Goal: Task Accomplishment & Management: Manage account settings

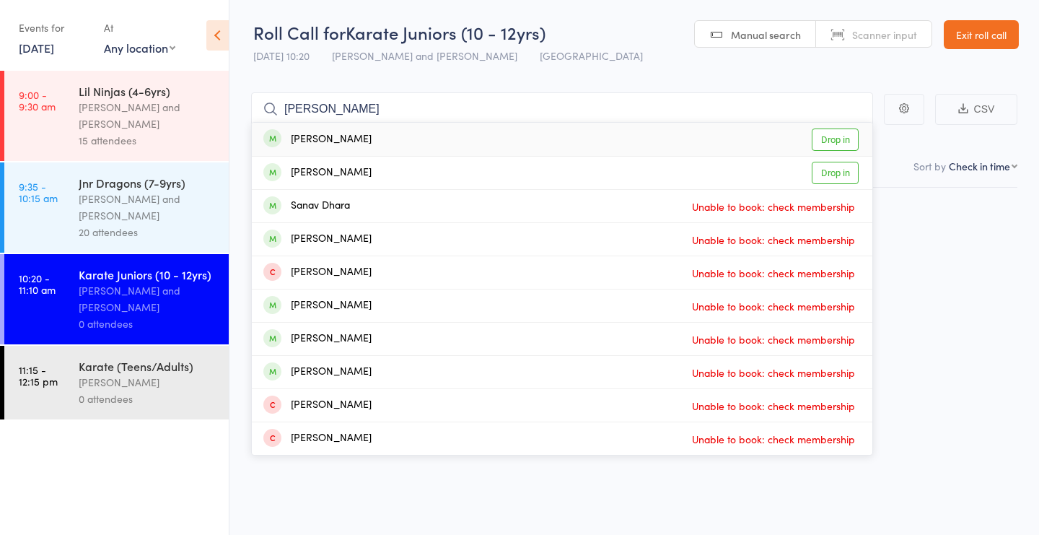
type input "saharsh"
click at [836, 137] on link "Drop in" at bounding box center [835, 139] width 47 height 22
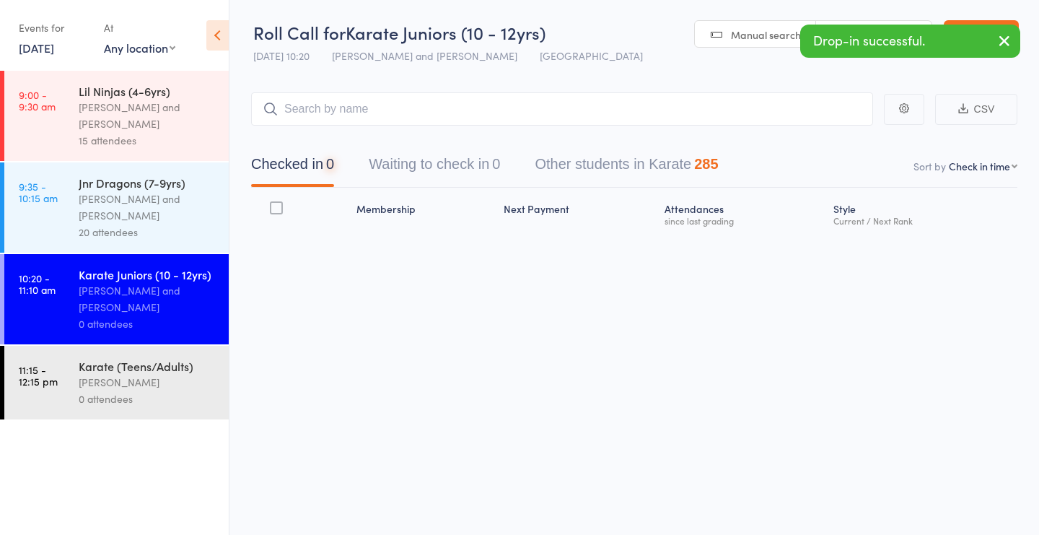
click at [870, 27] on div "Drop-in successful." at bounding box center [910, 41] width 220 height 33
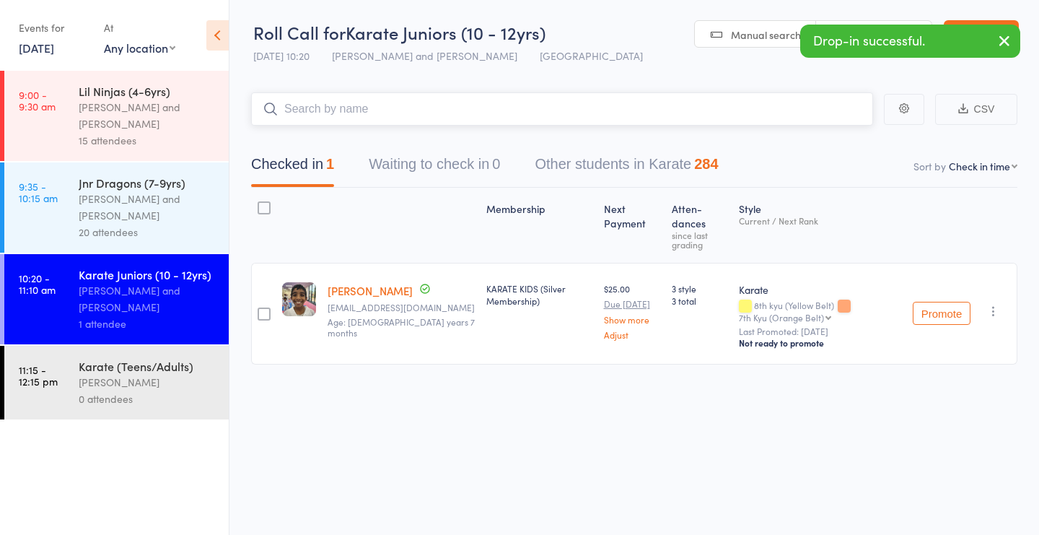
click at [494, 105] on input "search" at bounding box center [562, 108] width 622 height 33
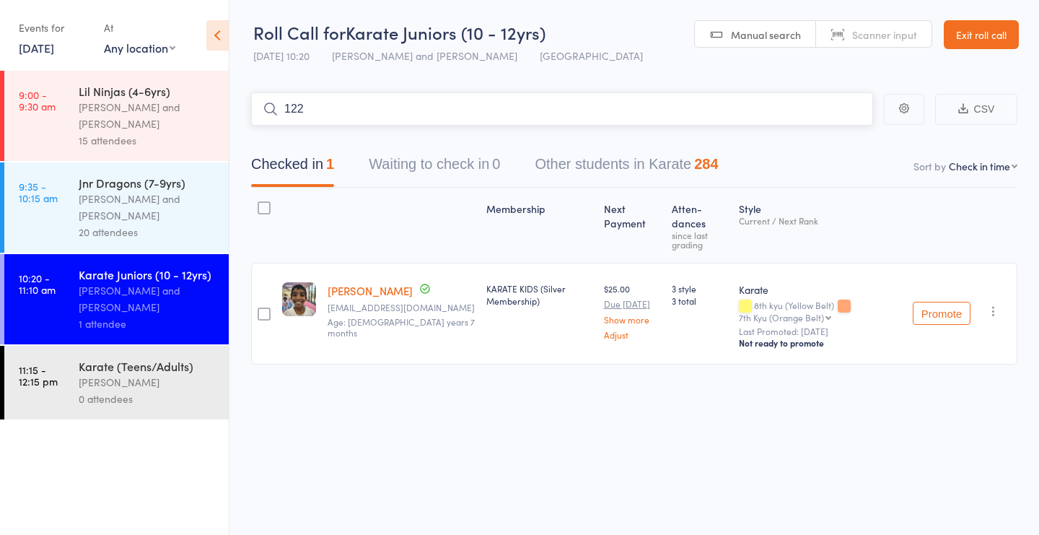
type input "1221"
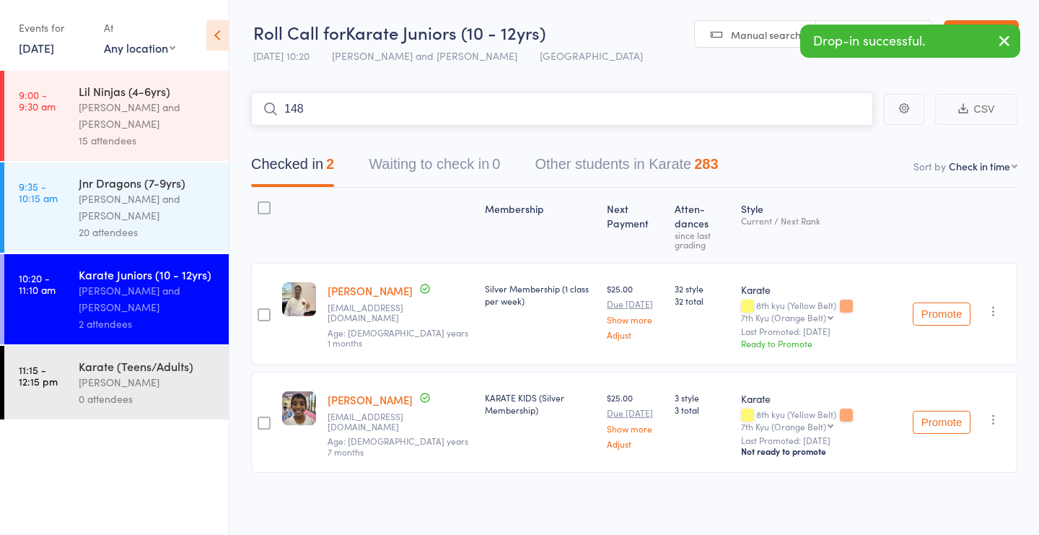
type input "1488"
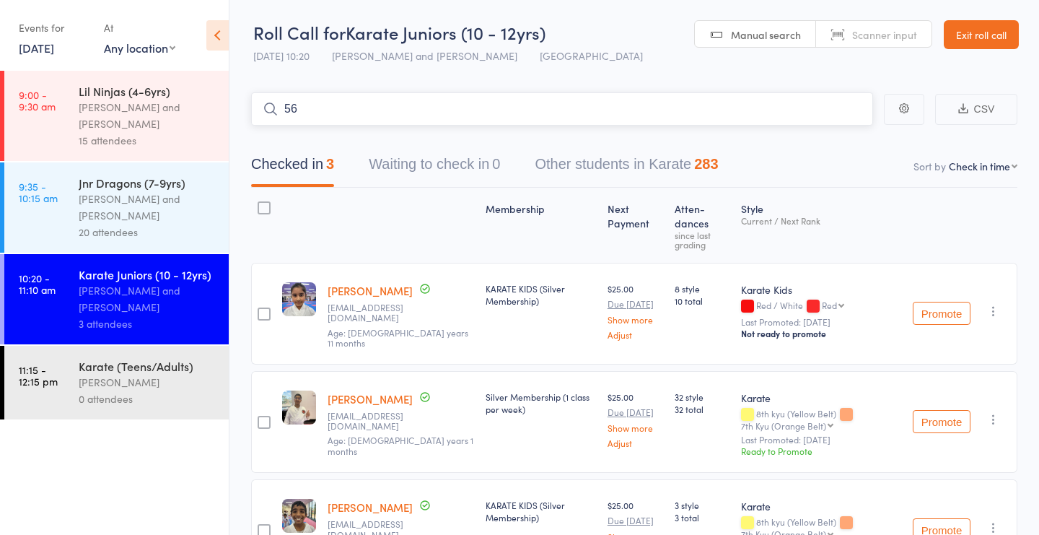
type input "560"
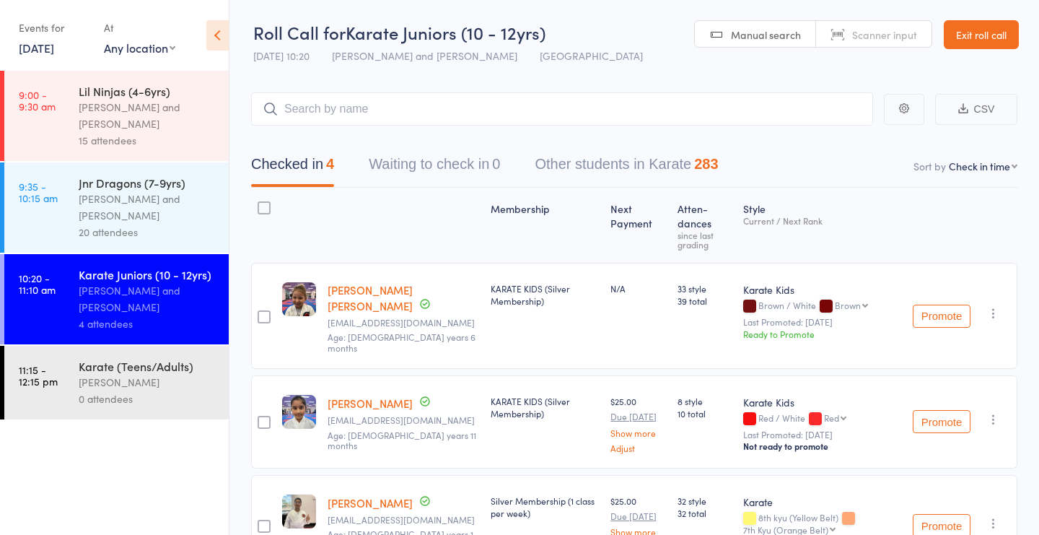
click at [880, 43] on link "Scanner input" at bounding box center [873, 34] width 115 height 27
click at [813, 102] on input "search" at bounding box center [562, 108] width 622 height 33
type input "1074"
click at [768, 29] on span "Manual search" at bounding box center [766, 34] width 70 height 14
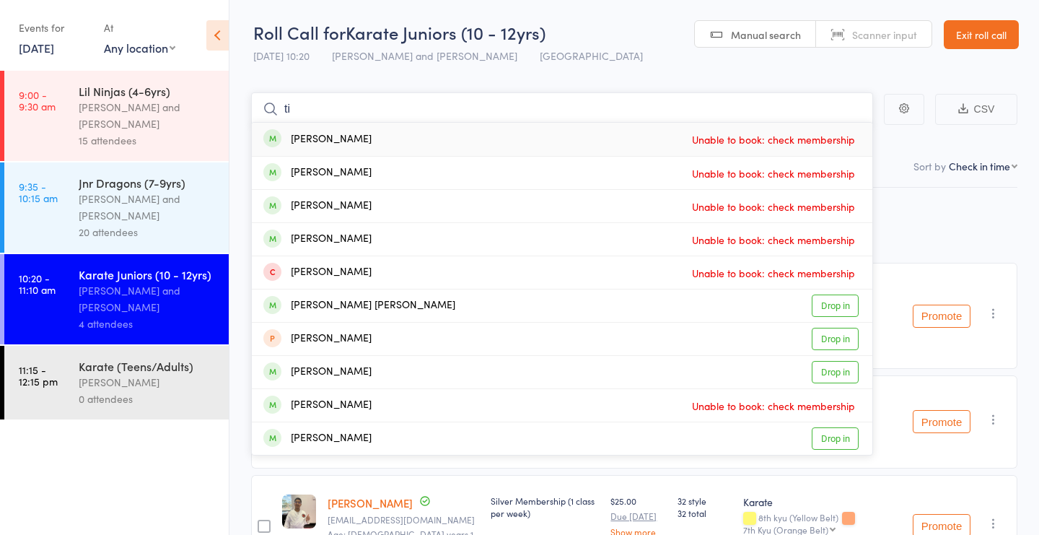
type input "t"
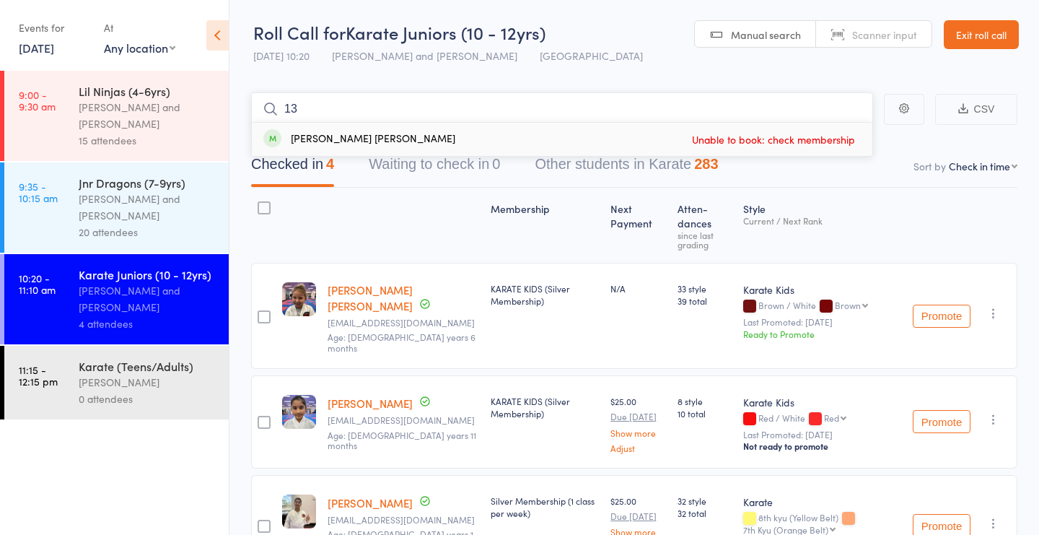
type input "1"
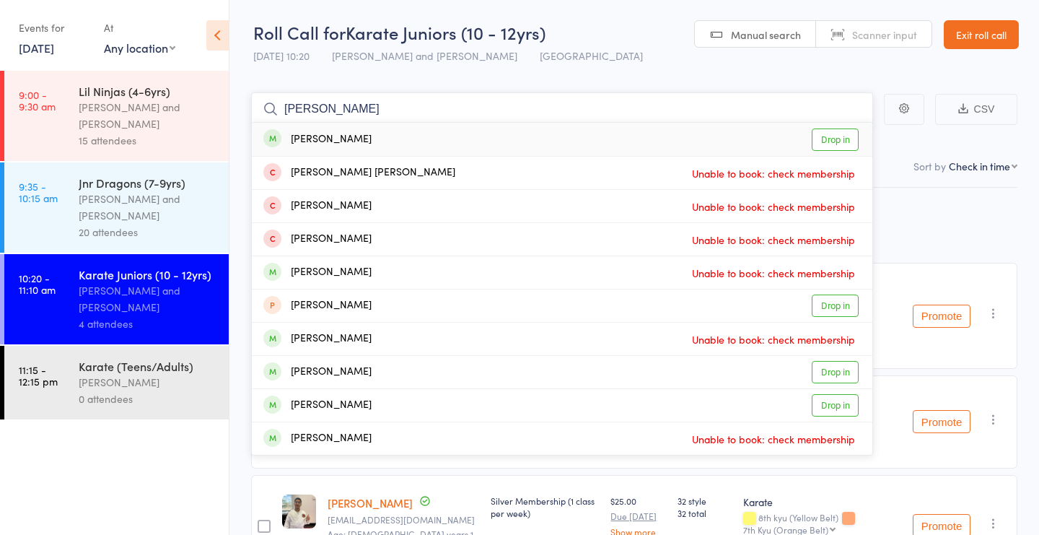
type input "Karthik"
drag, startPoint x: 507, startPoint y: 127, endPoint x: 432, endPoint y: 140, distance: 76.2
click at [432, 140] on div "Karthik Kanagala Drop in" at bounding box center [562, 139] width 621 height 33
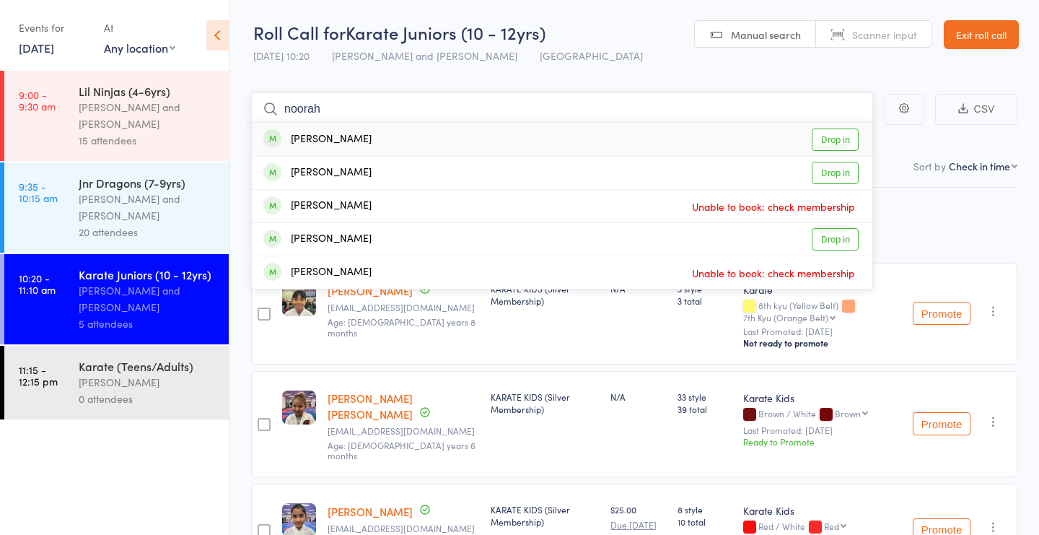
type input "Norah"
drag, startPoint x: 432, startPoint y: 140, endPoint x: 414, endPoint y: 134, distance: 18.3
click at [414, 134] on div "Noorah Sayed Drop in" at bounding box center [562, 139] width 621 height 33
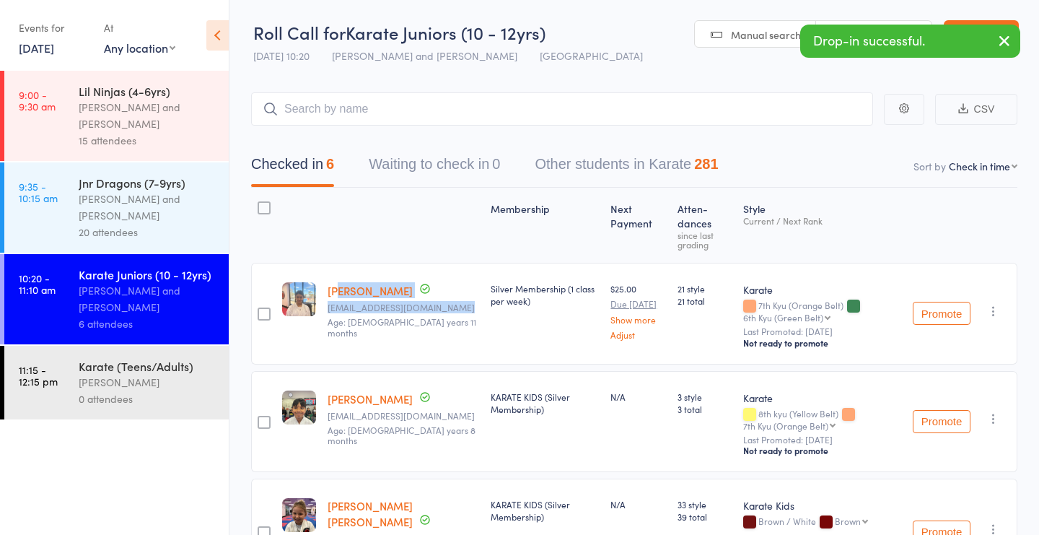
click at [344, 287] on link "Noorah Sayed" at bounding box center [370, 290] width 85 height 15
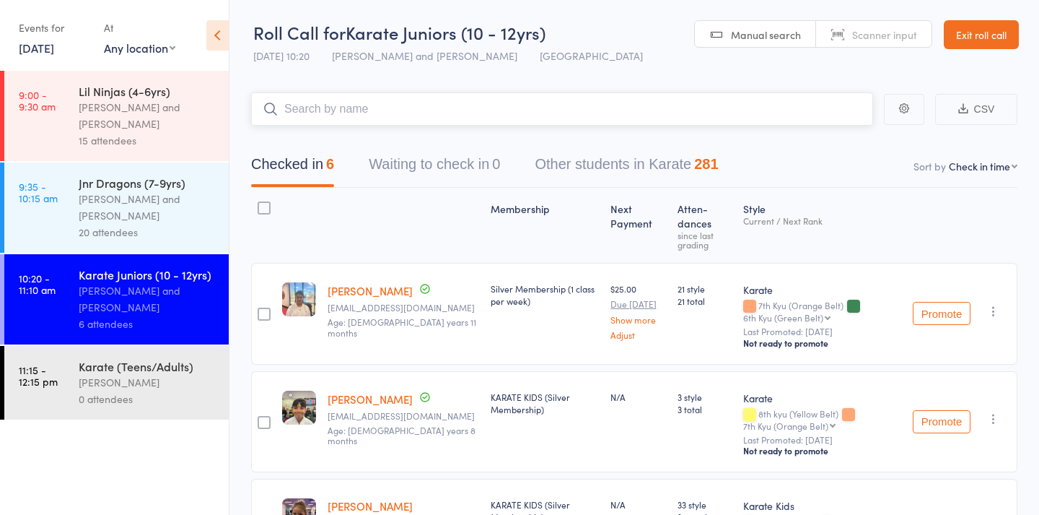
click at [418, 96] on input "search" at bounding box center [562, 108] width 622 height 33
type input "206"
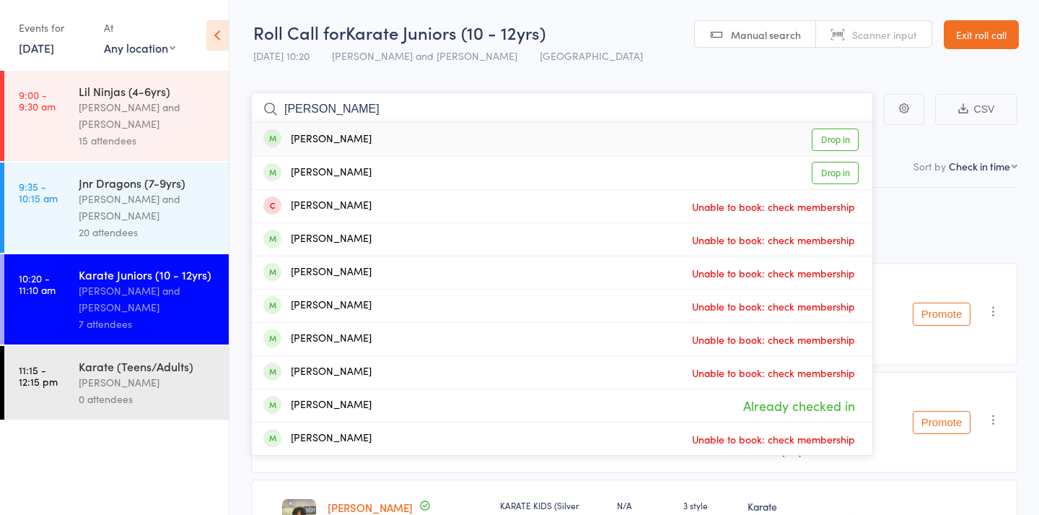
type input "tisha"
click at [367, 138] on div "Tishan Suresh Drop in" at bounding box center [562, 139] width 621 height 33
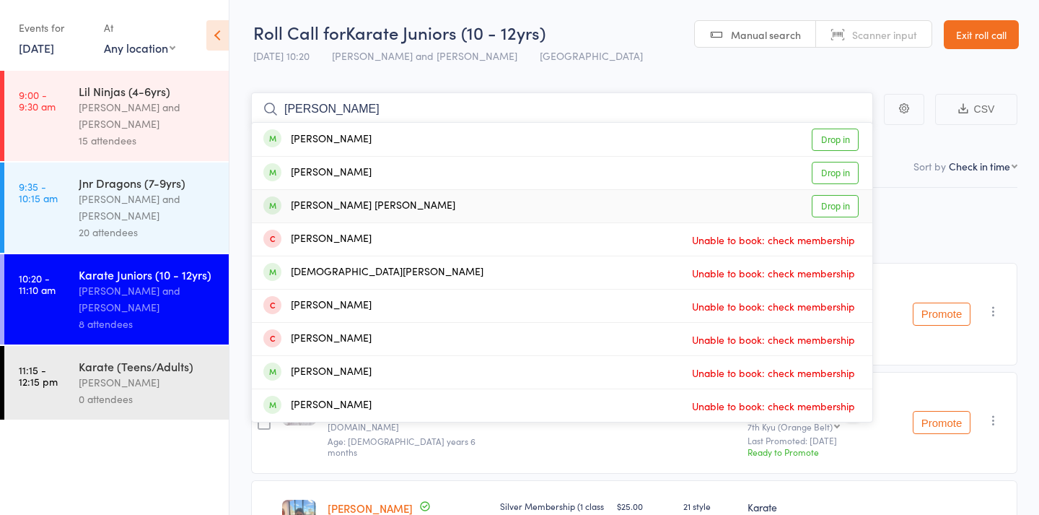
type input "adith"
click at [362, 204] on div "Adith Narayan Kothandaraman" at bounding box center [359, 206] width 192 height 17
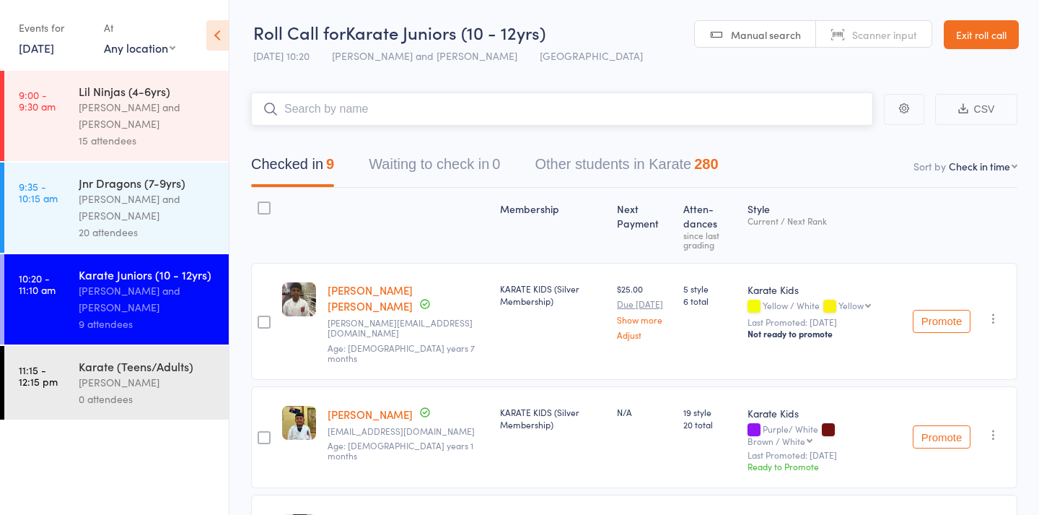
type input "0"
type input "tve"
click at [406, 131] on div "Tvesha Jaganiya Already checked in" at bounding box center [562, 139] width 621 height 33
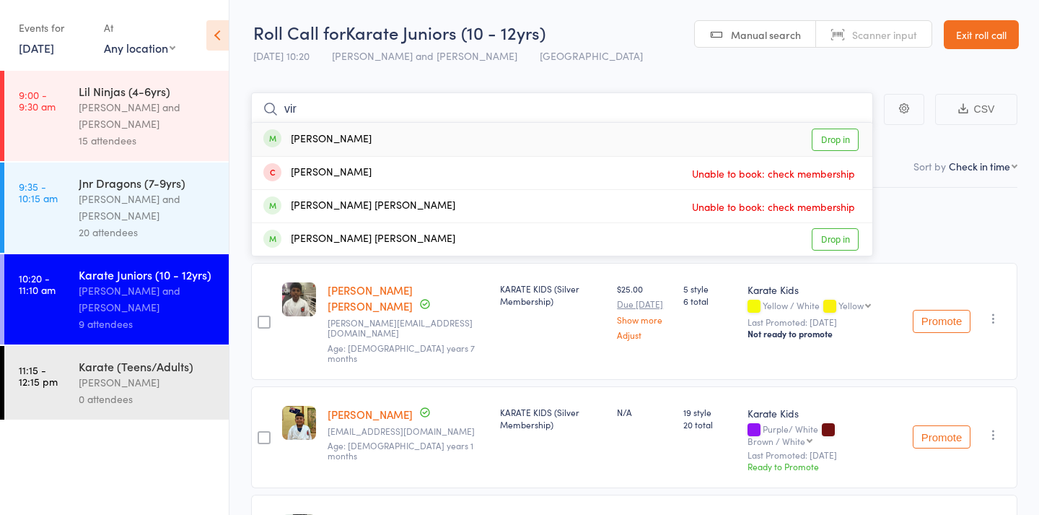
type input "vir"
click at [433, 131] on div "Vira Naidu Drop in" at bounding box center [562, 139] width 621 height 33
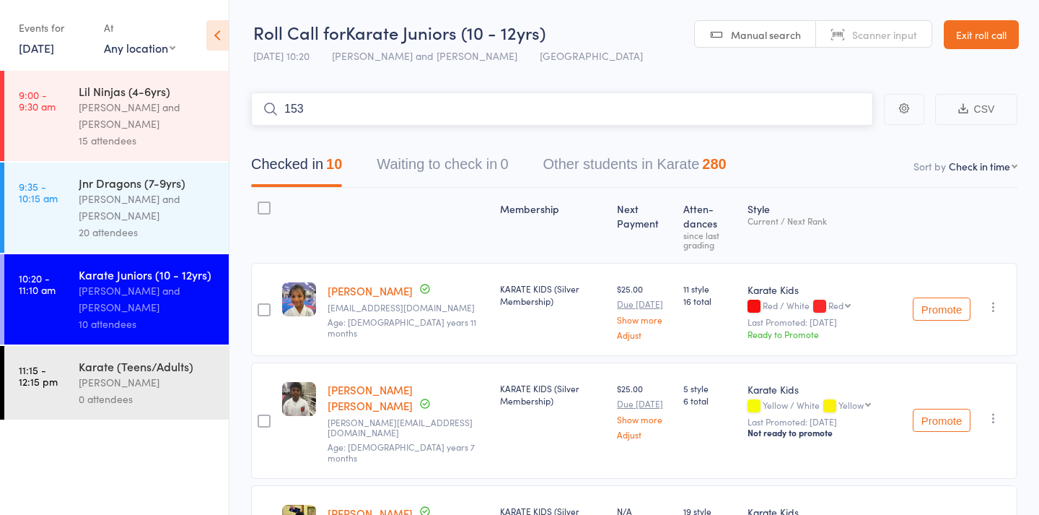
type input "1530"
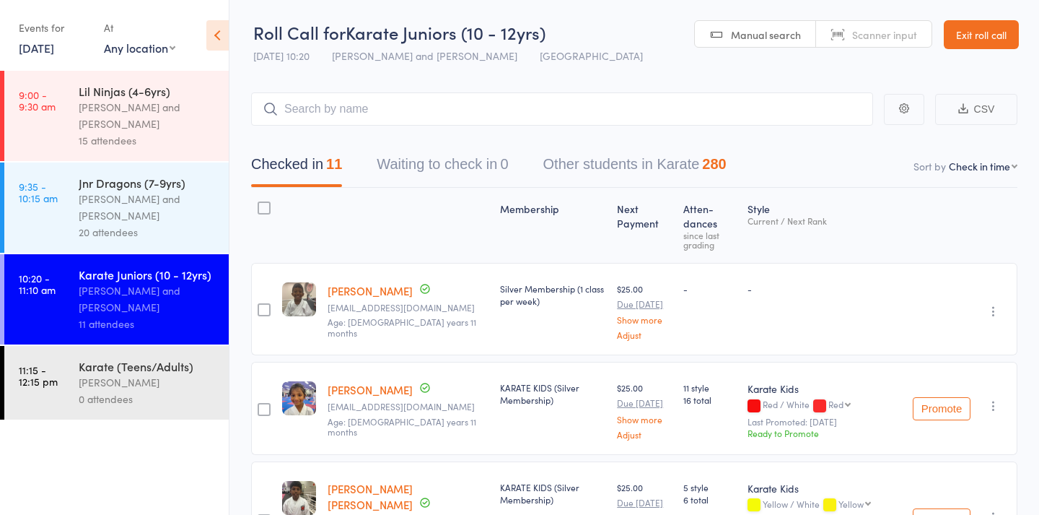
click at [359, 297] on link "[PERSON_NAME]" at bounding box center [370, 290] width 85 height 15
click at [51, 130] on link "9:00 - 9:30 am Lil Ninjas (4-6yrs) Nicolas Karetsian and Aidan Perry 15 attende…" at bounding box center [116, 116] width 224 height 90
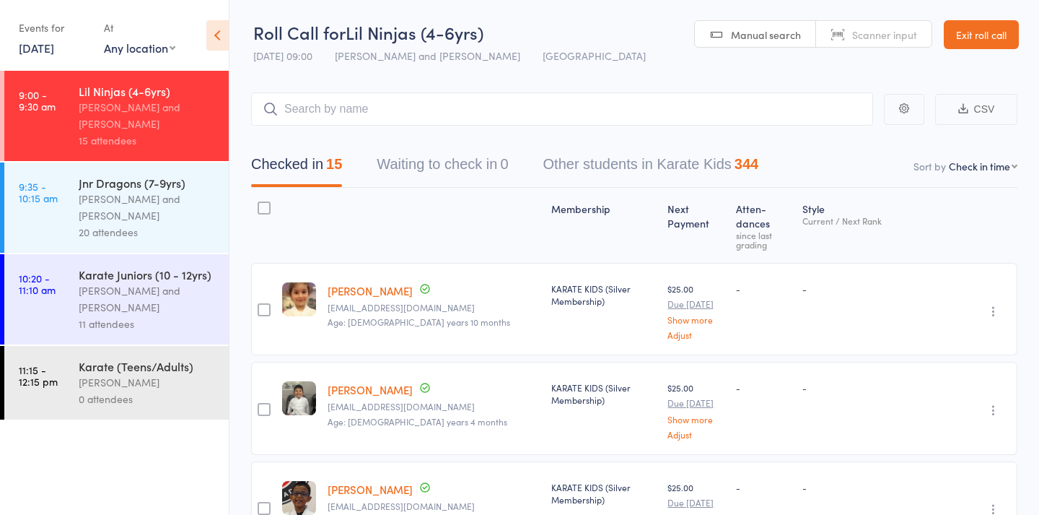
click at [155, 233] on div "20 attendees" at bounding box center [148, 232] width 138 height 17
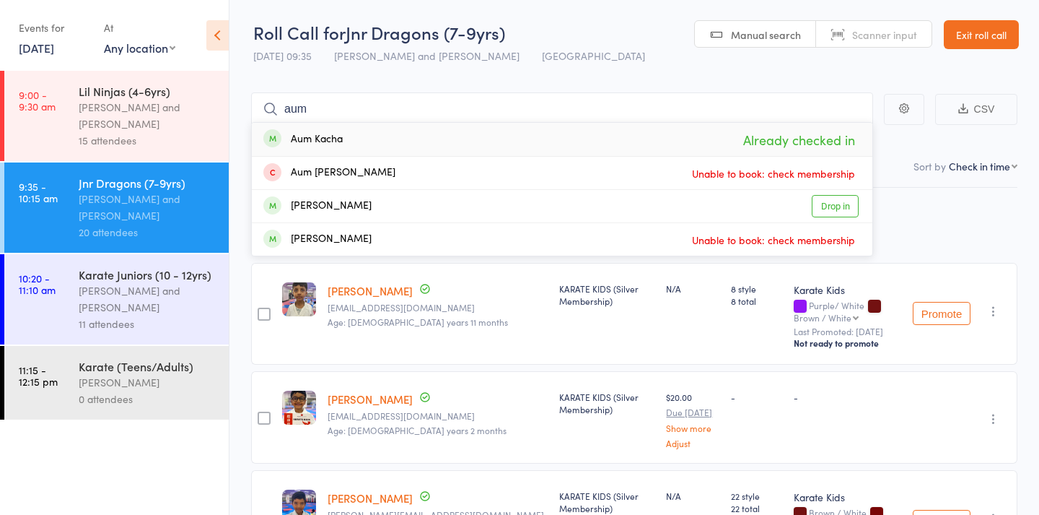
type input "aum"
click at [392, 133] on div "Aum Kacha Already checked in" at bounding box center [562, 139] width 621 height 33
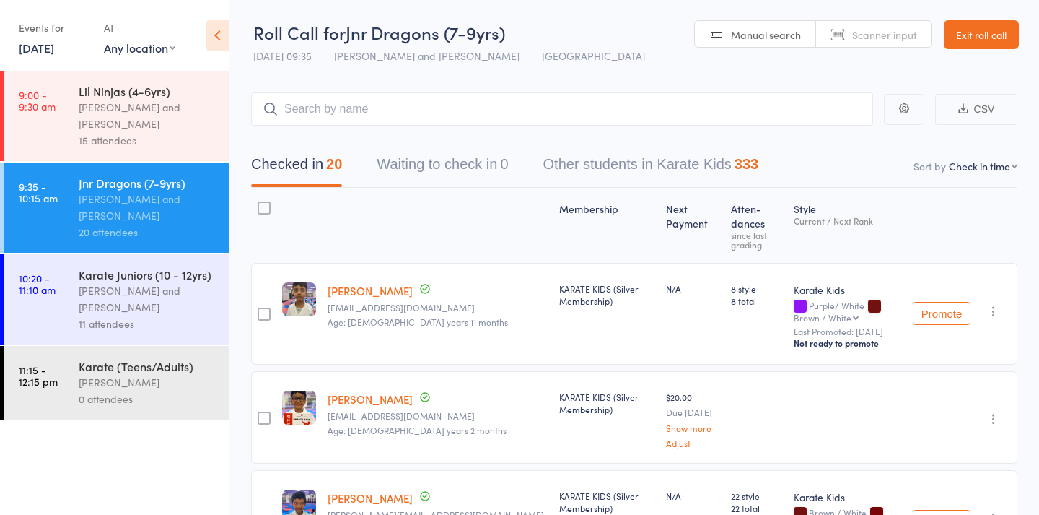
click at [178, 279] on div "Karate Juniors (10 - 12yrs)" at bounding box center [148, 274] width 138 height 16
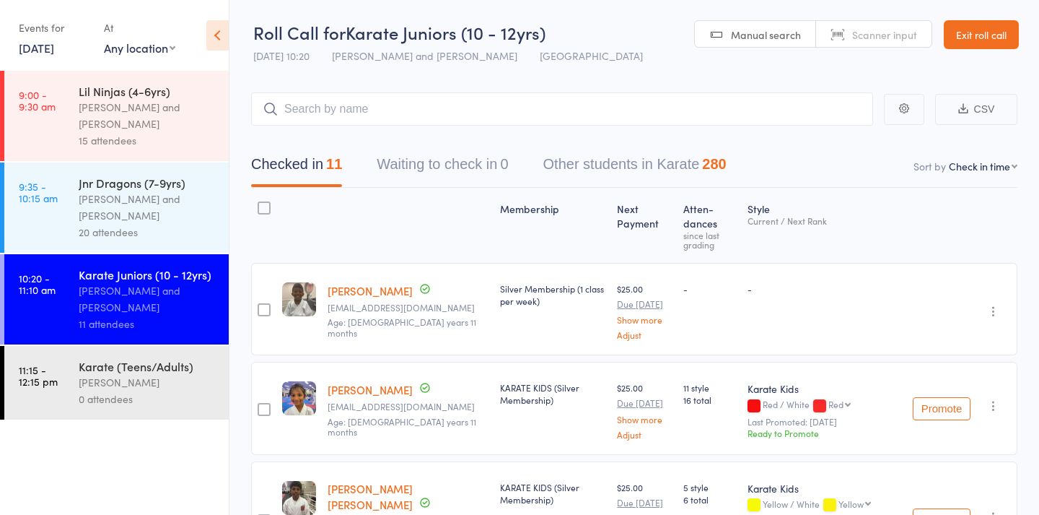
click at [741, 31] on span "Manual search" at bounding box center [766, 34] width 70 height 14
click at [161, 134] on div "15 attendees" at bounding box center [148, 140] width 138 height 17
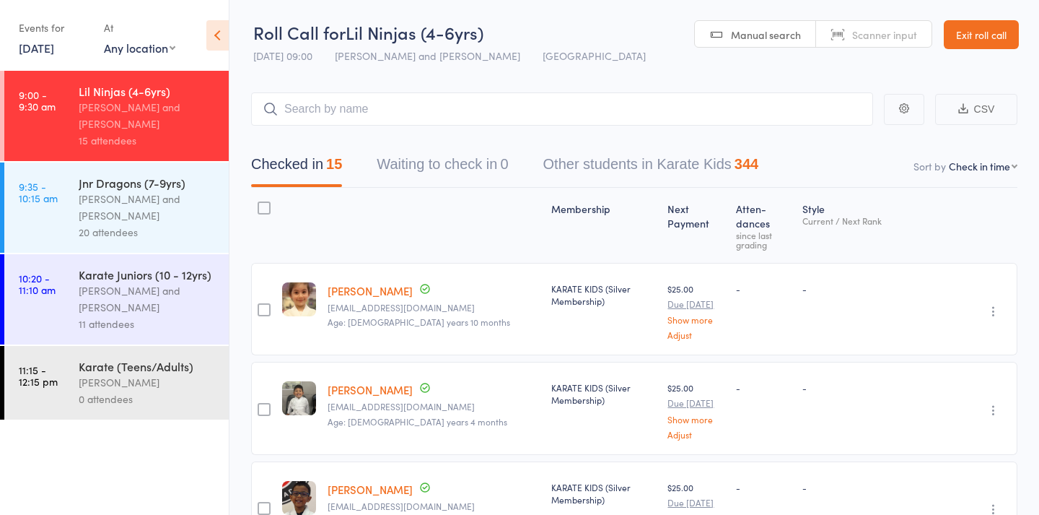
click at [145, 211] on div "Nicolas Karetsian and Aidan Perry" at bounding box center [148, 207] width 138 height 33
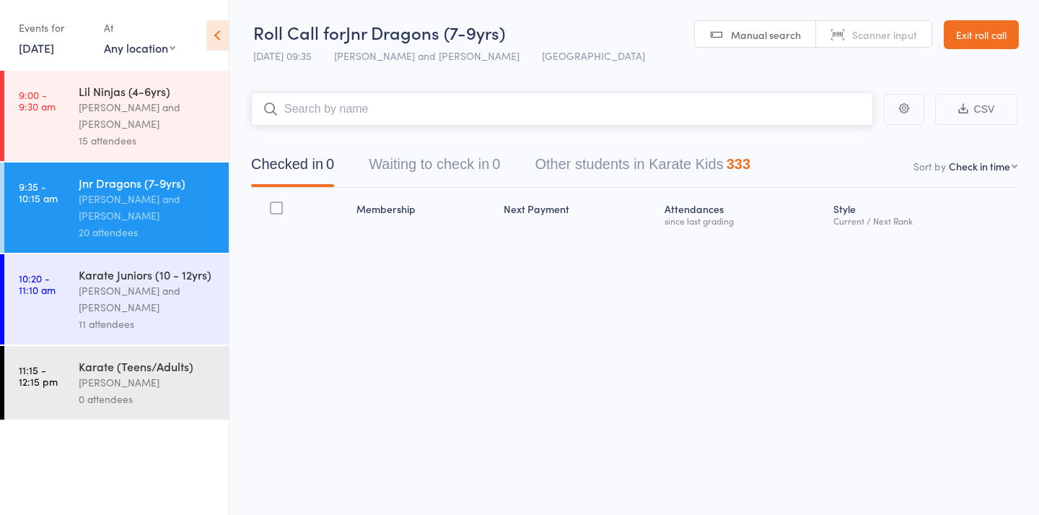
scroll to position [1, 0]
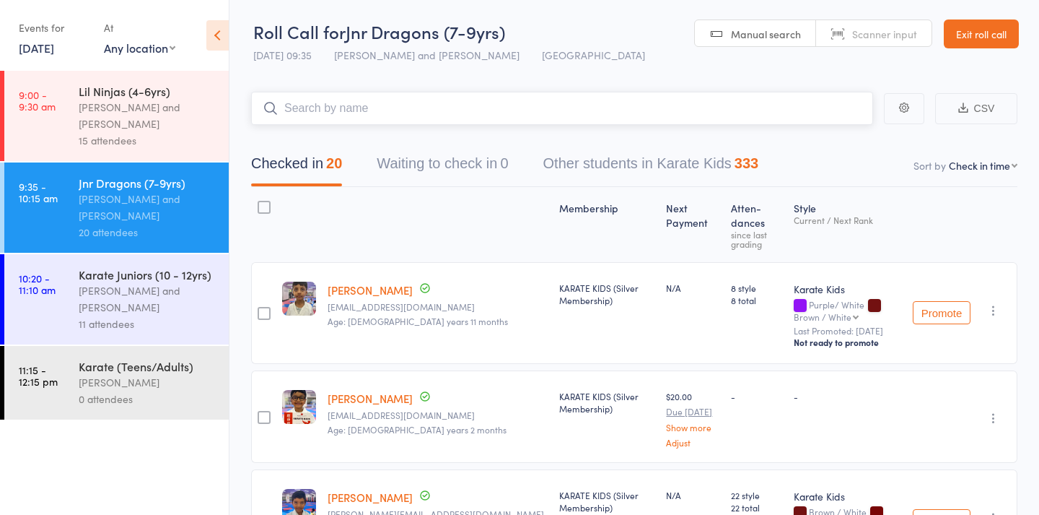
click at [364, 111] on input "search" at bounding box center [562, 108] width 622 height 33
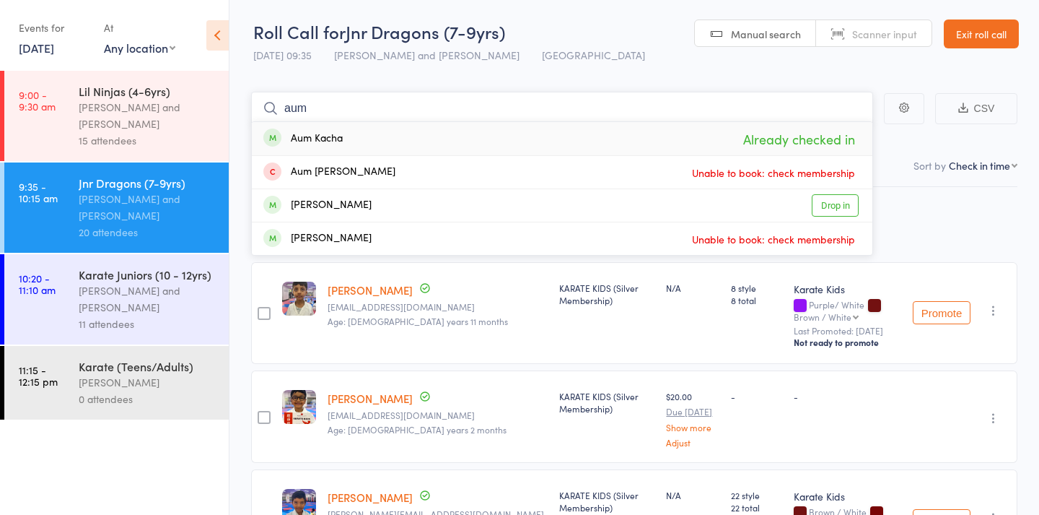
type input "aum"
click at [327, 140] on div "Aum Kacha" at bounding box center [302, 139] width 79 height 17
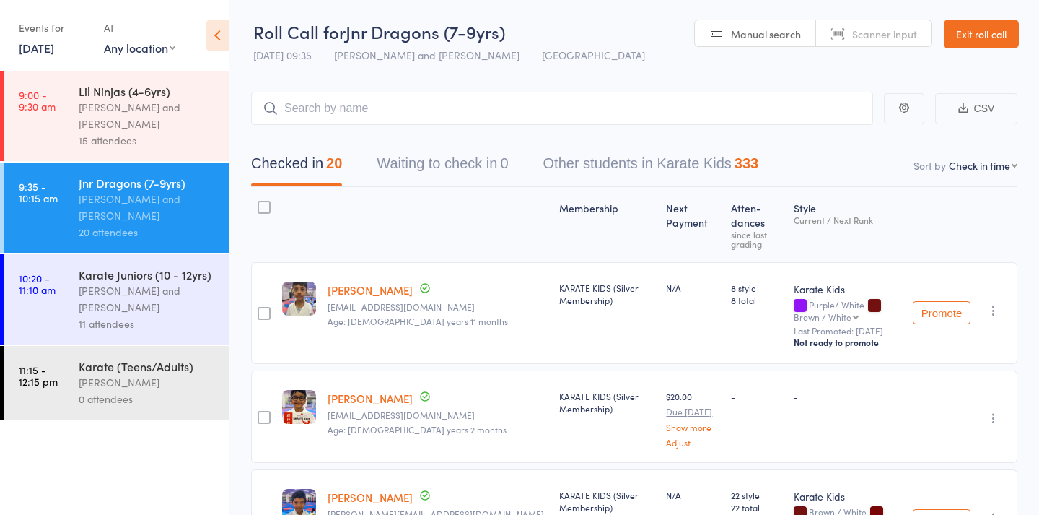
click at [169, 134] on div "15 attendees" at bounding box center [148, 140] width 138 height 17
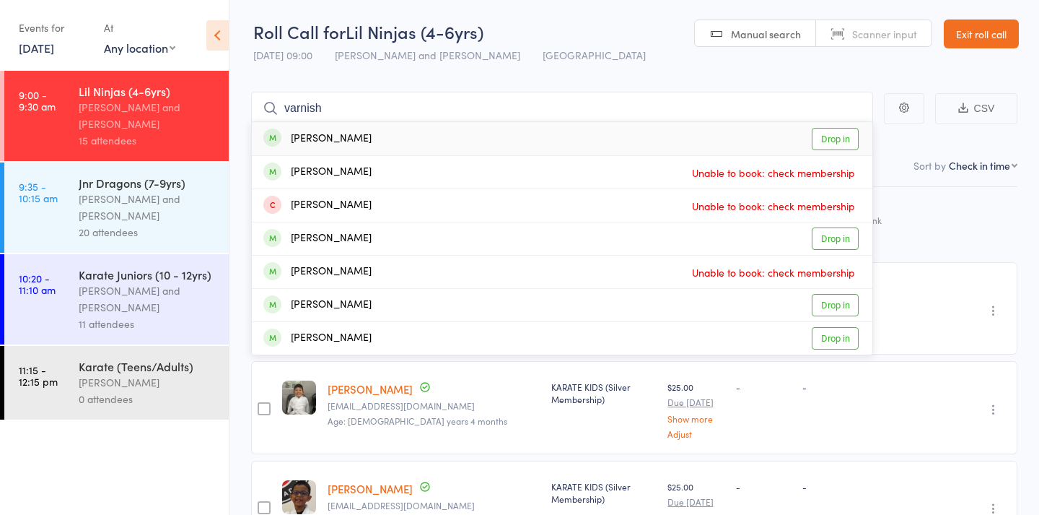
type input "varnish"
drag, startPoint x: 169, startPoint y: 134, endPoint x: 395, endPoint y: 136, distance: 226.6
click at [395, 136] on div "Varush Parmar Drop in" at bounding box center [562, 138] width 621 height 33
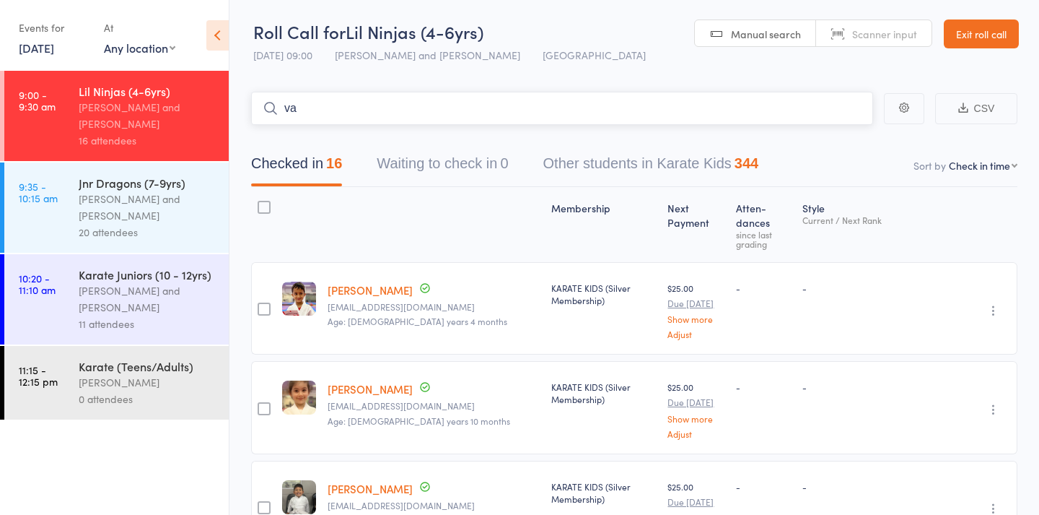
type input "v"
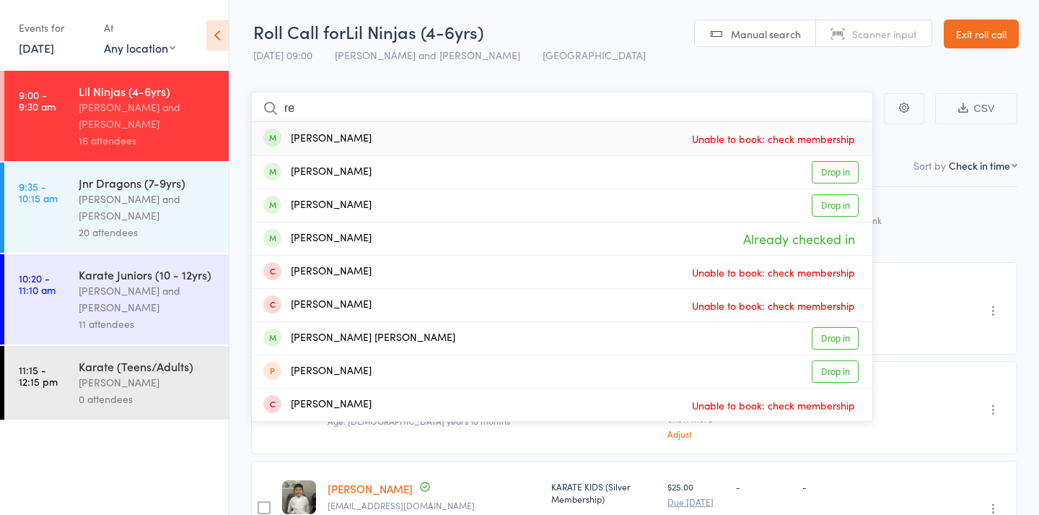
type input "r"
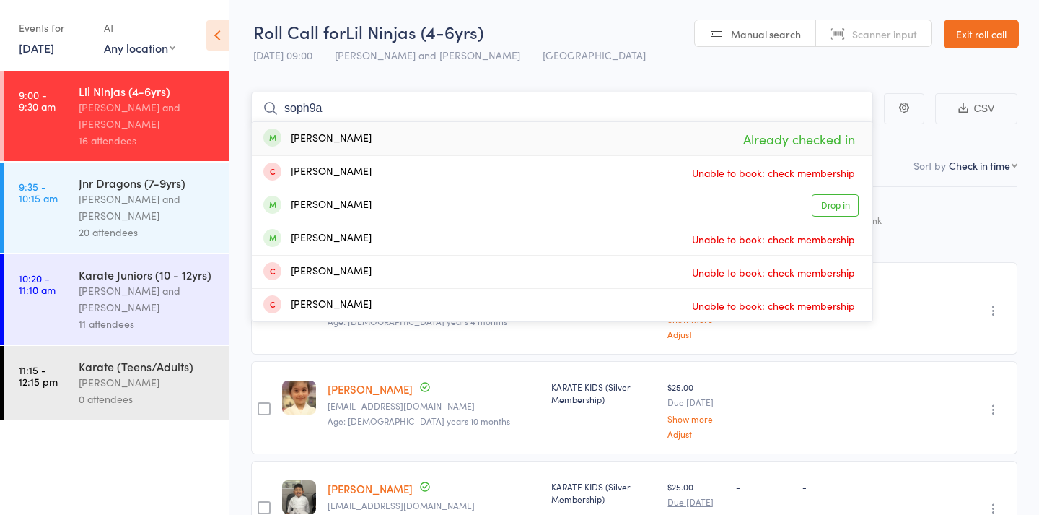
type input "soph9a"
click at [404, 129] on div "Sophia Qiu Already checked in" at bounding box center [562, 138] width 621 height 33
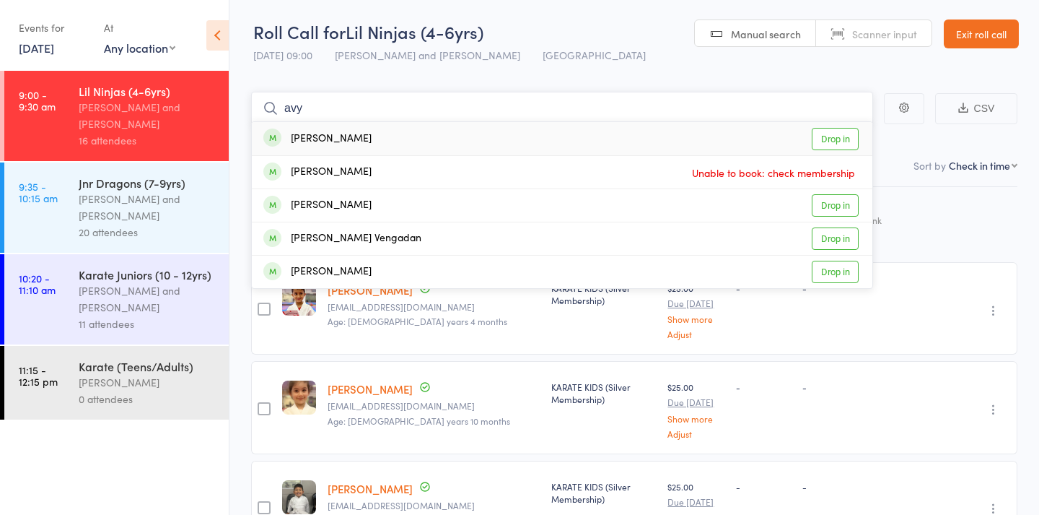
type input "avy"
click at [419, 134] on div "Avy Purvam Drop in" at bounding box center [562, 138] width 621 height 33
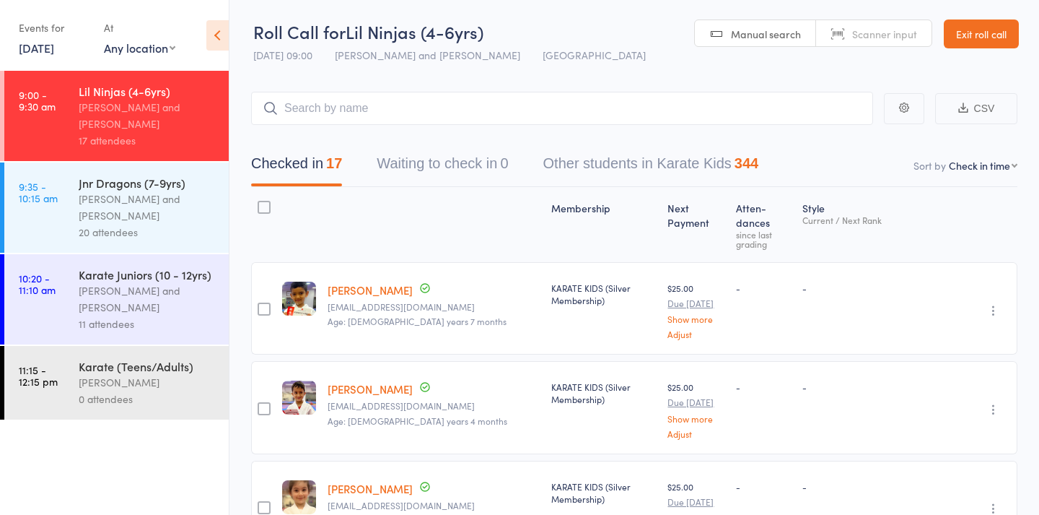
click at [53, 219] on link "9:35 - 10:15 am Jnr Dragons (7-9yrs) Nicolas Karetsian and Aidan Perry 20 atten…" at bounding box center [116, 207] width 224 height 90
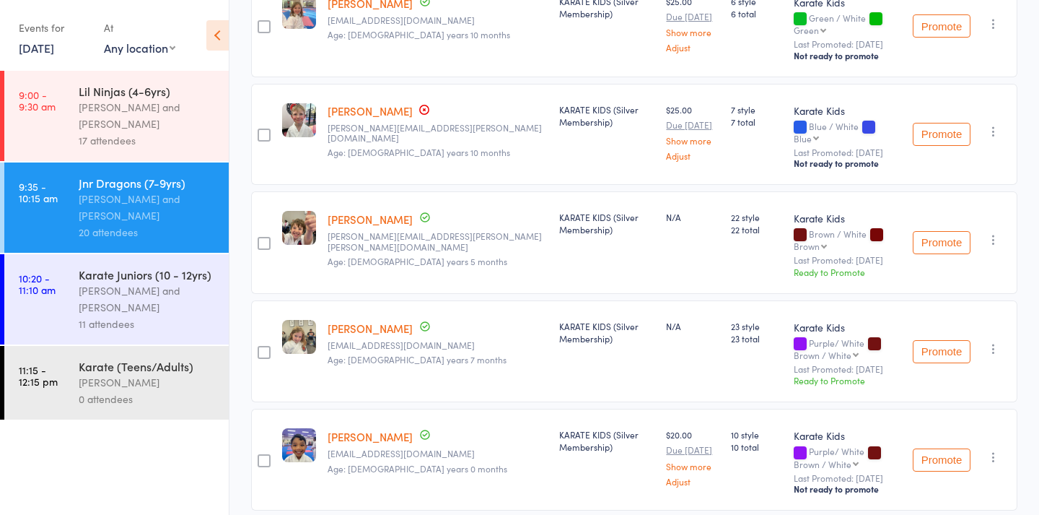
scroll to position [1442, 0]
click at [396, 110] on div "Date of birth: 1-Dec-2016" at bounding box center [389, 128] width 144 height 36
click at [396, 103] on link "Clarke Davidson" at bounding box center [370, 110] width 85 height 15
click at [84, 120] on div "Nicolas Karetsian and Aidan Perry" at bounding box center [148, 115] width 138 height 33
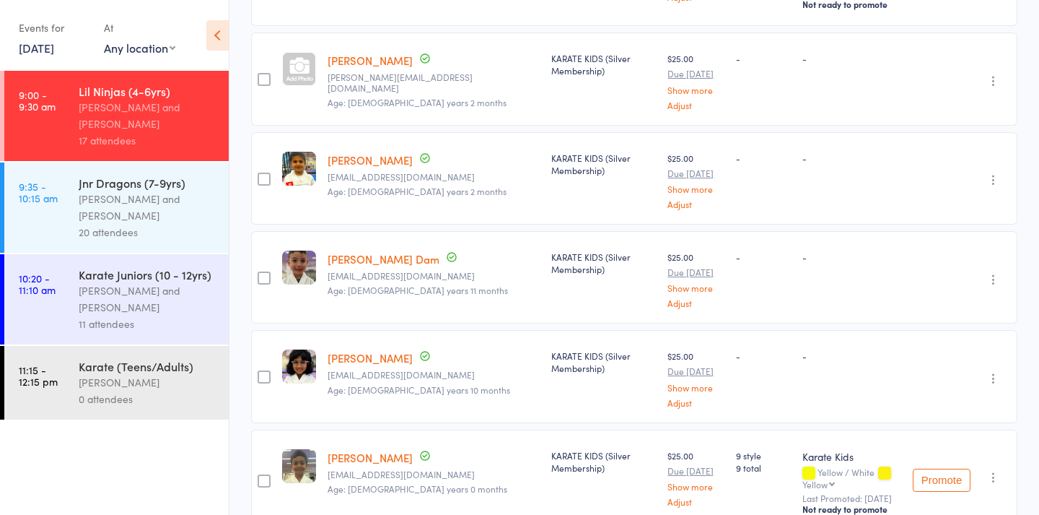
click at [48, 305] on link "10:20 - 11:10 am Karate Juniors (10 - 12yrs) Marie-Angela Pope and Nicolas Kare…" at bounding box center [116, 299] width 224 height 90
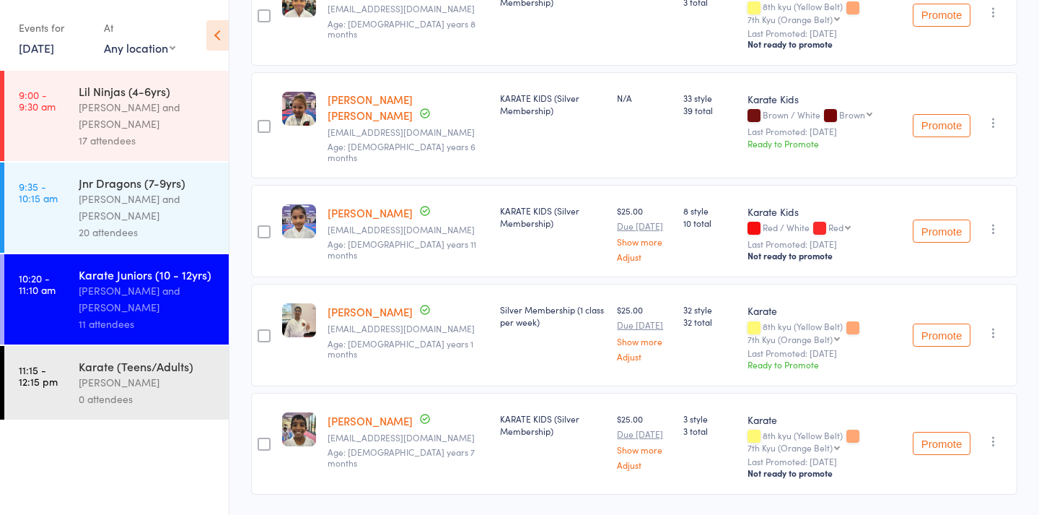
scroll to position [945, 0]
click at [164, 411] on div "Karate (Teens/Adults) Stacey Karetsian 0 attendees" at bounding box center [154, 383] width 150 height 74
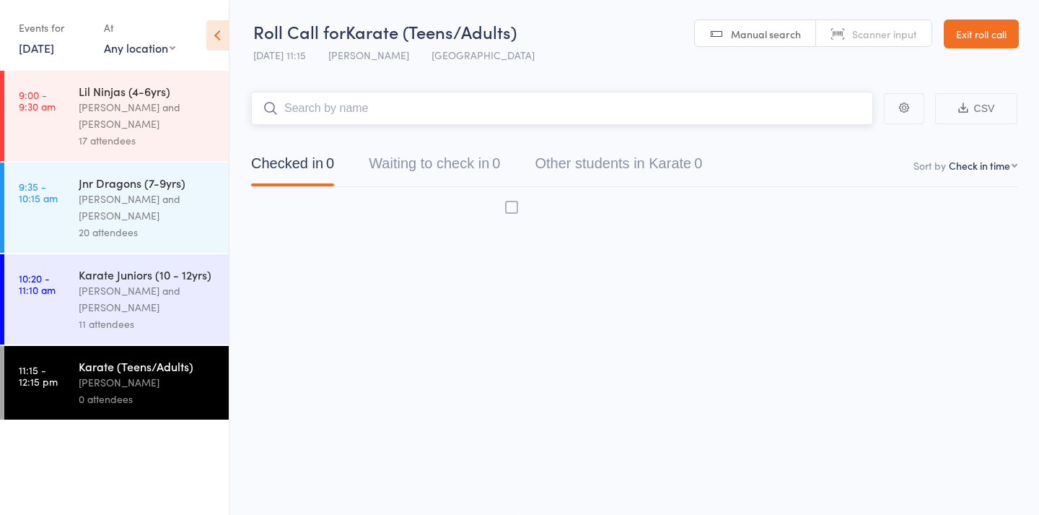
scroll to position [9, 0]
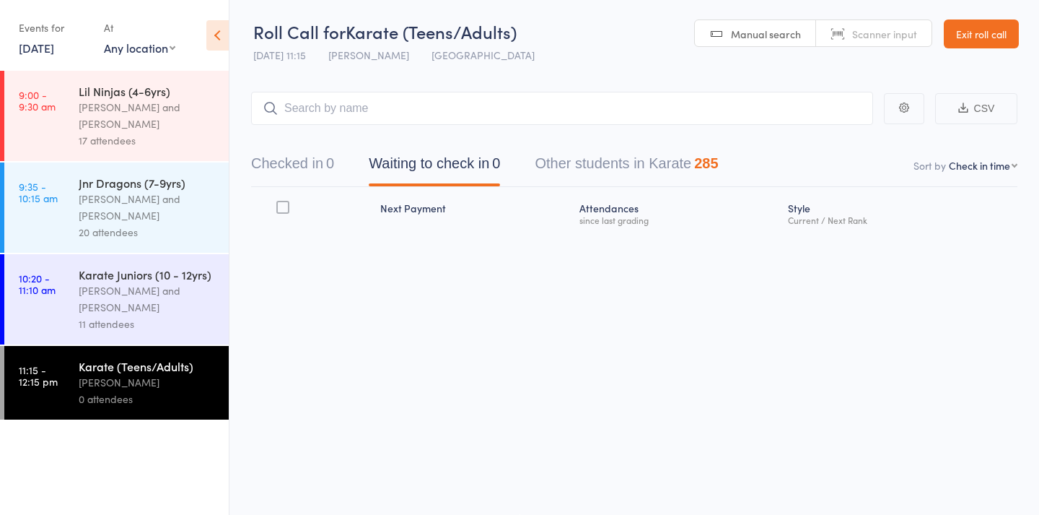
click at [797, 20] on link "Manual search" at bounding box center [755, 33] width 121 height 27
click at [754, 99] on input "search" at bounding box center [562, 108] width 622 height 33
click at [319, 159] on button "Checked in 0" at bounding box center [292, 167] width 83 height 38
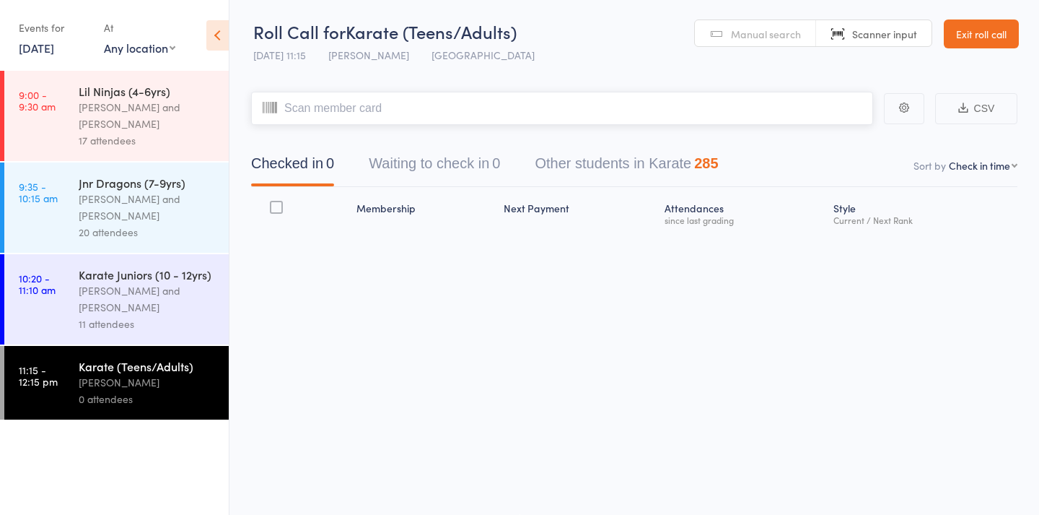
click at [494, 92] on input "search" at bounding box center [562, 108] width 622 height 33
type input "392"
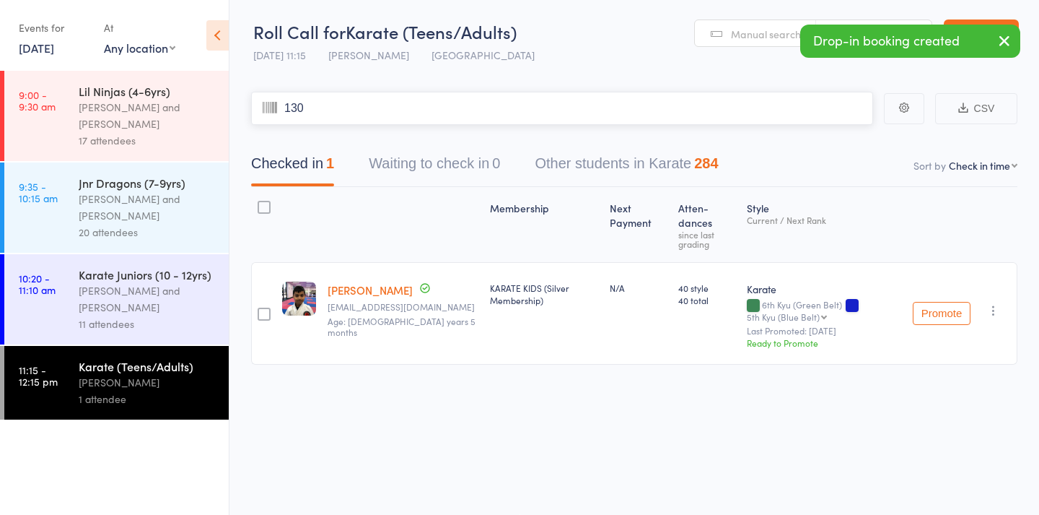
type input "1306"
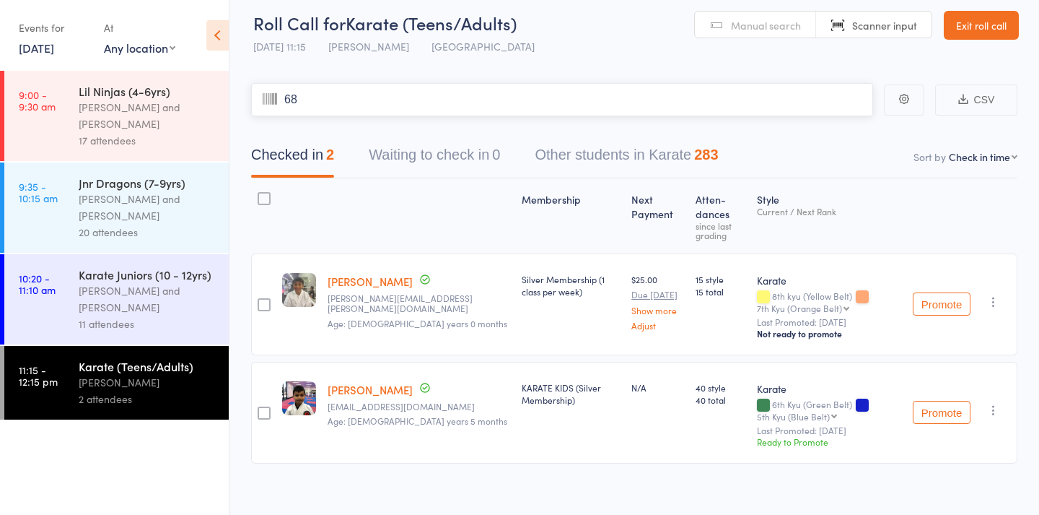
type input "682"
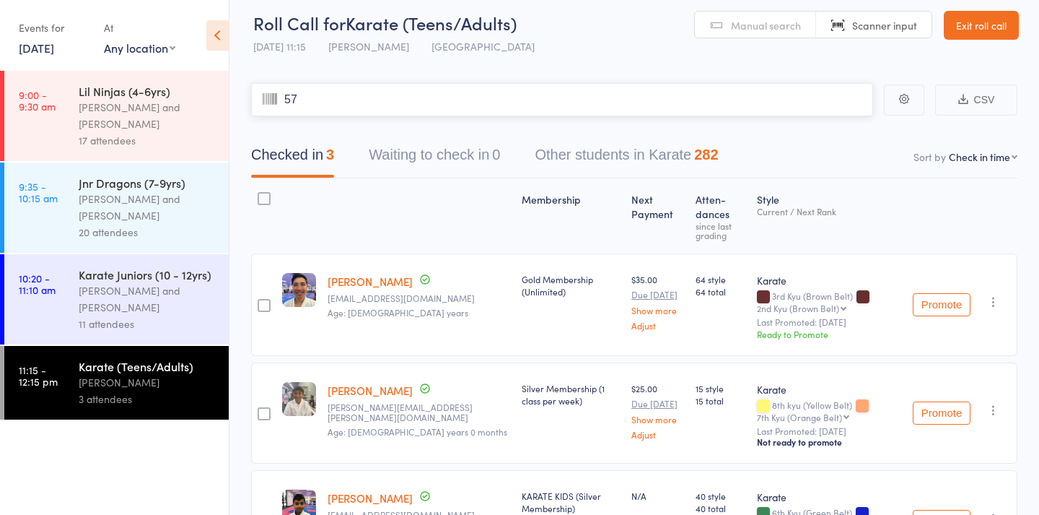
type input "576"
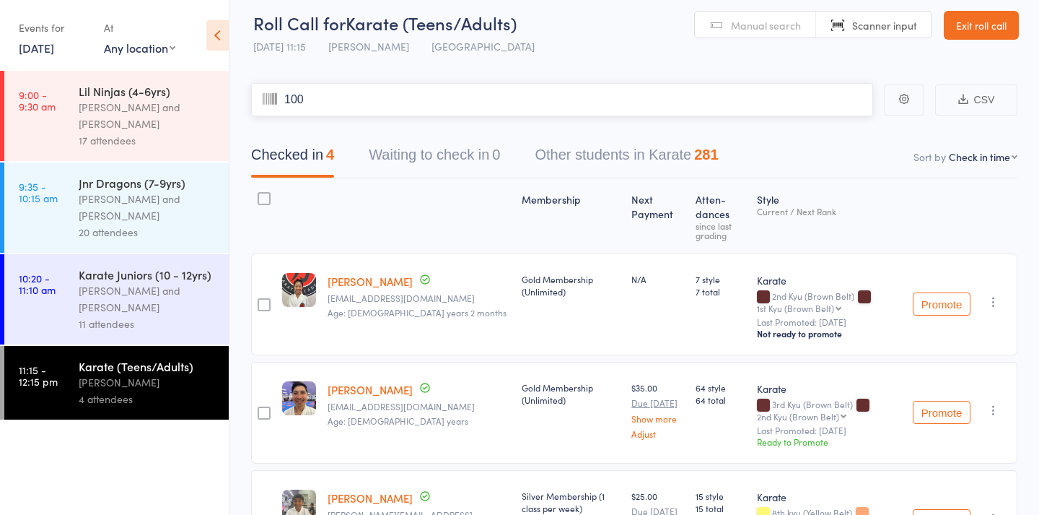
type input "1006"
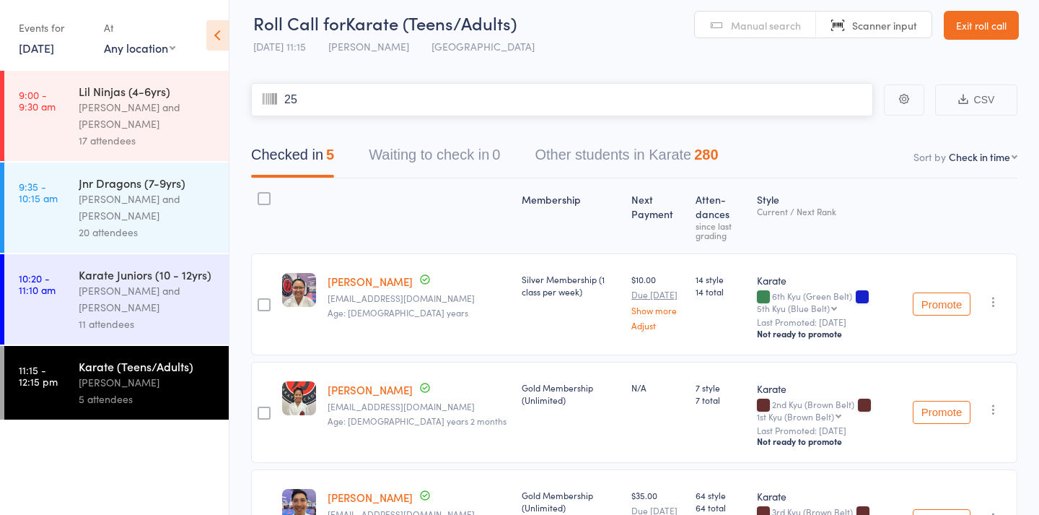
type input "251"
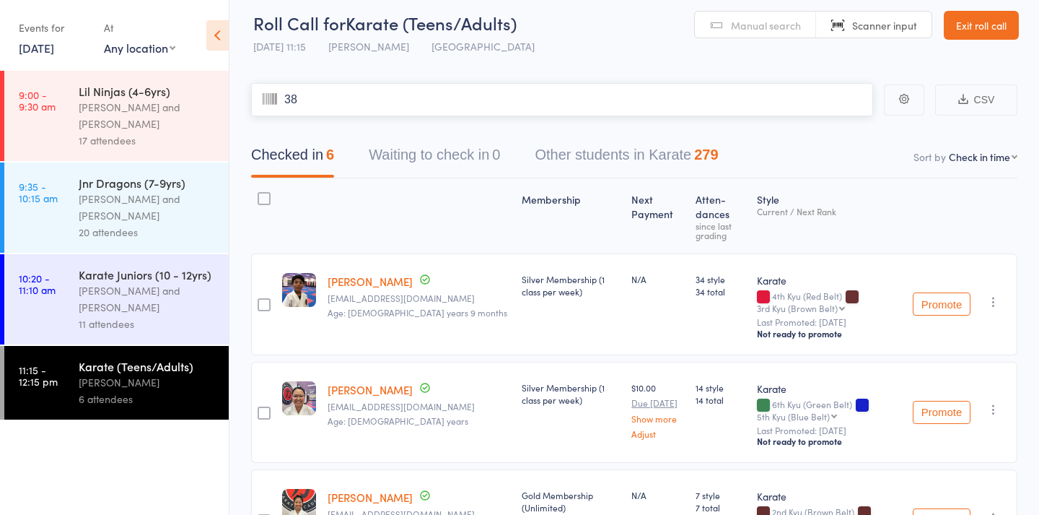
type input "382"
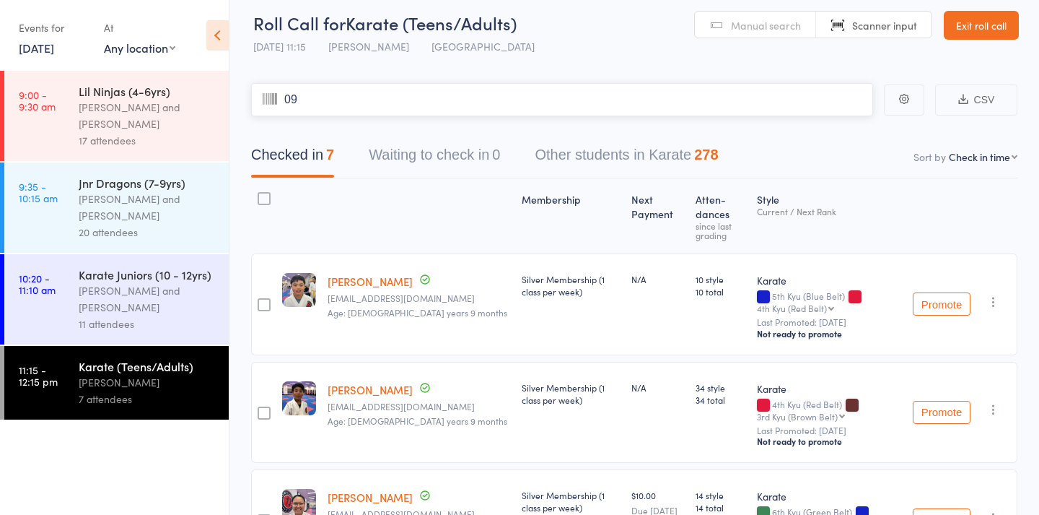
type input "099"
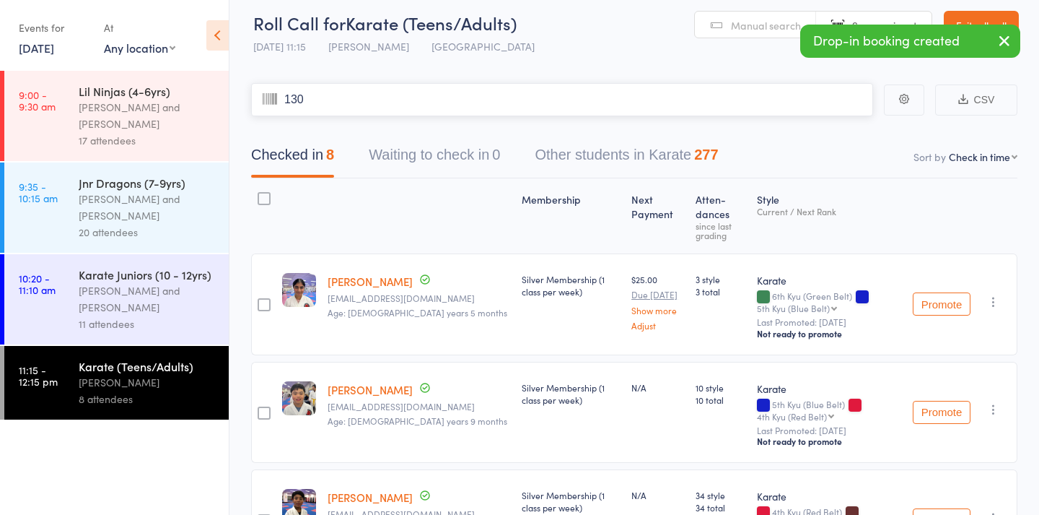
type input "1309"
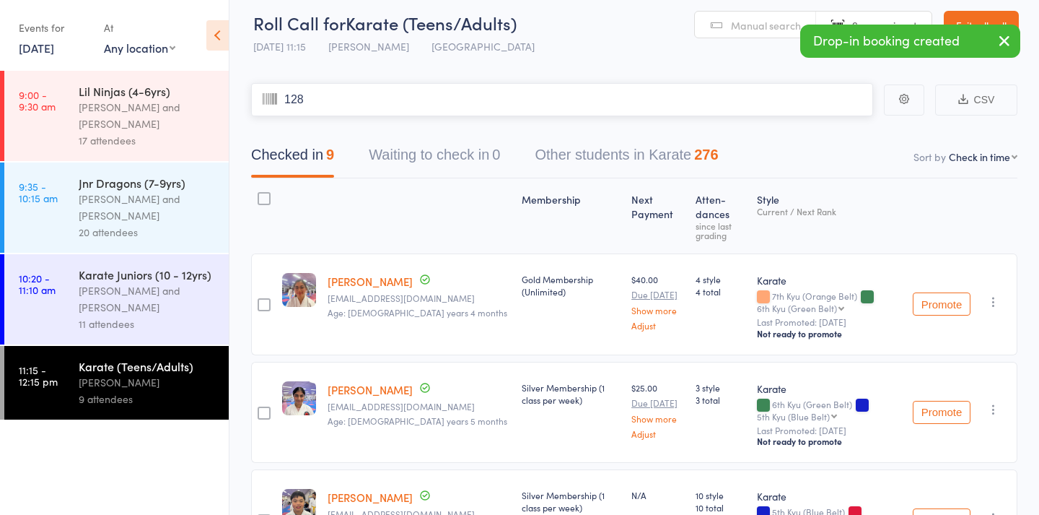
type input "1284"
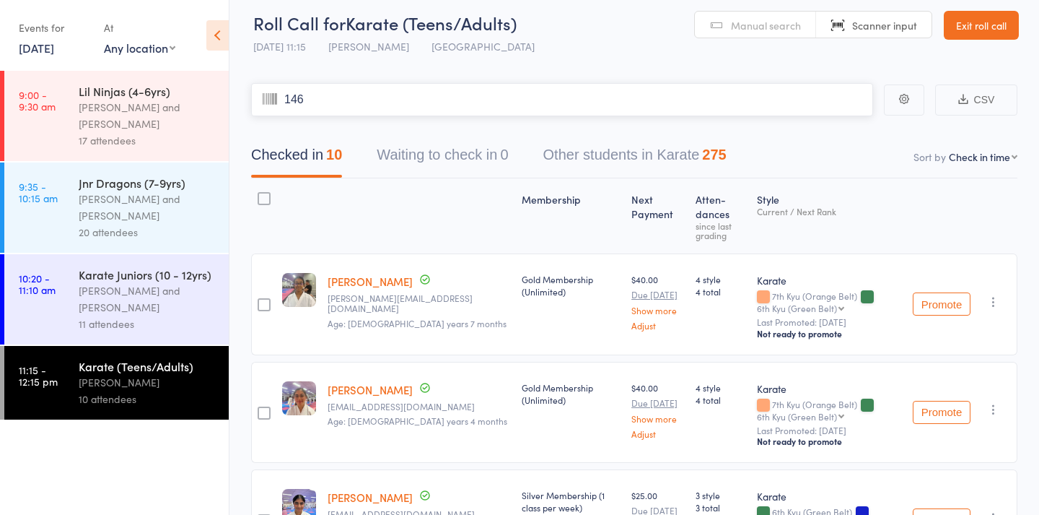
type input "1461"
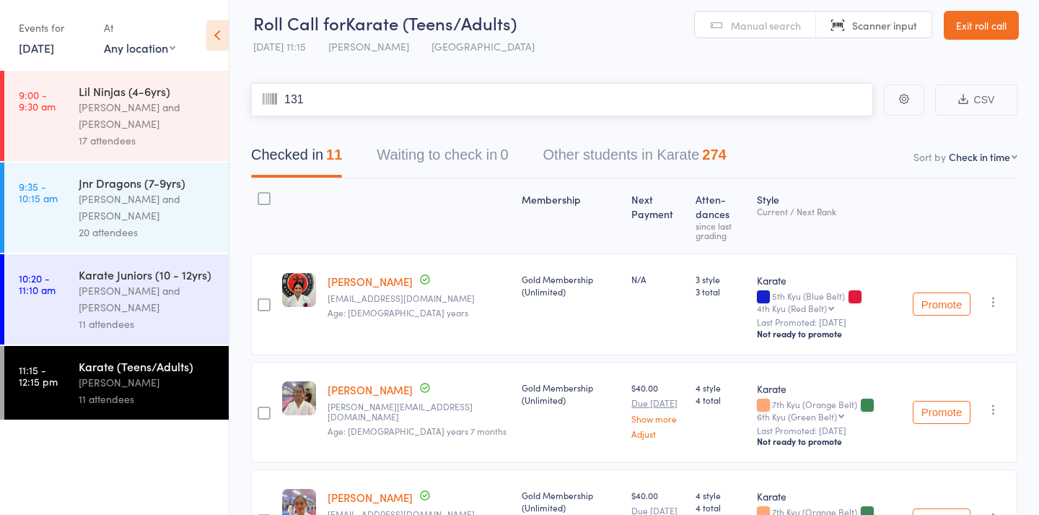
type input "1317"
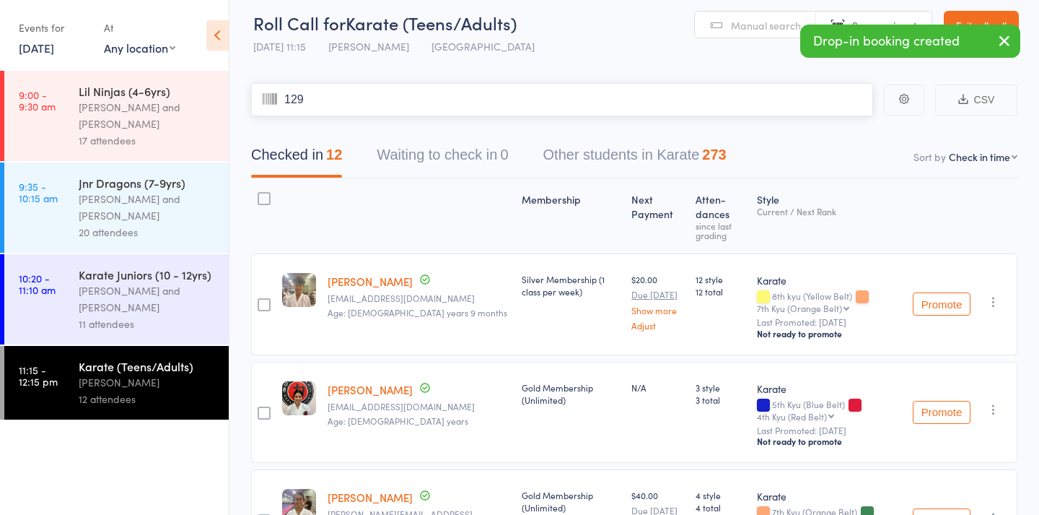
type input "1299"
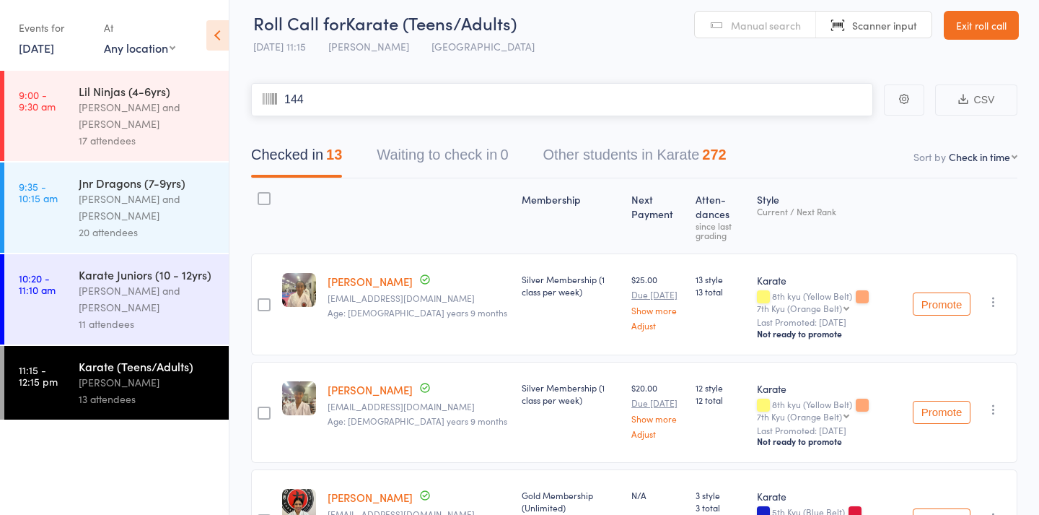
type input "1442"
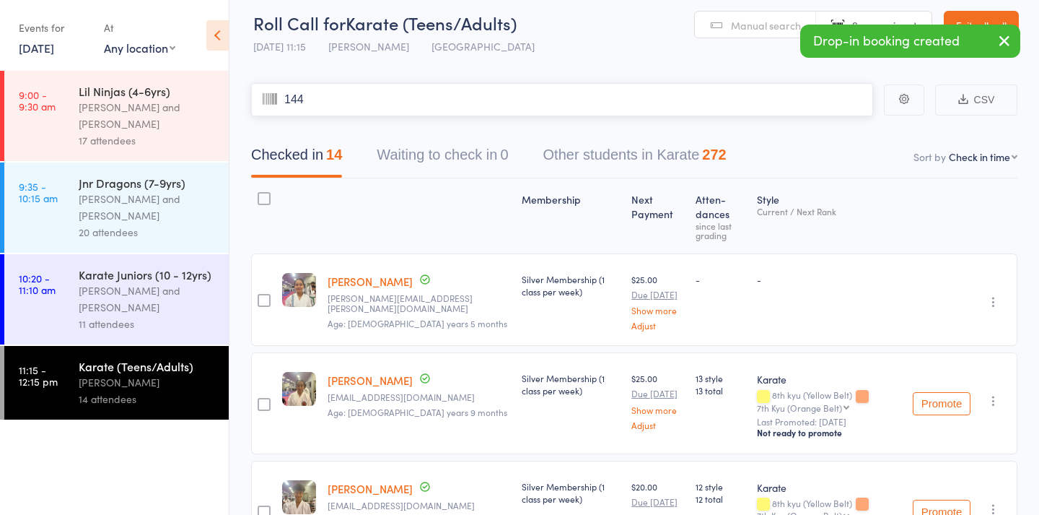
type input "1441"
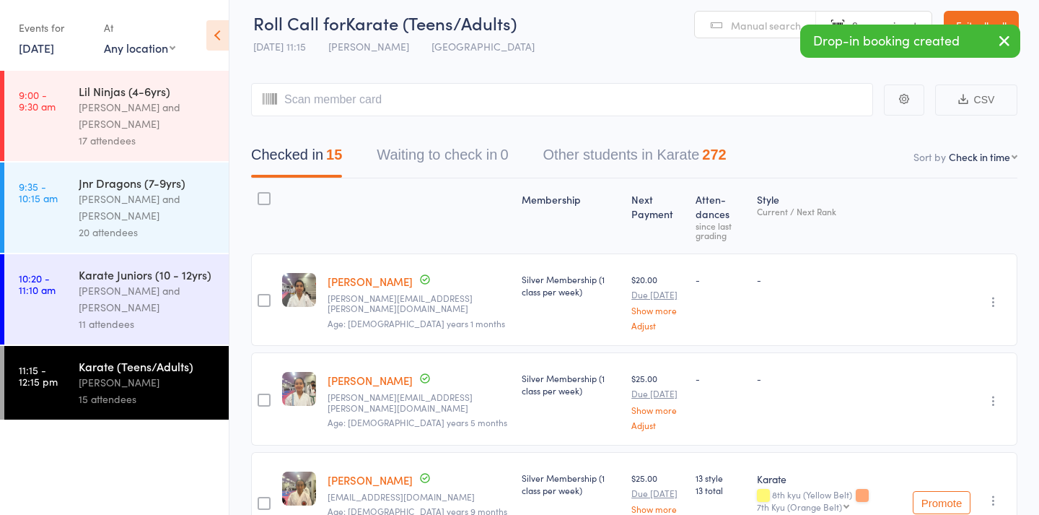
click at [756, 30] on span "Manual search" at bounding box center [766, 25] width 70 height 14
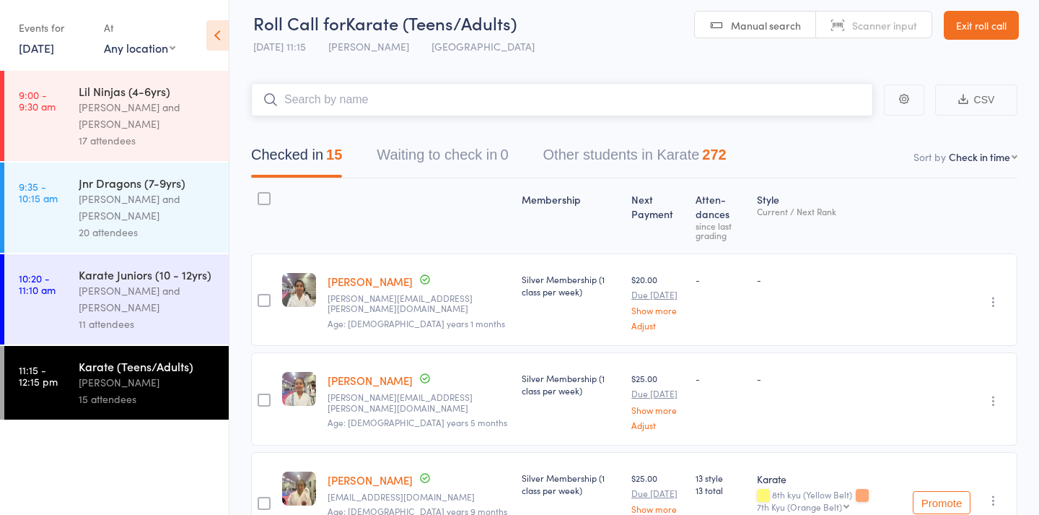
click at [582, 105] on input "search" at bounding box center [562, 99] width 622 height 33
type input "1276"
click at [853, 25] on span "Scanner input" at bounding box center [884, 25] width 65 height 14
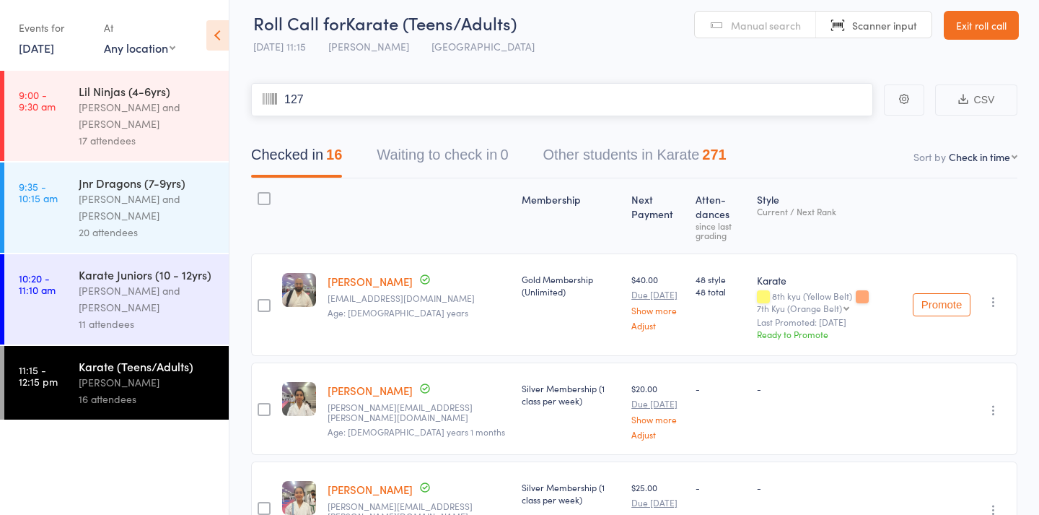
type input "1276"
type input "1231"
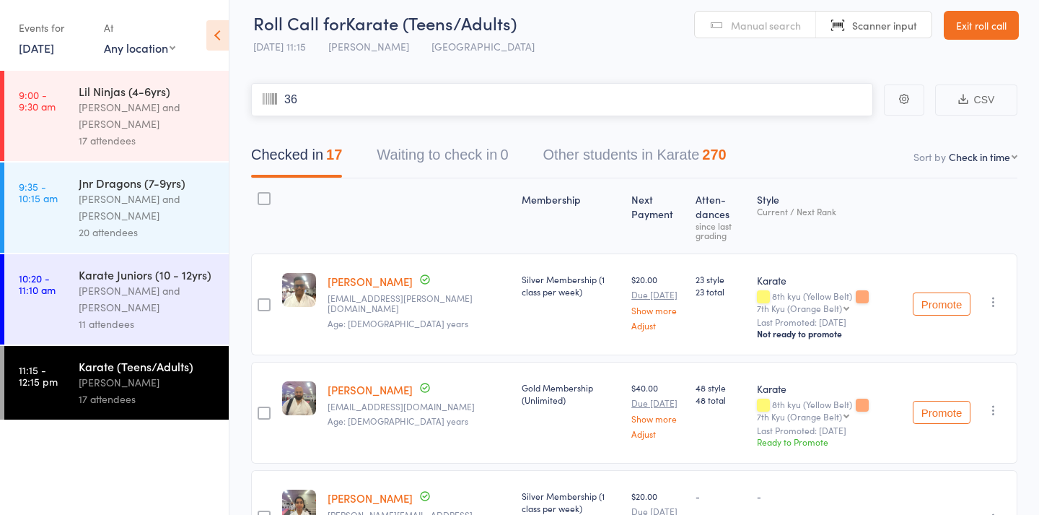
type input "366"
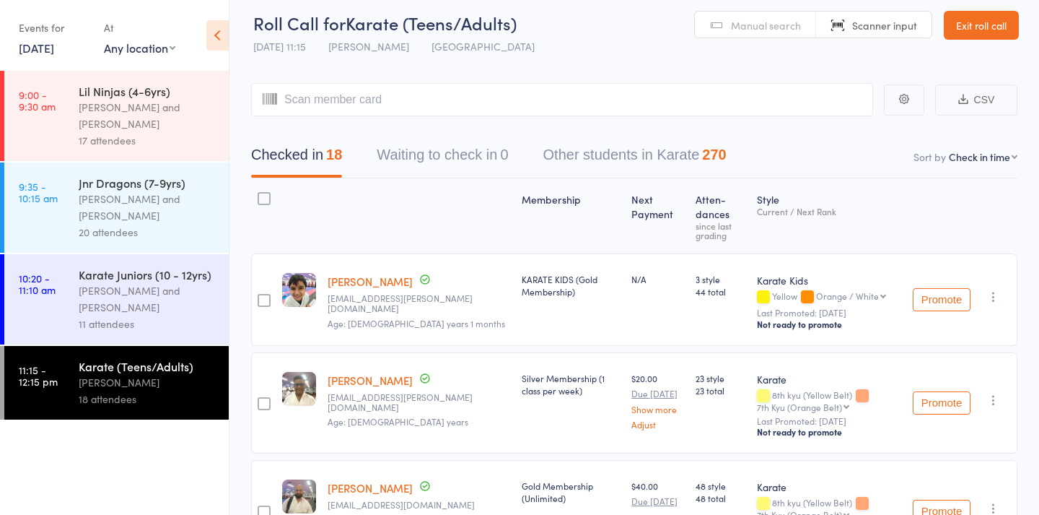
click at [771, 25] on span "Manual search" at bounding box center [766, 25] width 70 height 14
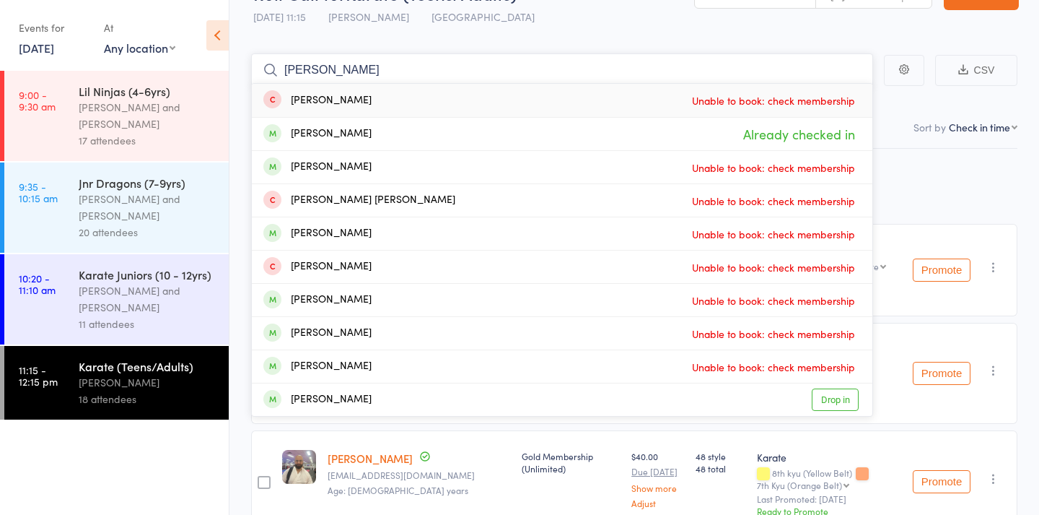
scroll to position [32, 0]
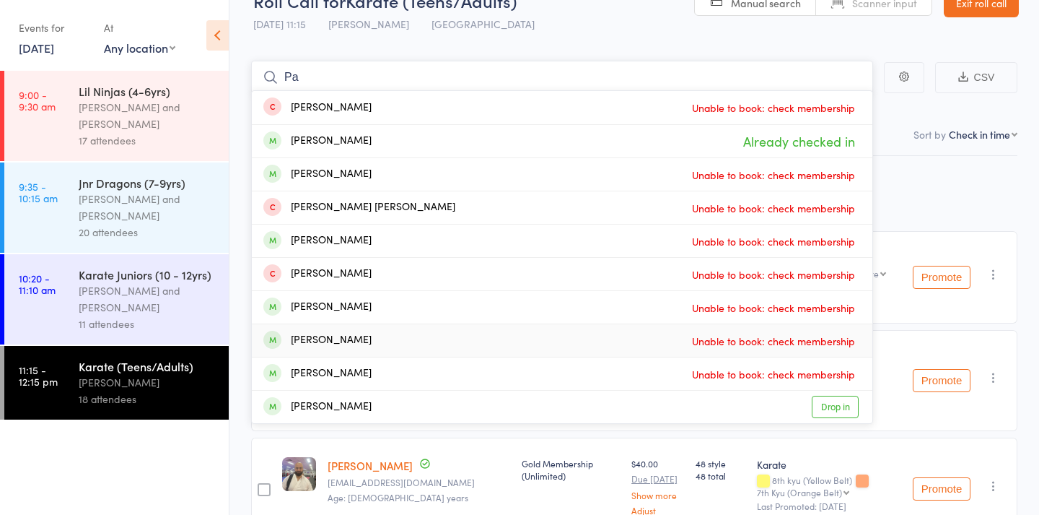
type input "P"
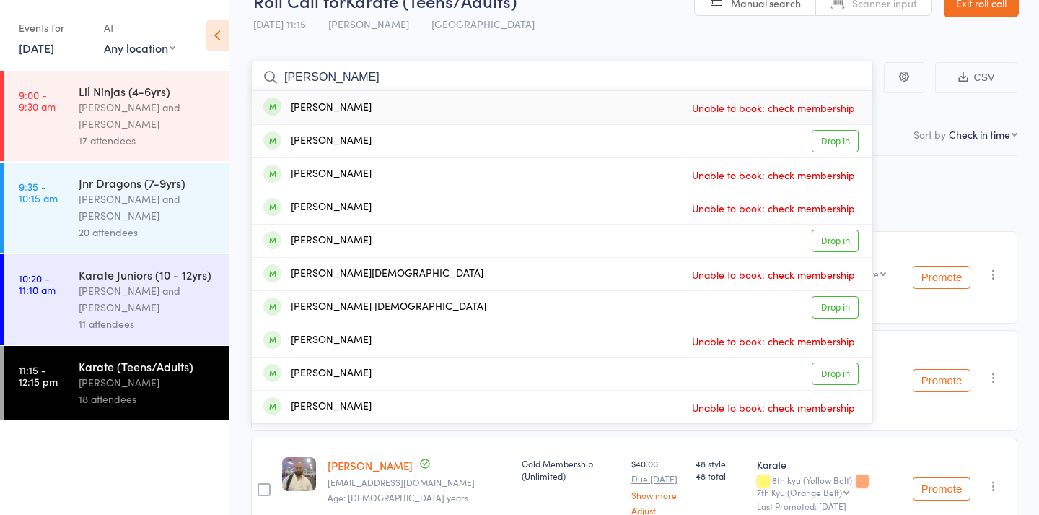
type input "Krish"
drag, startPoint x: 550, startPoint y: 336, endPoint x: 430, endPoint y: 150, distance: 220.8
click at [430, 150] on div "Krishiv Patel Drop in" at bounding box center [562, 141] width 621 height 32
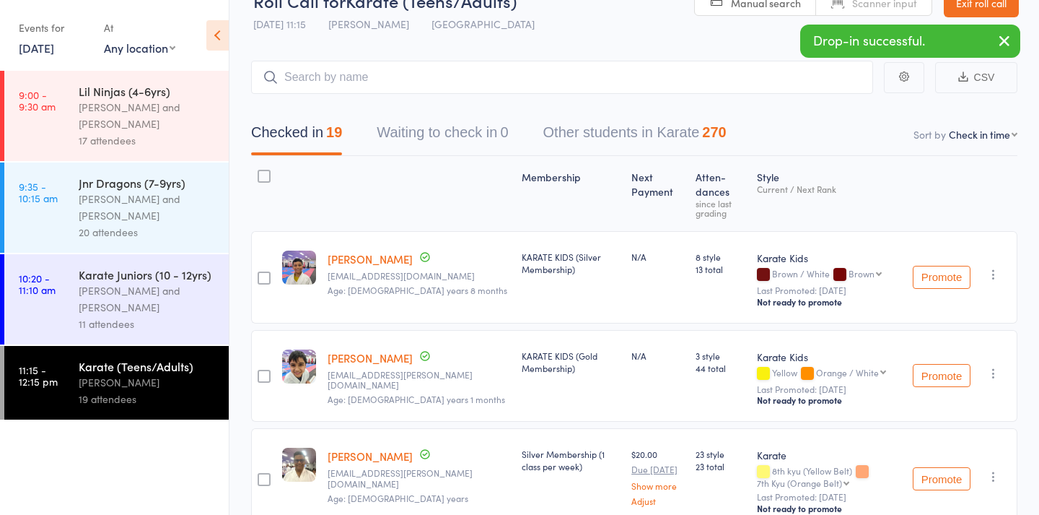
click at [753, 12] on link "Manual search" at bounding box center [755, 2] width 121 height 27
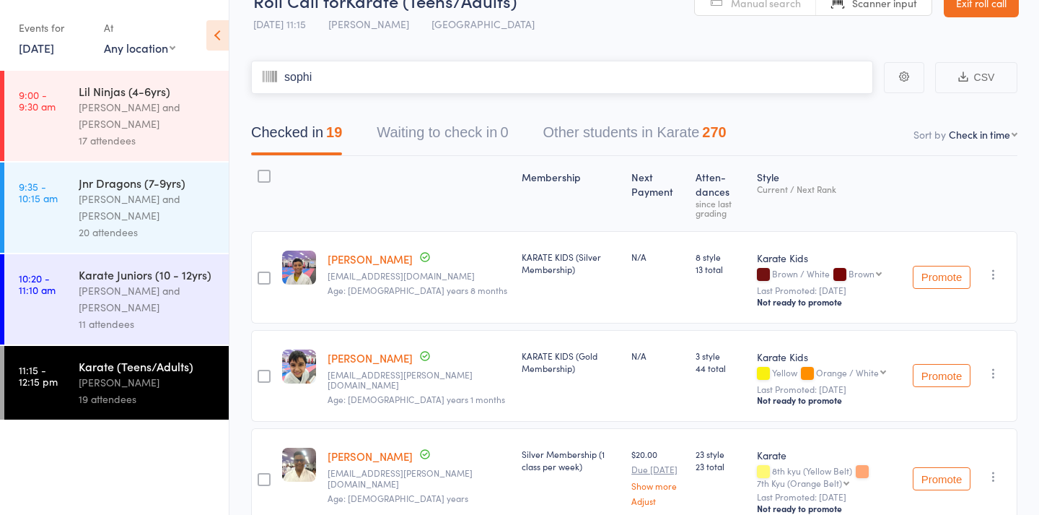
type input "sophia"
drag, startPoint x: 753, startPoint y: 12, endPoint x: 777, endPoint y: 9, distance: 24.1
click at [777, 9] on span "Manual search" at bounding box center [766, 3] width 70 height 14
click at [606, 74] on input "search" at bounding box center [562, 77] width 622 height 33
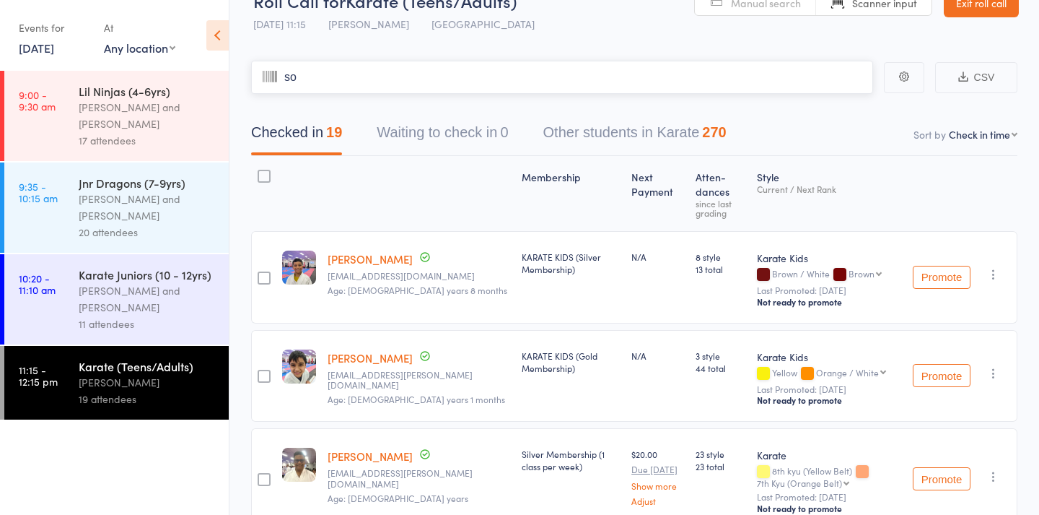
type input "soh"
type input "1084"
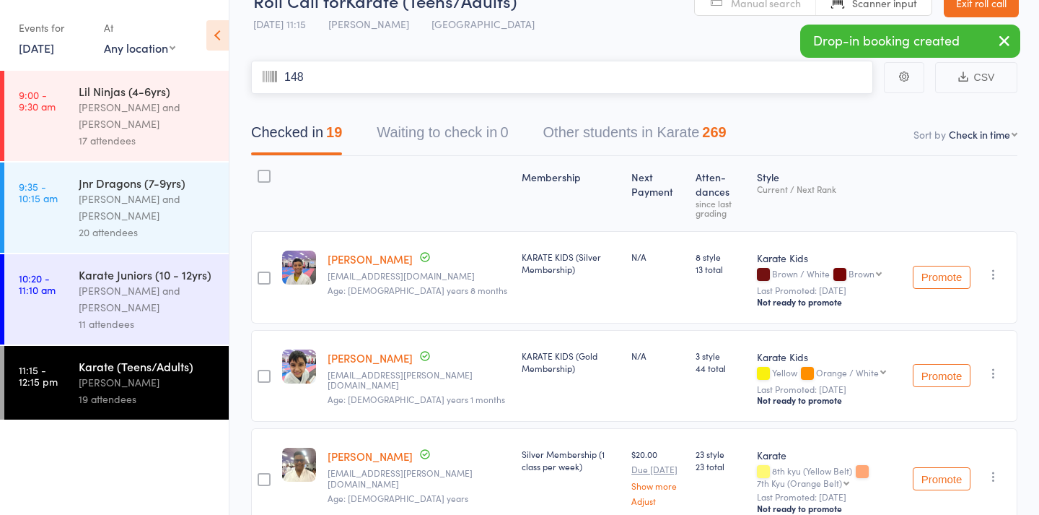
type input "1489"
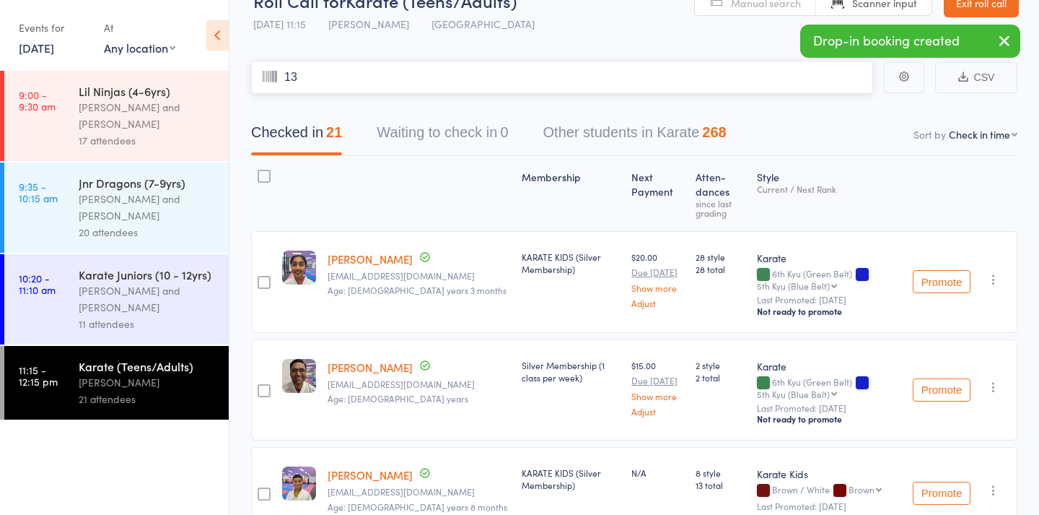
type input "136"
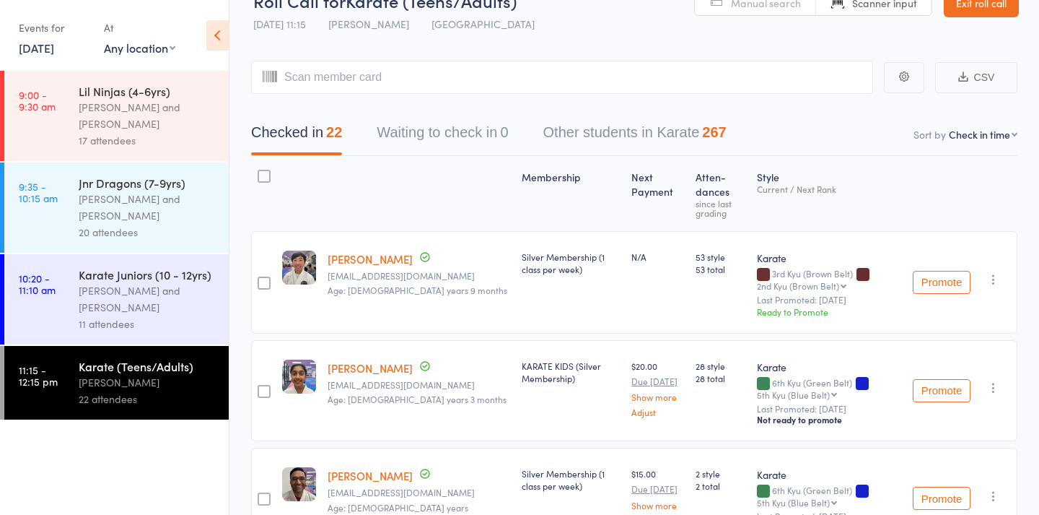
click at [779, 6] on span "Manual search" at bounding box center [766, 3] width 70 height 14
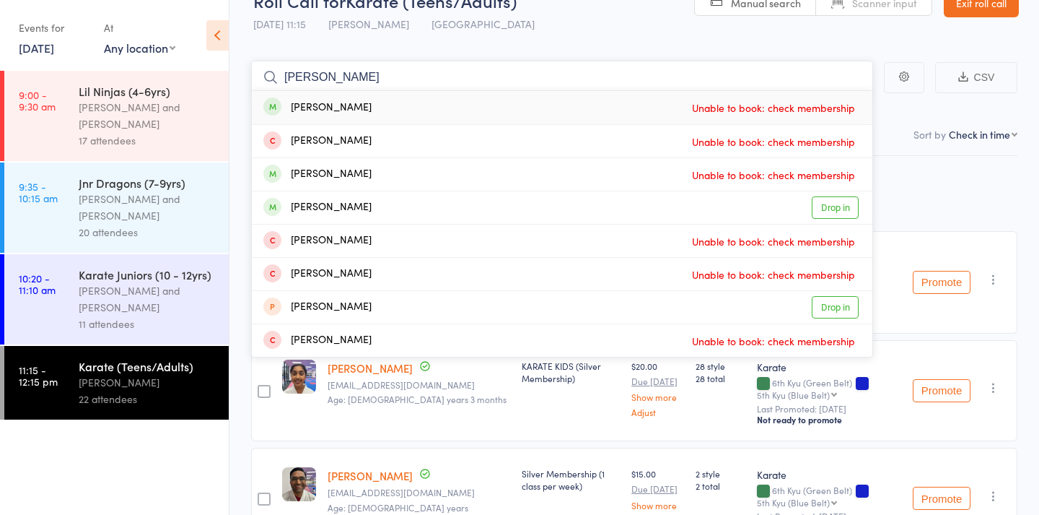
type input "Sophia"
drag, startPoint x: 779, startPoint y: 6, endPoint x: 828, endPoint y: 210, distance: 210.1
click at [828, 210] on link "Drop in" at bounding box center [835, 207] width 47 height 22
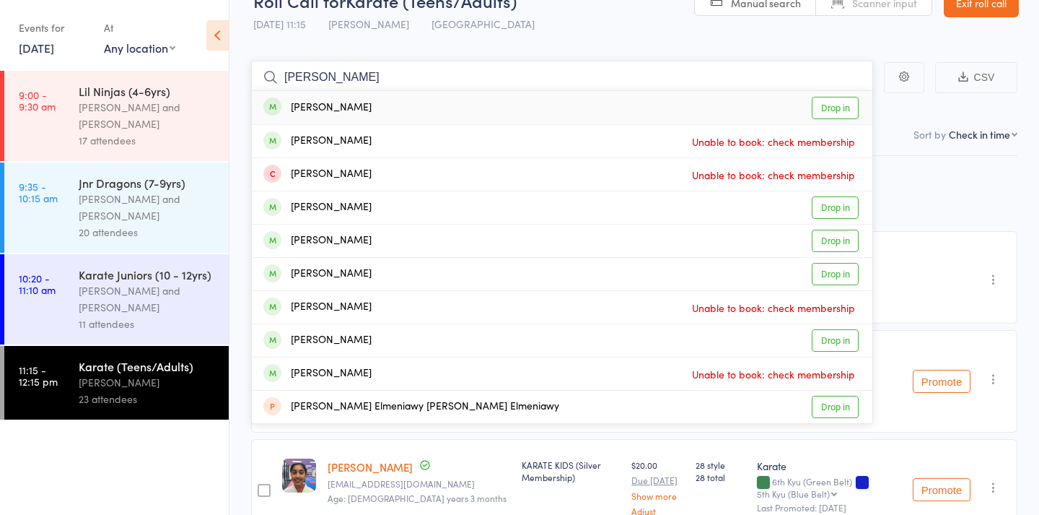
type input "Amelia"
drag, startPoint x: 504, startPoint y: 91, endPoint x: 839, endPoint y: 111, distance: 335.5
click at [839, 111] on link "Drop in" at bounding box center [835, 108] width 47 height 22
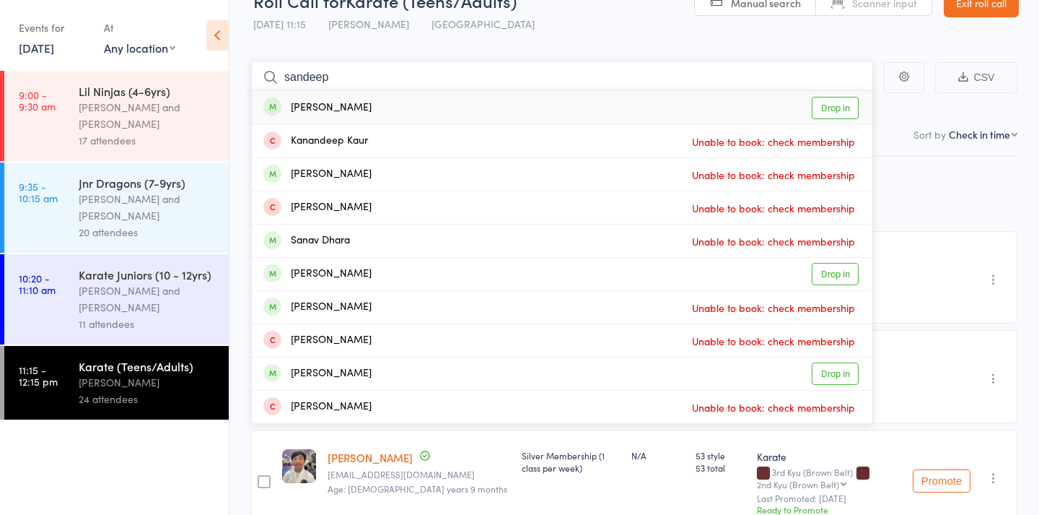
type input "Sandeep"
drag, startPoint x: 524, startPoint y: 82, endPoint x: 836, endPoint y: 113, distance: 313.4
click at [836, 113] on link "Drop in" at bounding box center [835, 108] width 47 height 22
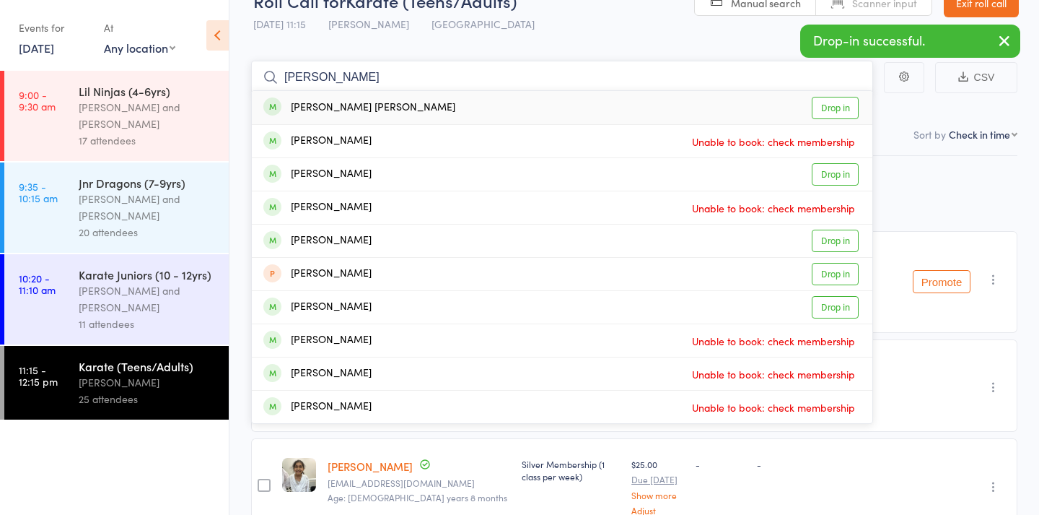
type input "ishan"
click at [846, 108] on link "Drop in" at bounding box center [835, 108] width 47 height 22
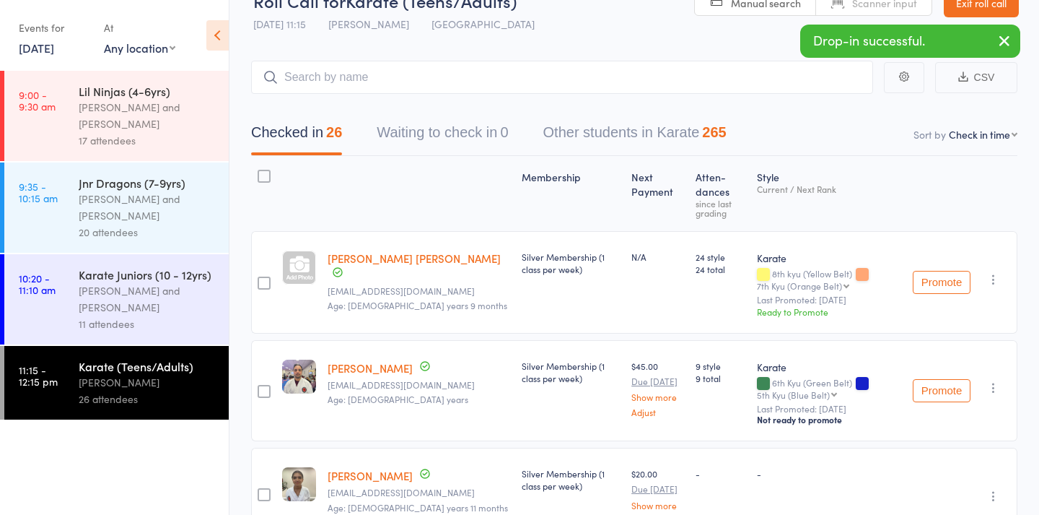
click at [865, 8] on span "Scanner input" at bounding box center [884, 3] width 65 height 14
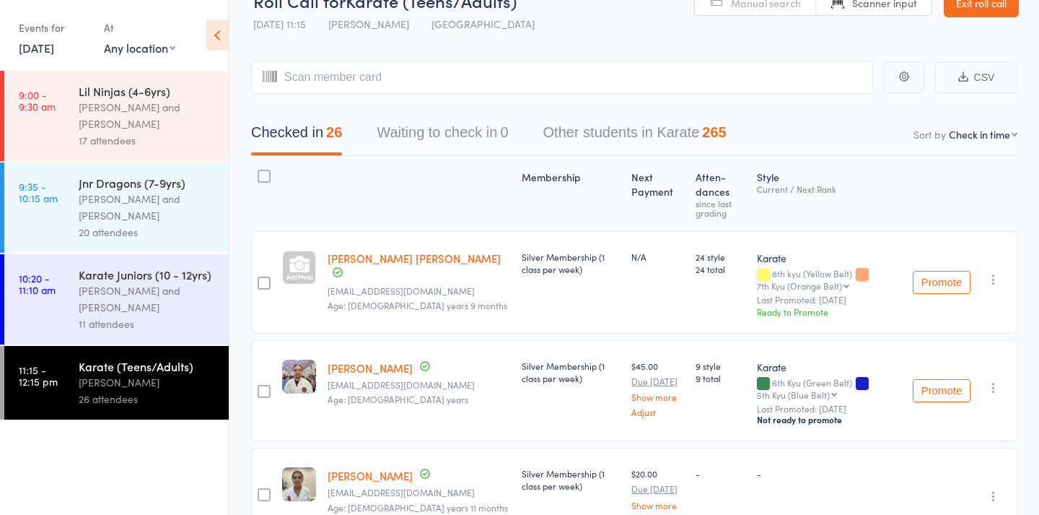
click at [760, 3] on span "Manual search" at bounding box center [766, 3] width 70 height 14
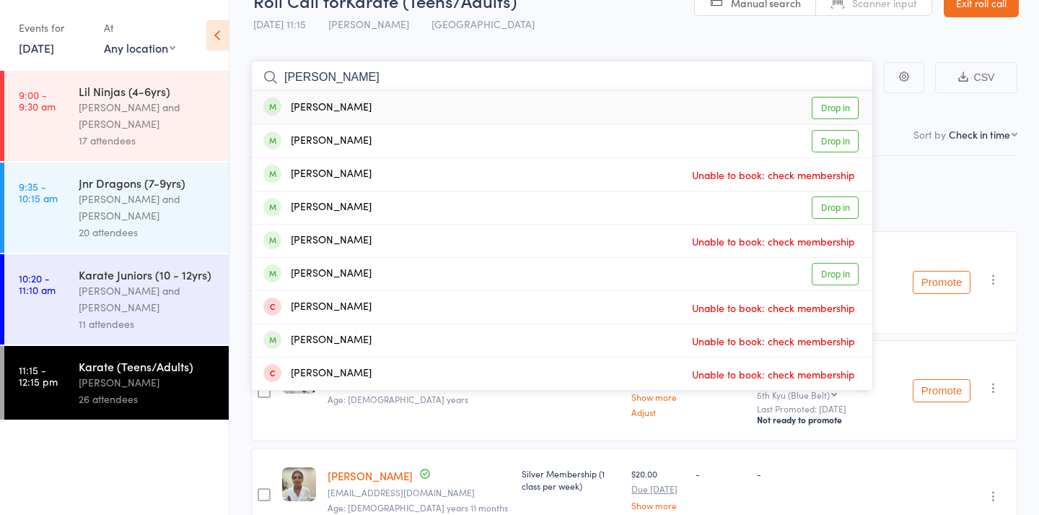
type input "eshaan"
click at [475, 108] on div "Eshaan Nayak Drop in" at bounding box center [562, 107] width 621 height 33
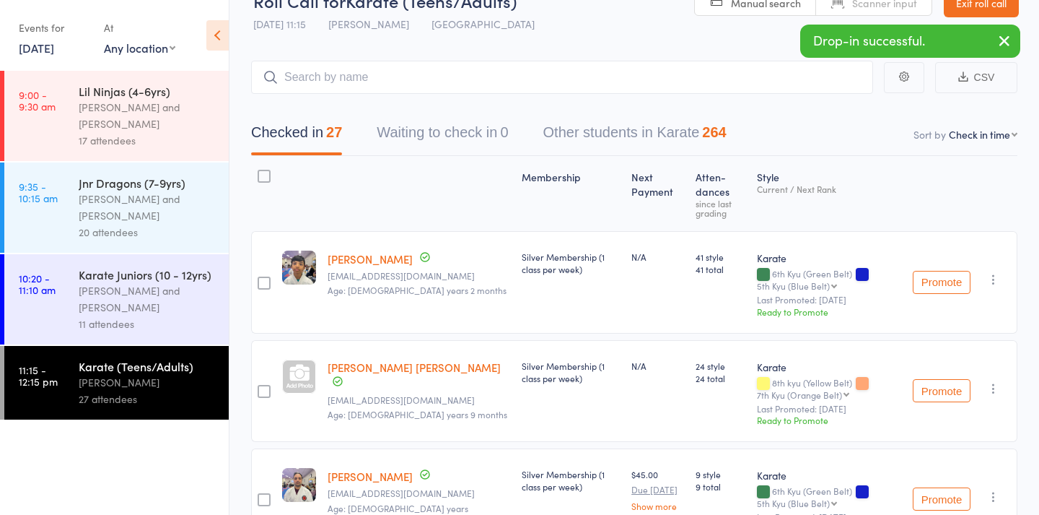
click at [993, 381] on icon "button" at bounding box center [994, 388] width 14 height 14
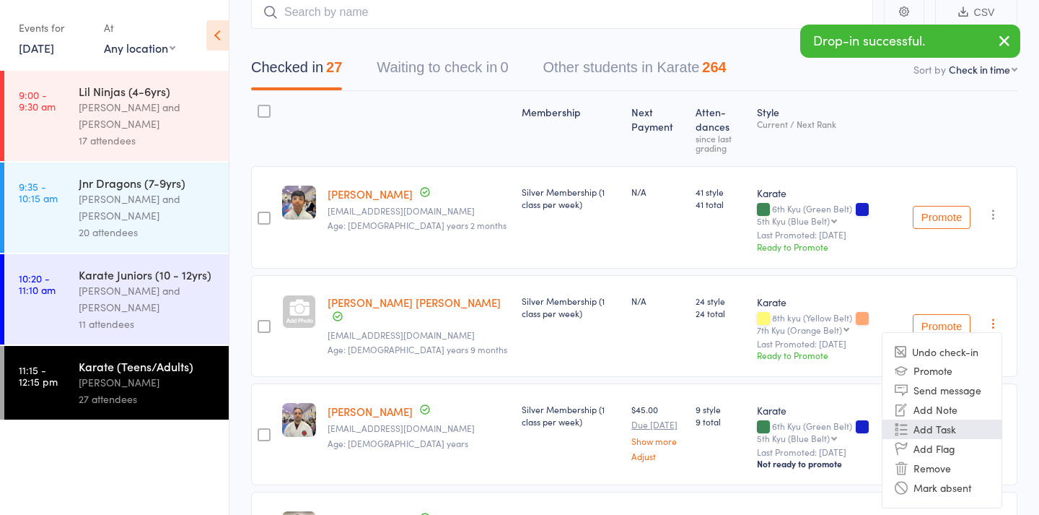
scroll to position [97, 0]
click at [938, 458] on li "Remove" at bounding box center [942, 467] width 119 height 19
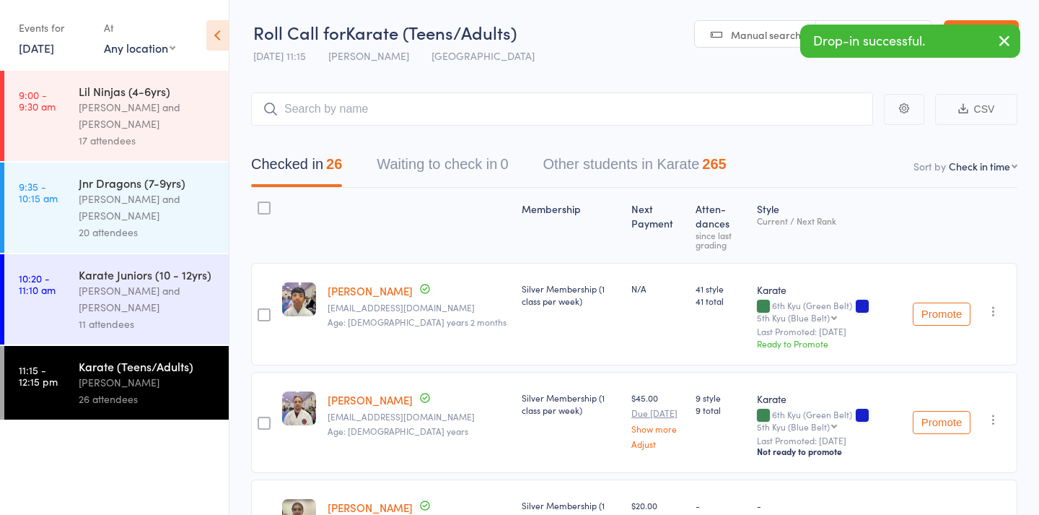
scroll to position [0, 0]
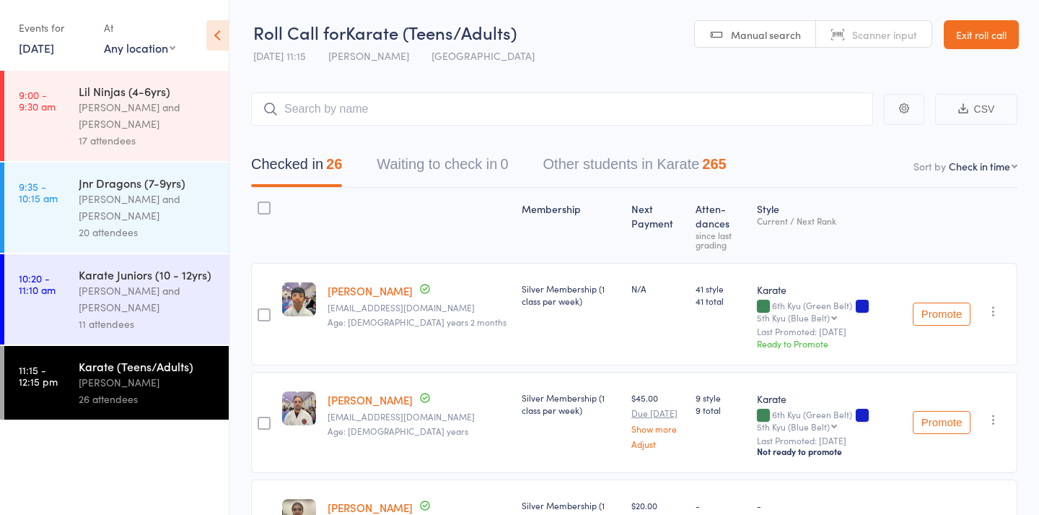
click at [746, 38] on span "Manual search" at bounding box center [766, 34] width 70 height 14
click at [740, 107] on input "search" at bounding box center [562, 108] width 622 height 33
type input "940"
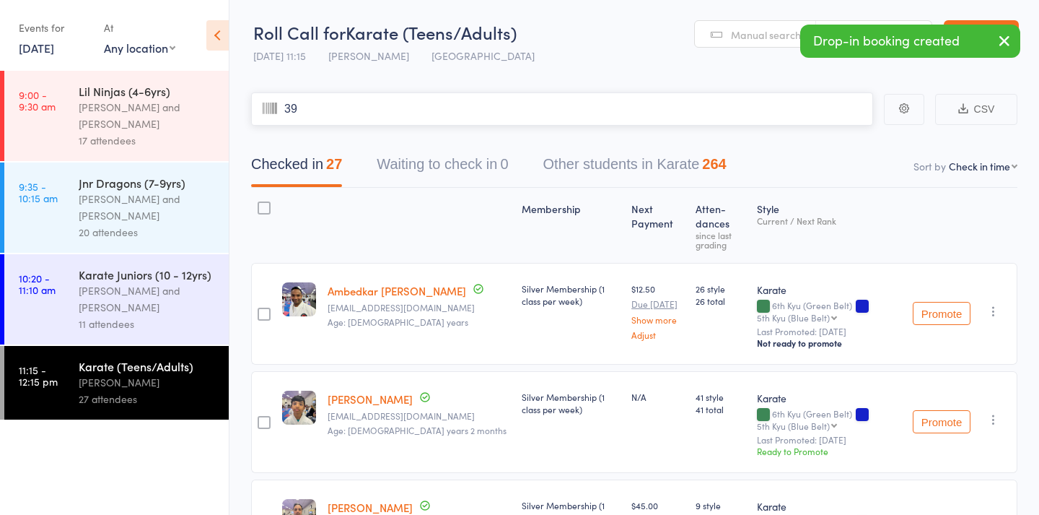
type input "396"
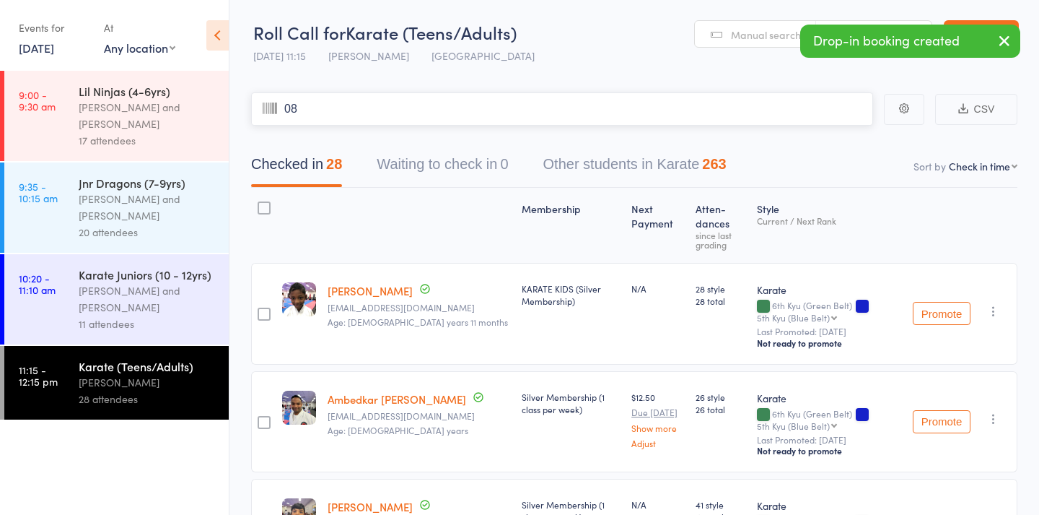
type input "086"
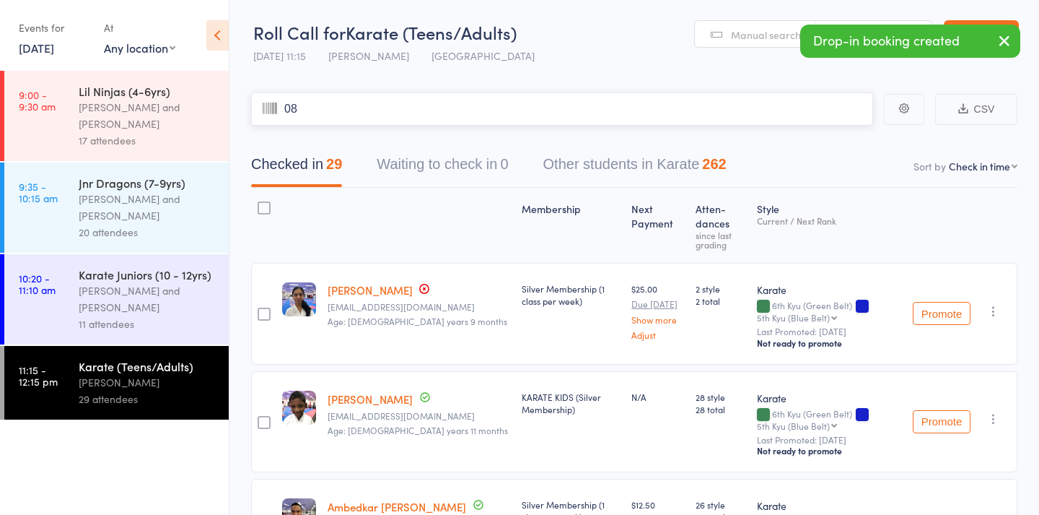
type input "085"
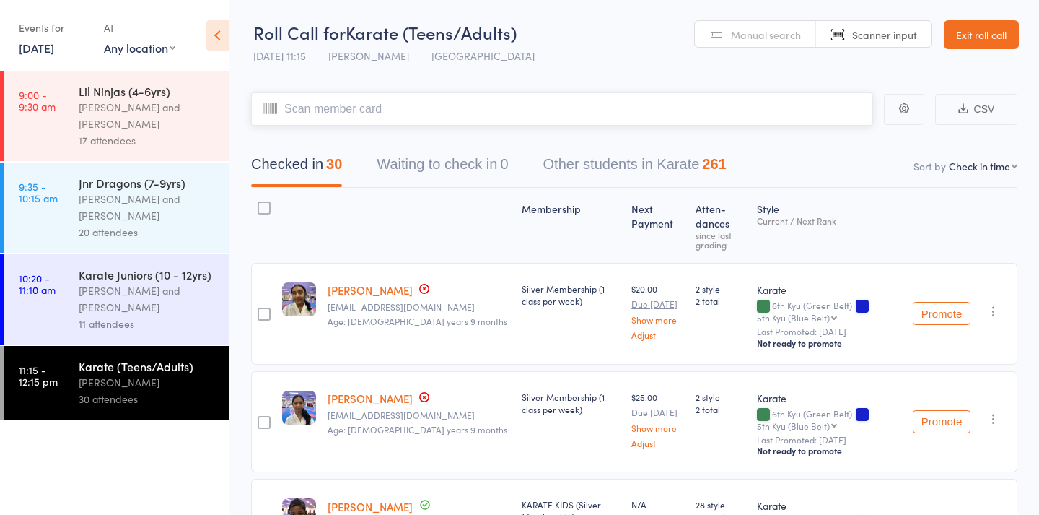
click at [712, 103] on input "search" at bounding box center [562, 108] width 622 height 33
click at [735, 38] on span "Manual search" at bounding box center [766, 34] width 70 height 14
type input "rhabhya"
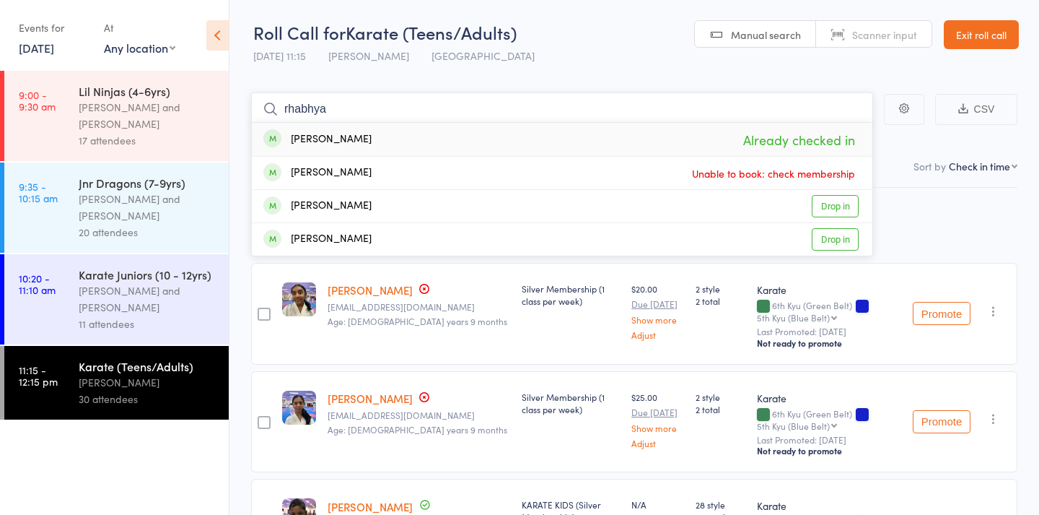
click at [603, 101] on input "rhabhya" at bounding box center [562, 108] width 622 height 33
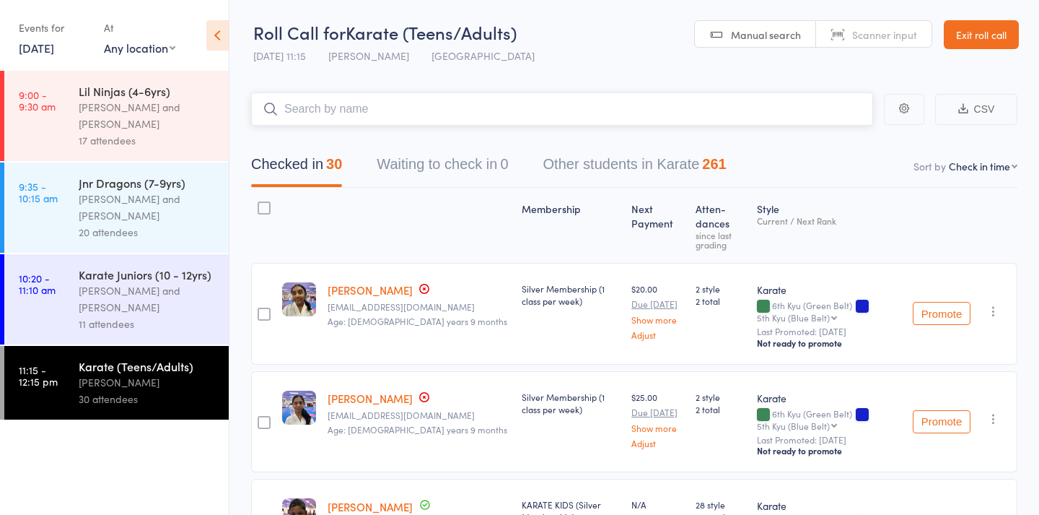
click at [561, 118] on input "search" at bounding box center [562, 108] width 622 height 33
type input "1048"
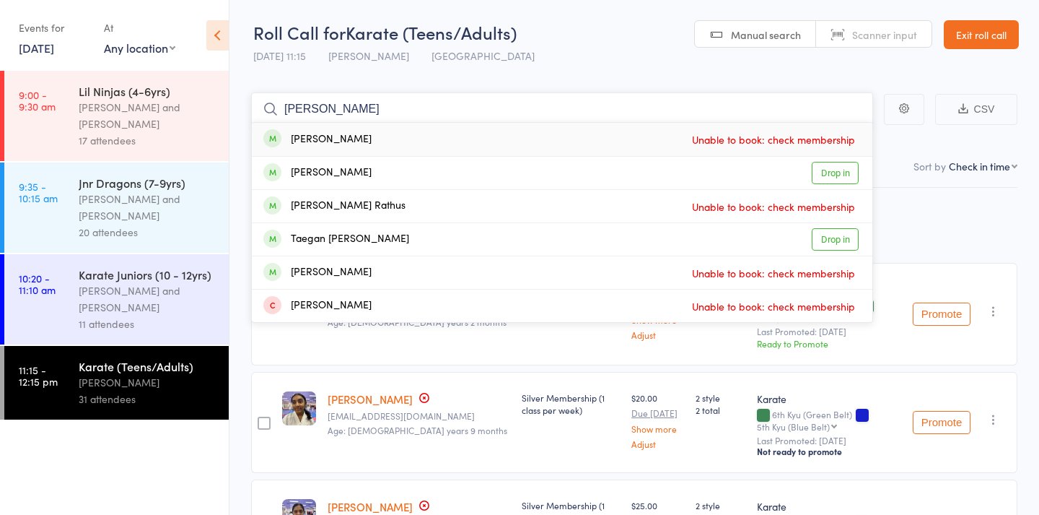
type input "rates"
drag, startPoint x: 494, startPoint y: 86, endPoint x: 429, endPoint y: 162, distance: 100.4
click at [429, 162] on div "Aaryan Ratheesh Drop in" at bounding box center [562, 173] width 621 height 32
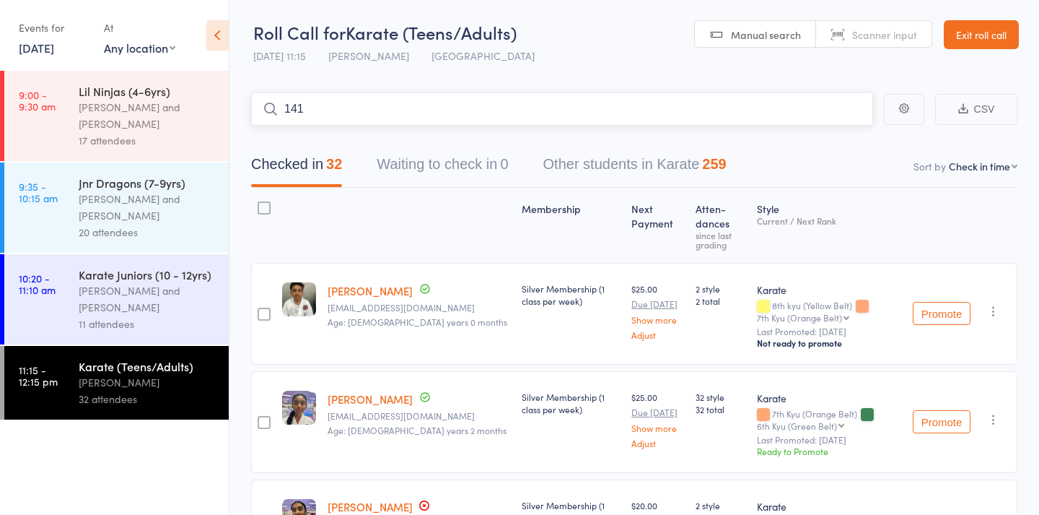
type input "1417"
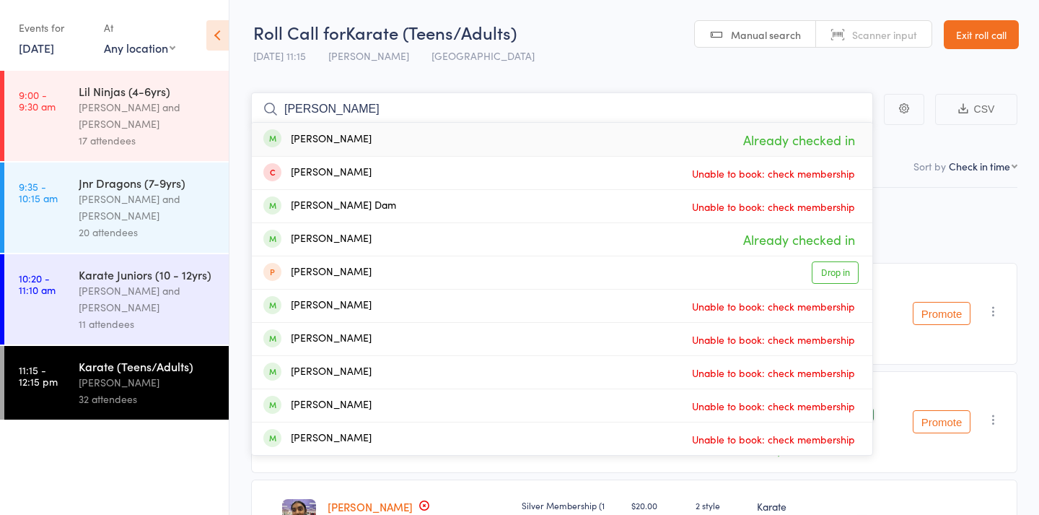
type input "Eli"
drag, startPoint x: 427, startPoint y: 101, endPoint x: 406, endPoint y: 139, distance: 44.0
click at [406, 139] on div "Eli Alviar Already checked in" at bounding box center [562, 139] width 621 height 33
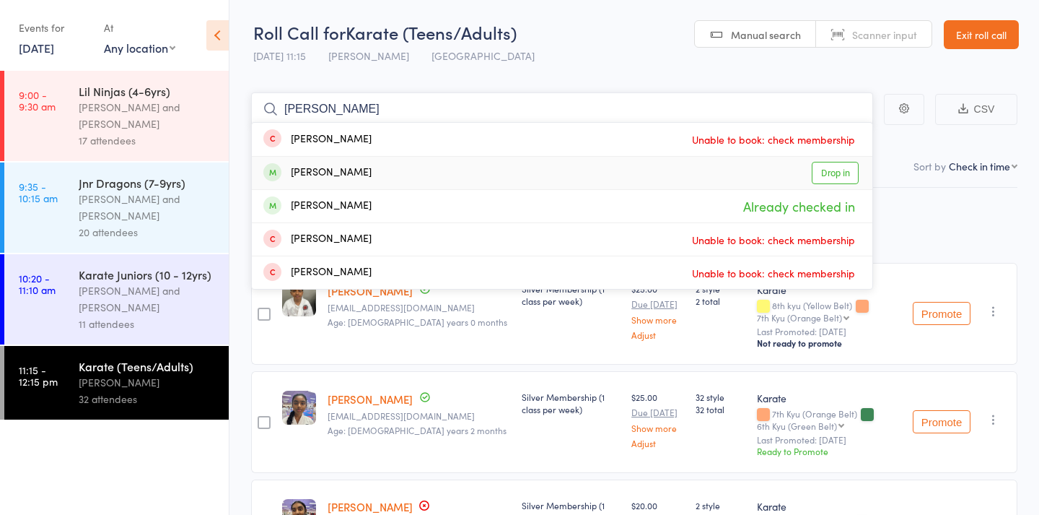
type input "mitch"
click at [367, 175] on div "Mitchell Robinson" at bounding box center [317, 173] width 108 height 17
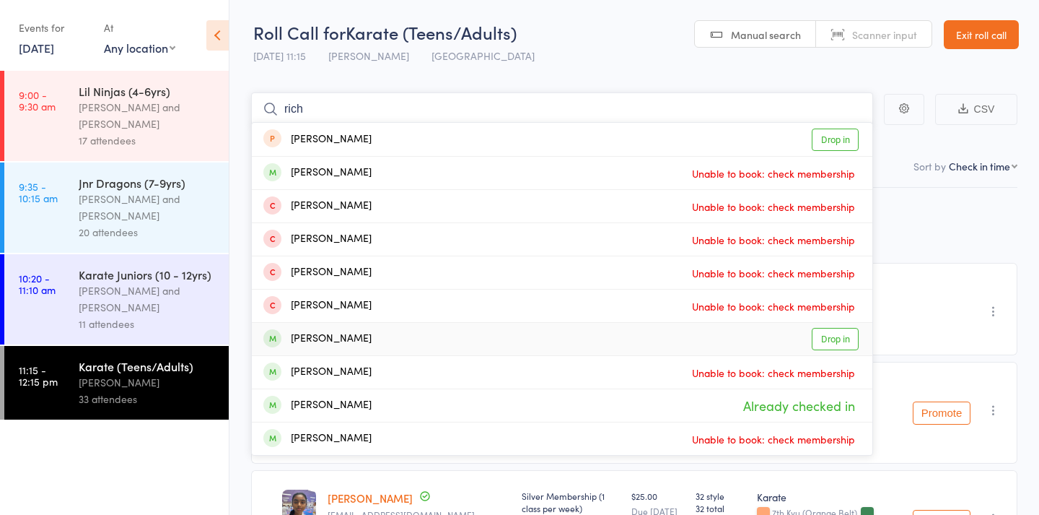
type input "rich"
click at [342, 341] on div "Richard Harrison" at bounding box center [317, 339] width 108 height 17
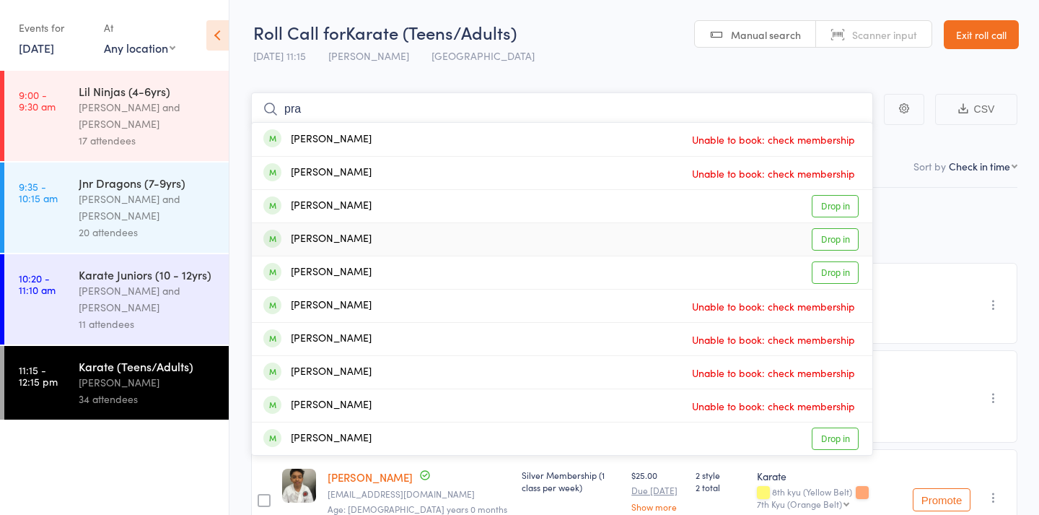
type input "pra"
click at [455, 242] on div "Aarav Prasad Drop in" at bounding box center [562, 239] width 621 height 32
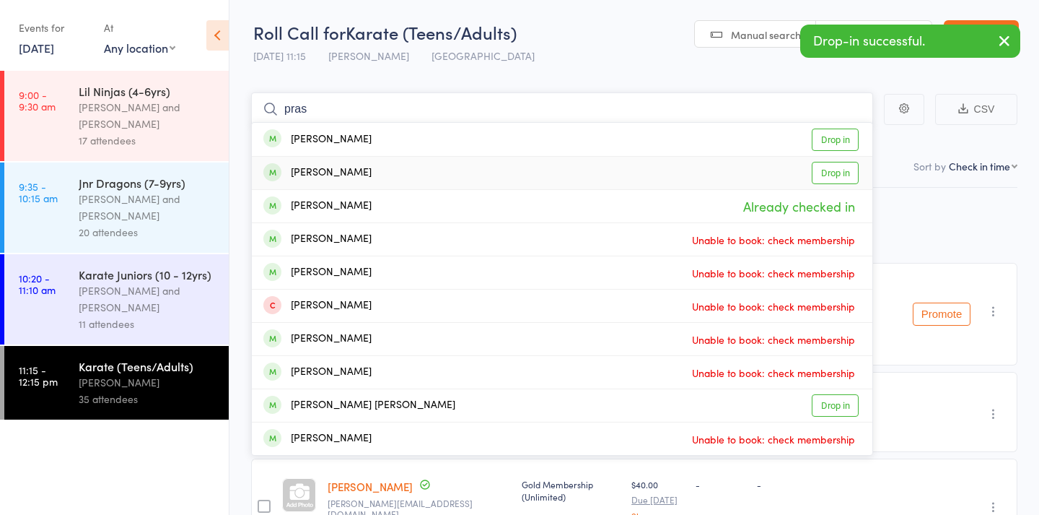
type input "pras"
click at [435, 165] on div "Aryan Prasad Drop in" at bounding box center [562, 173] width 621 height 32
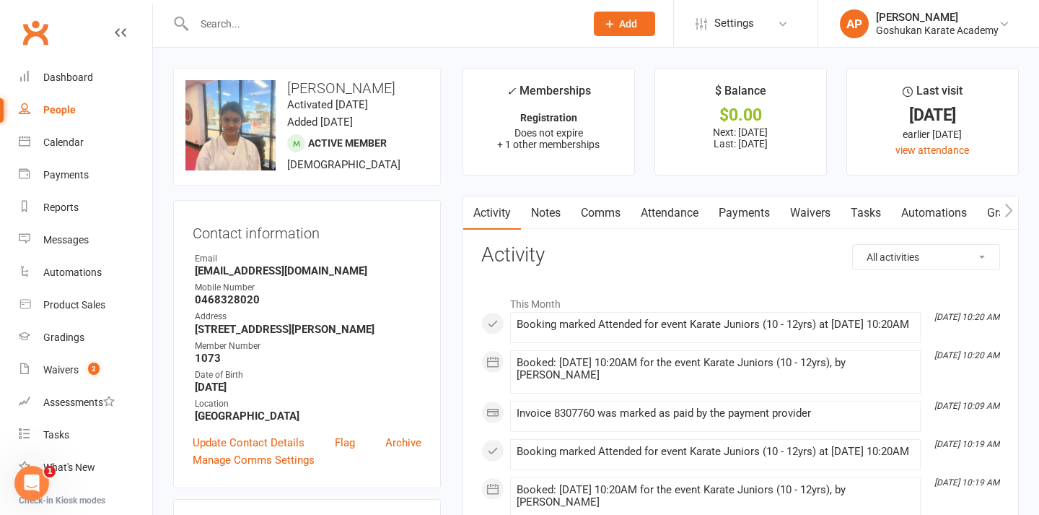
click at [356, 15] on input "text" at bounding box center [382, 24] width 385 height 20
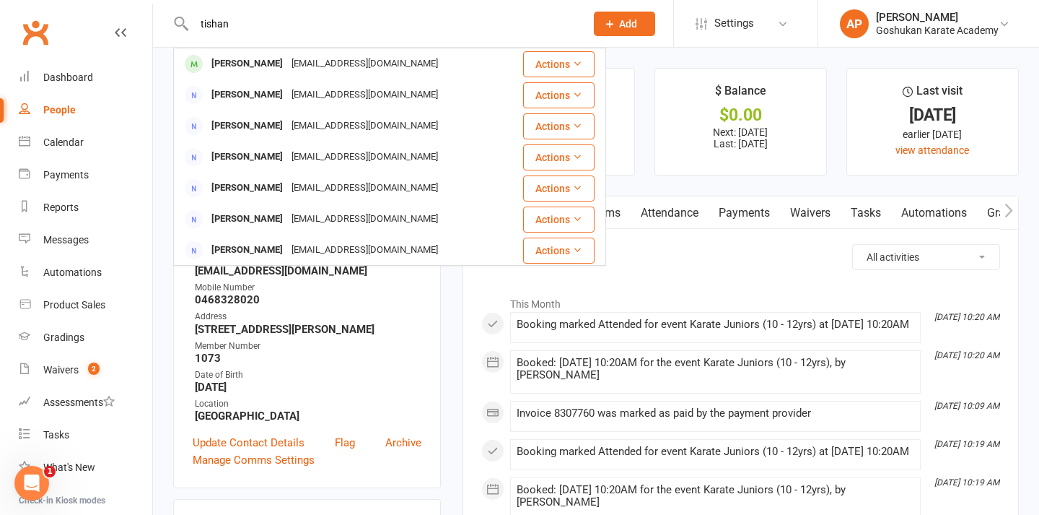
type input "titan"
drag, startPoint x: 356, startPoint y: 15, endPoint x: 292, endPoint y: 63, distance: 80.0
click at [293, 64] on div "tishansuresh945@gmail.com" at bounding box center [364, 63] width 155 height 21
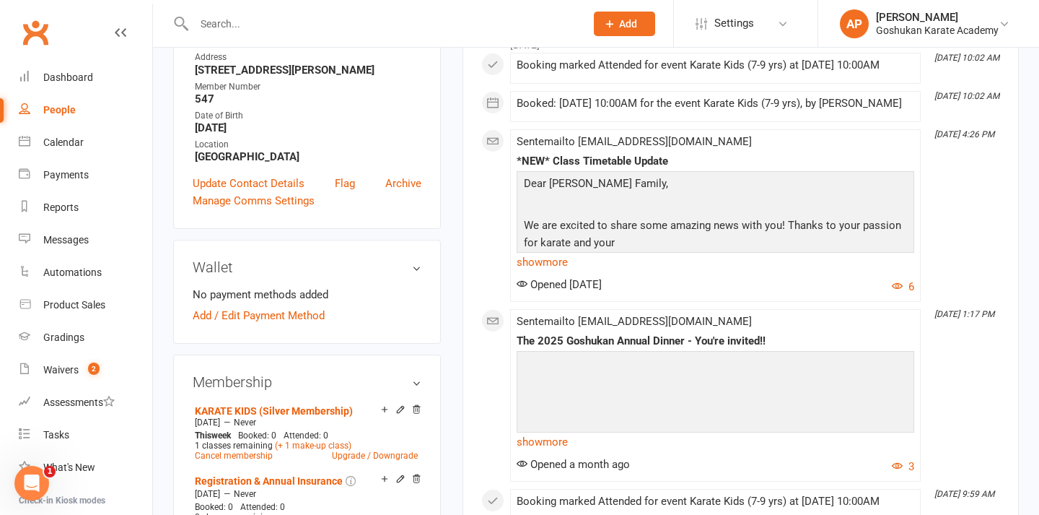
scroll to position [263, 0]
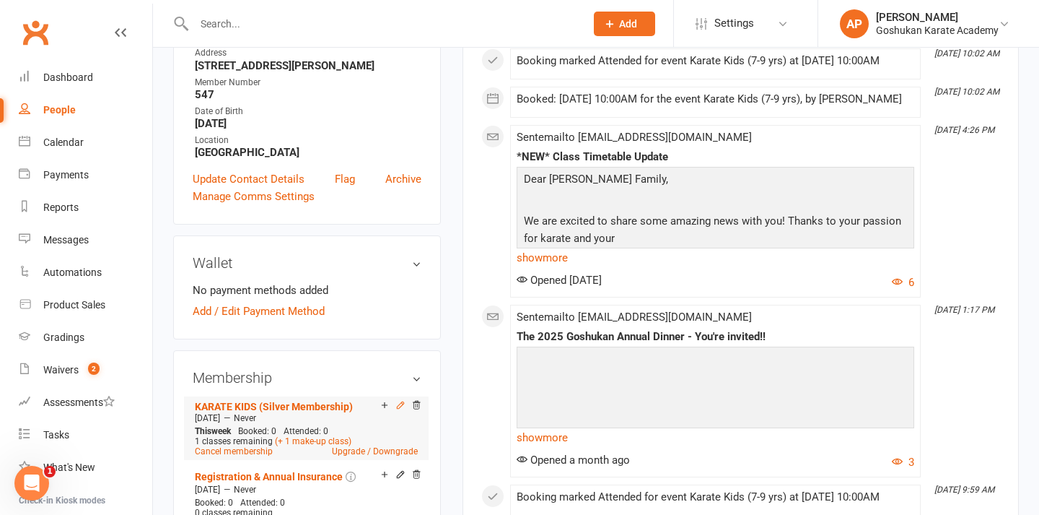
click at [400, 406] on icon at bounding box center [400, 404] width 6 height 6
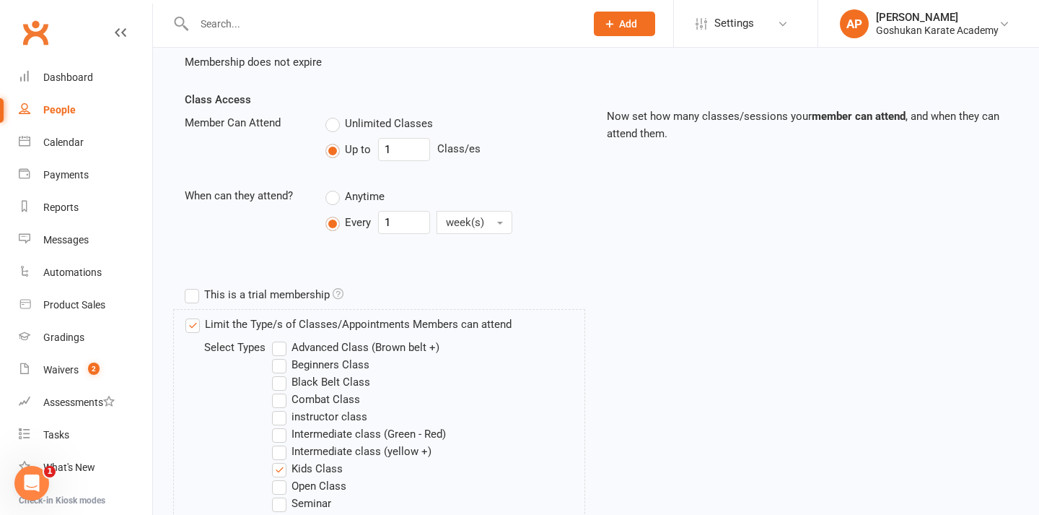
scroll to position [289, 0]
click at [198, 320] on label "Limit the Type/s of Classes/Appointments Members can attend" at bounding box center [348, 325] width 326 height 17
click at [195, 317] on input "Limit the Type/s of Classes/Appointments Members can attend" at bounding box center [189, 317] width 9 height 0
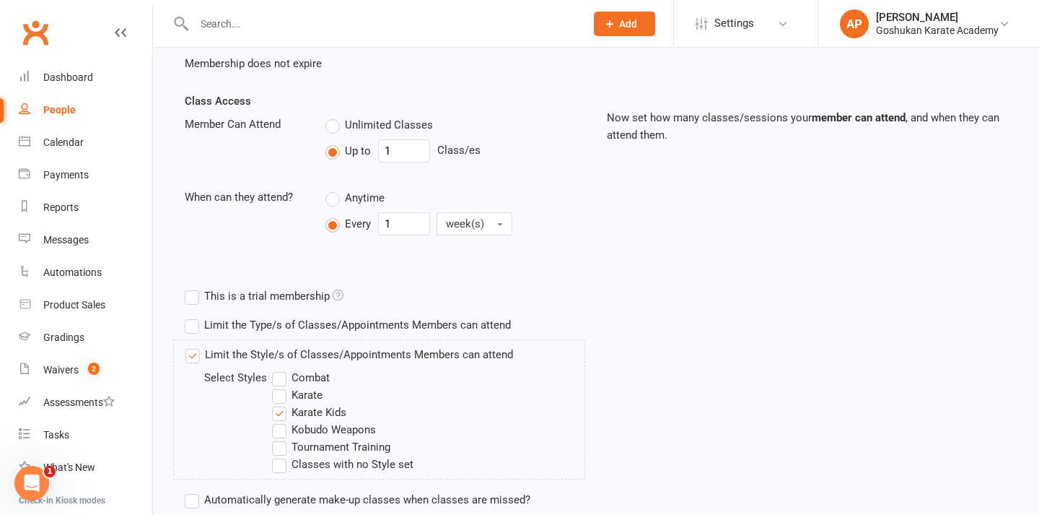
click at [192, 362] on label "Limit the Style/s of Classes/Appointments Members can attend" at bounding box center [349, 354] width 328 height 17
click at [192, 346] on input "Limit the Style/s of Classes/Appointments Members can attend" at bounding box center [189, 346] width 9 height 0
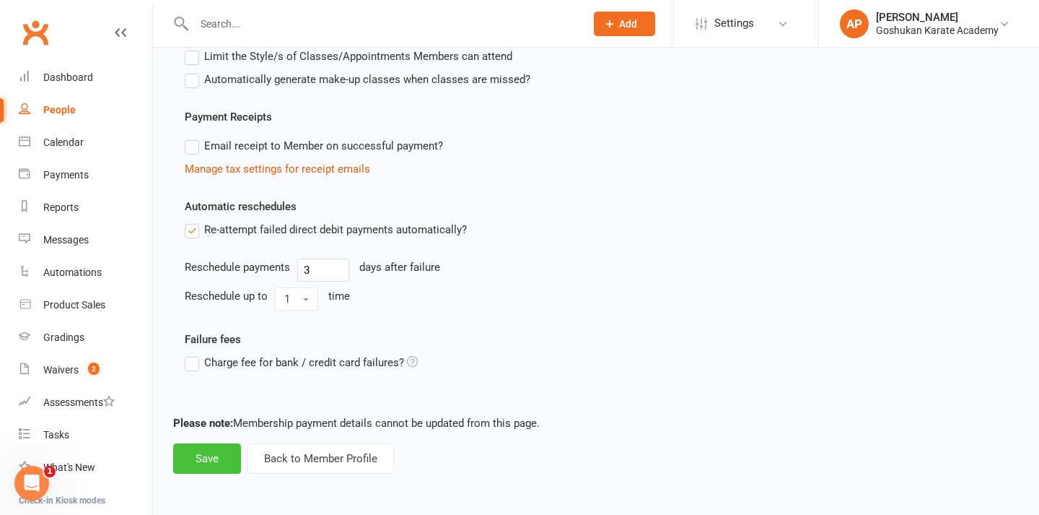
scroll to position [598, 0]
click at [189, 447] on button "Save" at bounding box center [207, 458] width 68 height 30
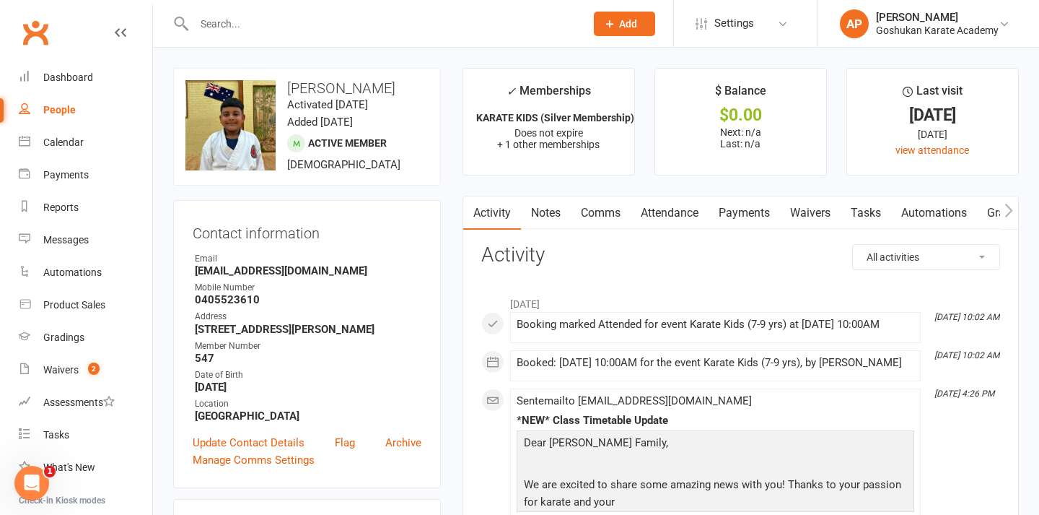
click at [395, 14] on input "text" at bounding box center [382, 24] width 385 height 20
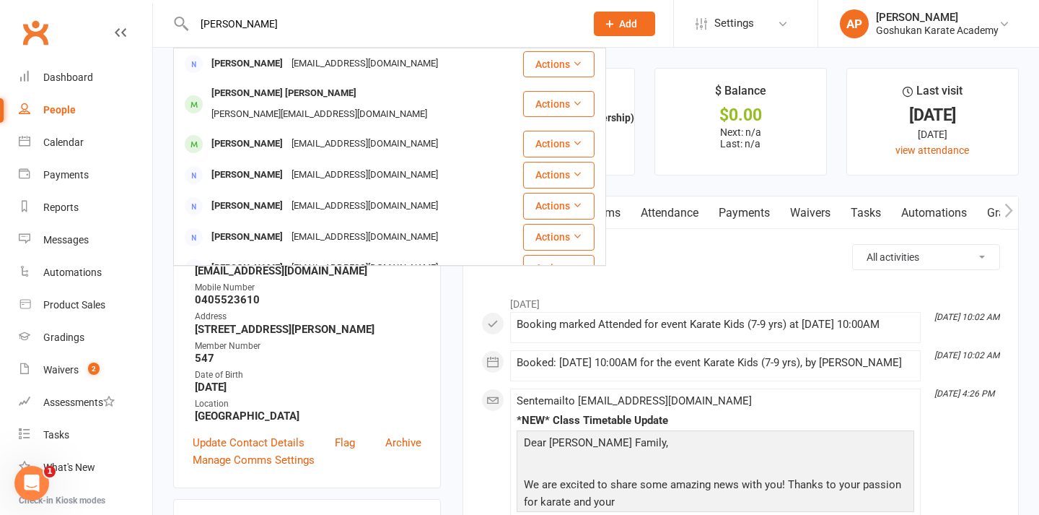
type input "Edith"
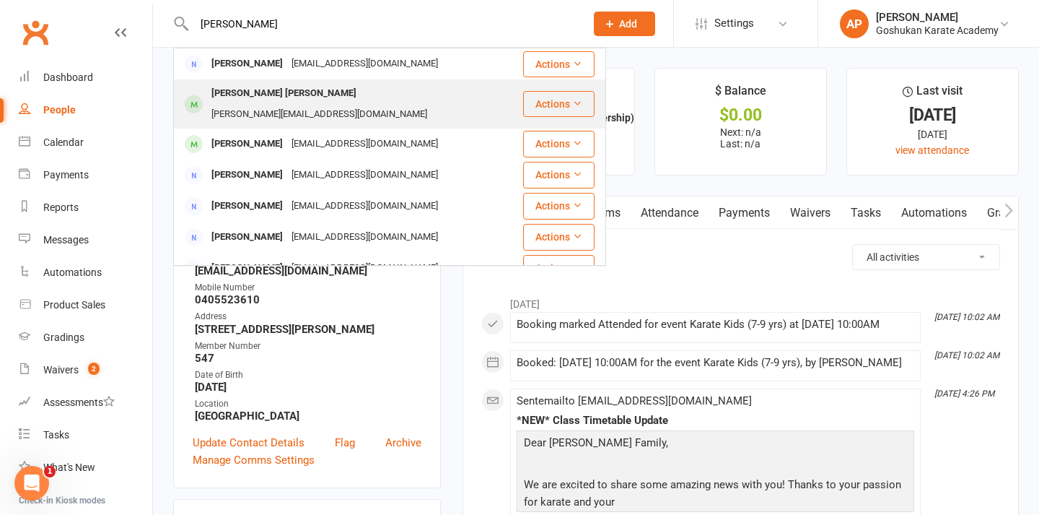
drag, startPoint x: 395, startPoint y: 13, endPoint x: 287, endPoint y: 98, distance: 137.7
click at [287, 98] on div "Adith Narayan Kothandaraman" at bounding box center [284, 93] width 154 height 21
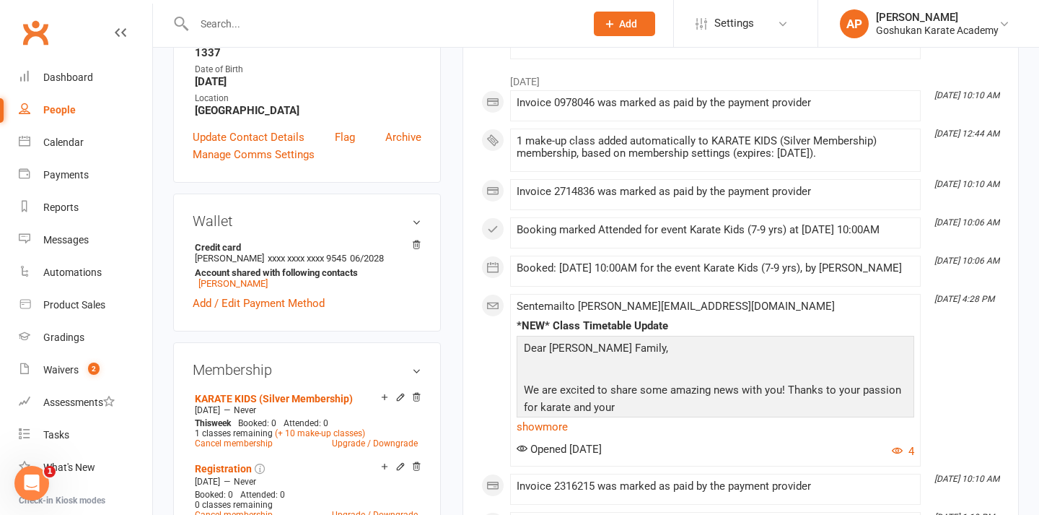
scroll to position [441, 0]
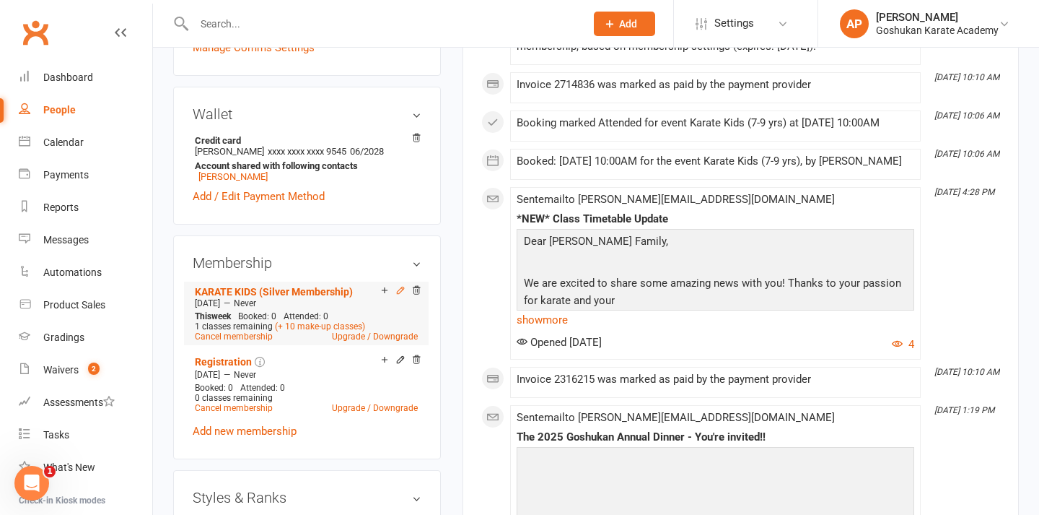
click at [399, 287] on icon at bounding box center [400, 290] width 6 height 6
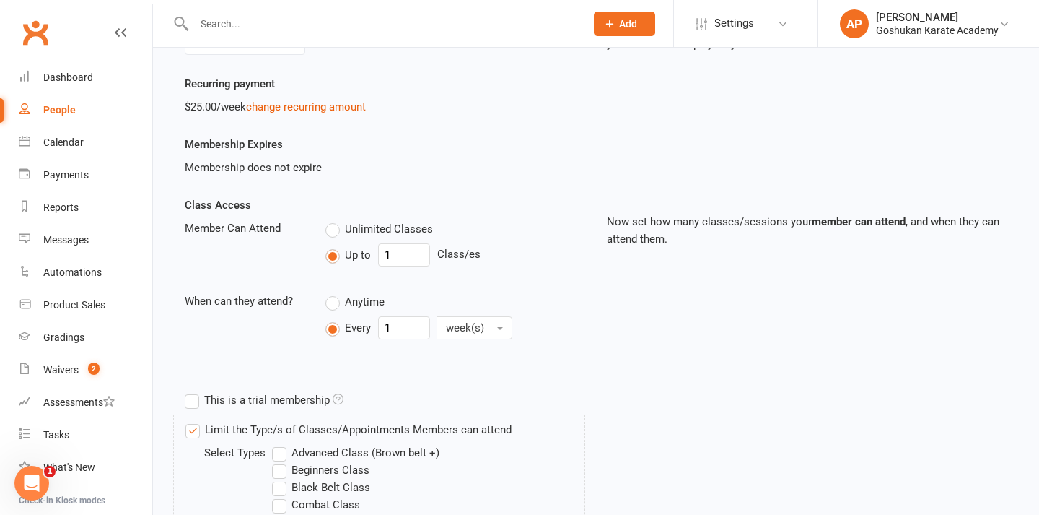
scroll to position [235, 0]
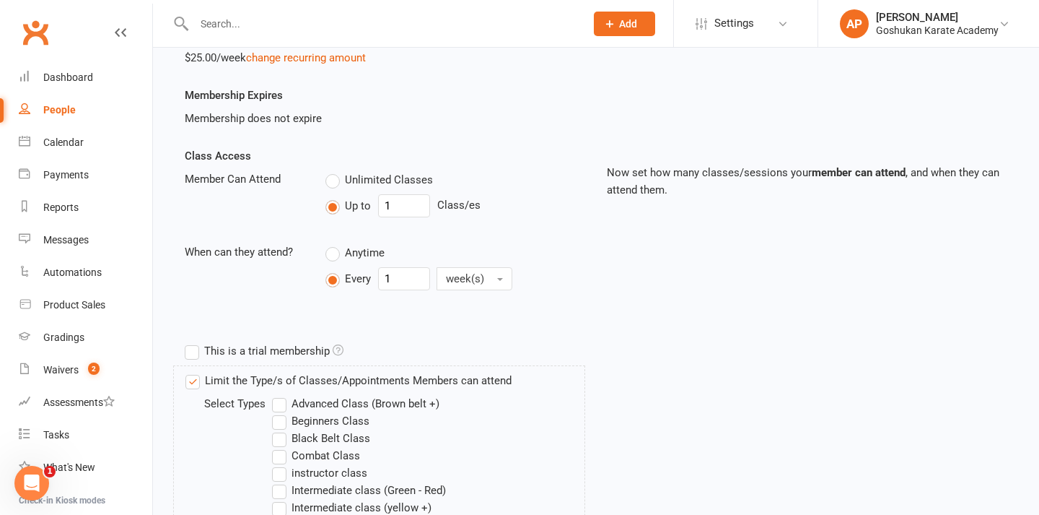
click at [255, 377] on label "Limit the Type/s of Classes/Appointments Members can attend" at bounding box center [348, 380] width 326 height 17
click at [195, 372] on input "Limit the Type/s of Classes/Appointments Members can attend" at bounding box center [189, 372] width 9 height 0
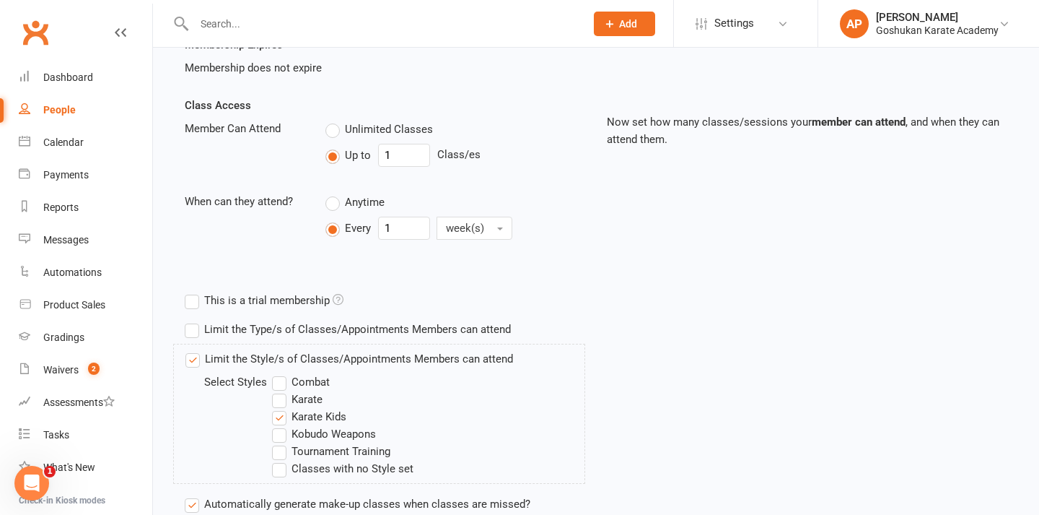
scroll to position [288, 0]
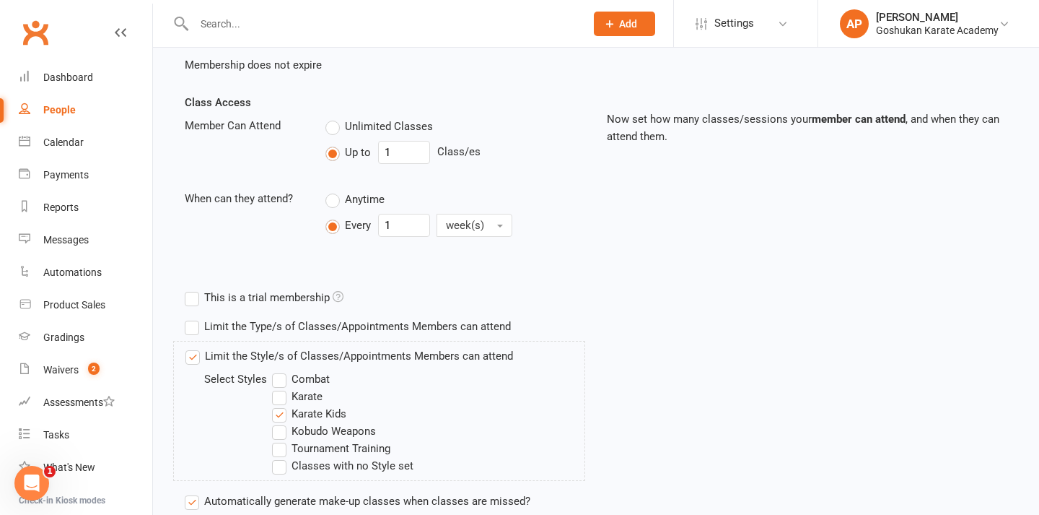
click at [252, 369] on div "Limit the Style/s of Classes/Appointments Members can attend Select Styles Comb…" at bounding box center [349, 410] width 328 height 127
click at [248, 363] on label "Limit the Style/s of Classes/Appointments Members can attend" at bounding box center [349, 355] width 328 height 17
click at [195, 347] on input "Limit the Style/s of Classes/Appointments Members can attend" at bounding box center [189, 347] width 9 height 0
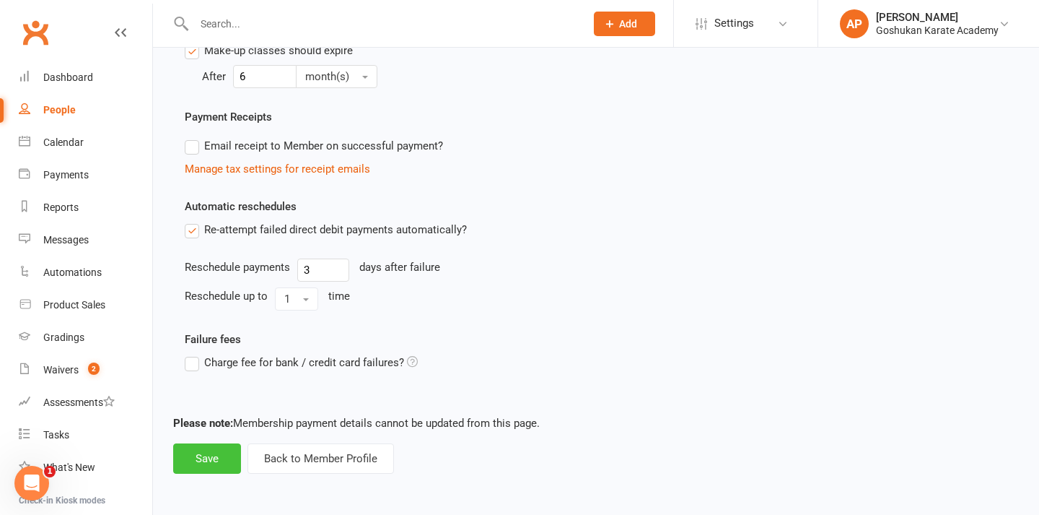
scroll to position [708, 0]
click at [220, 456] on button "Save" at bounding box center [207, 458] width 68 height 30
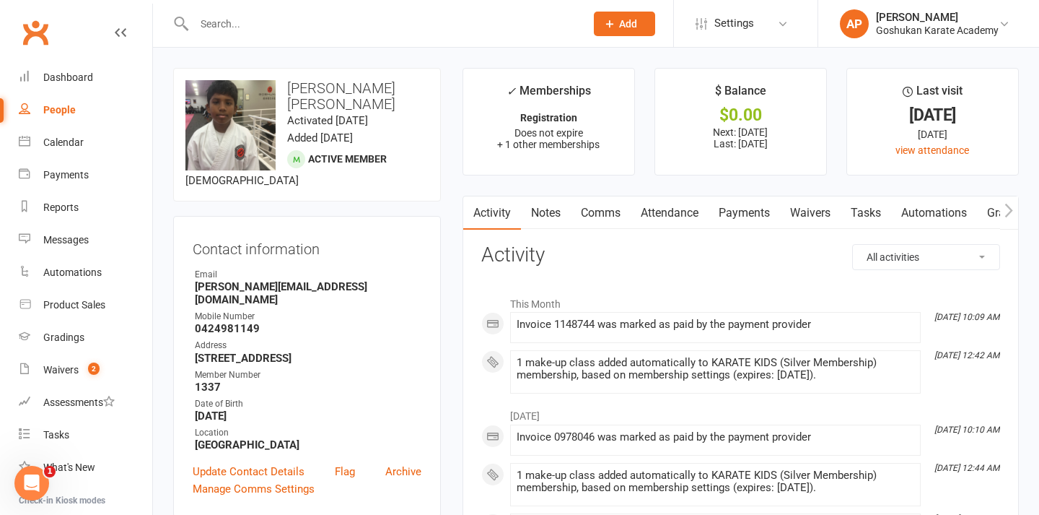
click at [489, 16] on input "text" at bounding box center [382, 24] width 385 height 20
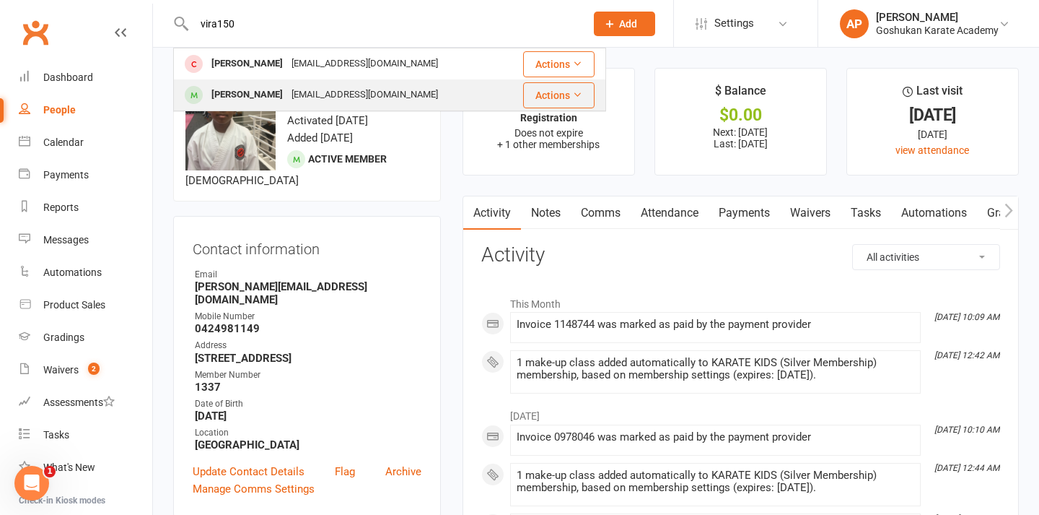
type input "vira150"
click at [401, 96] on div "Vira Naidu reachsahasra@gmail.com" at bounding box center [340, 95] width 330 height 30
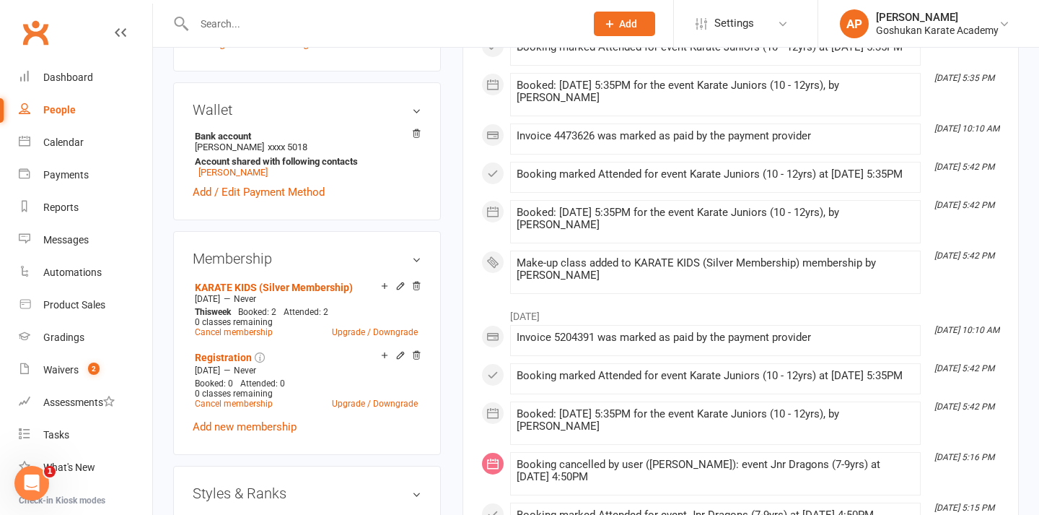
scroll to position [445, 0]
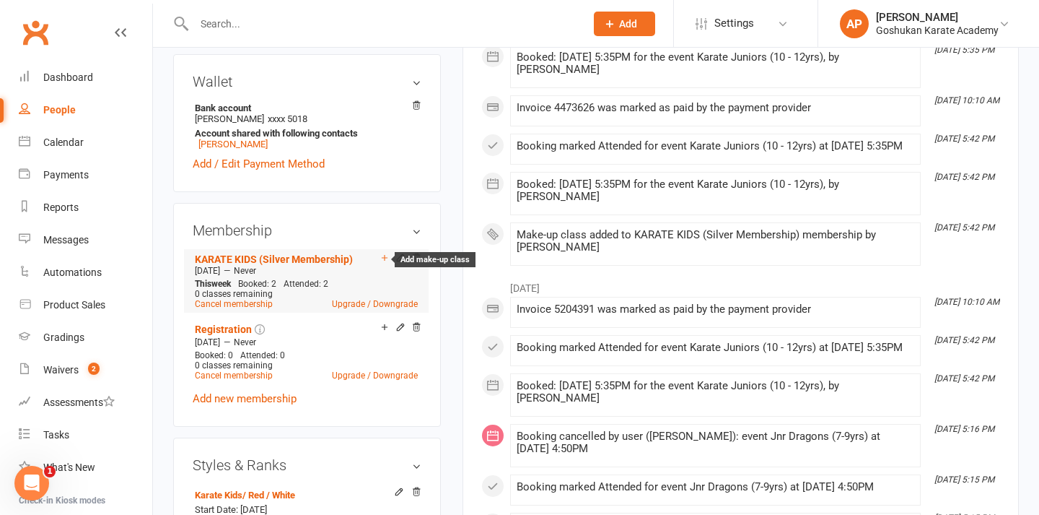
click at [384, 261] on icon at bounding box center [385, 258] width 6 height 6
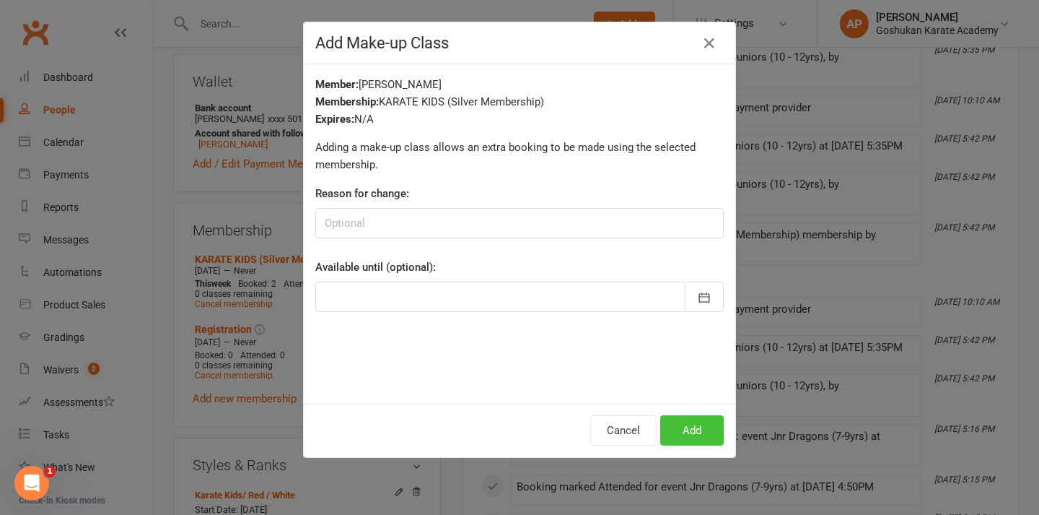
click at [701, 434] on button "Add" at bounding box center [692, 430] width 64 height 30
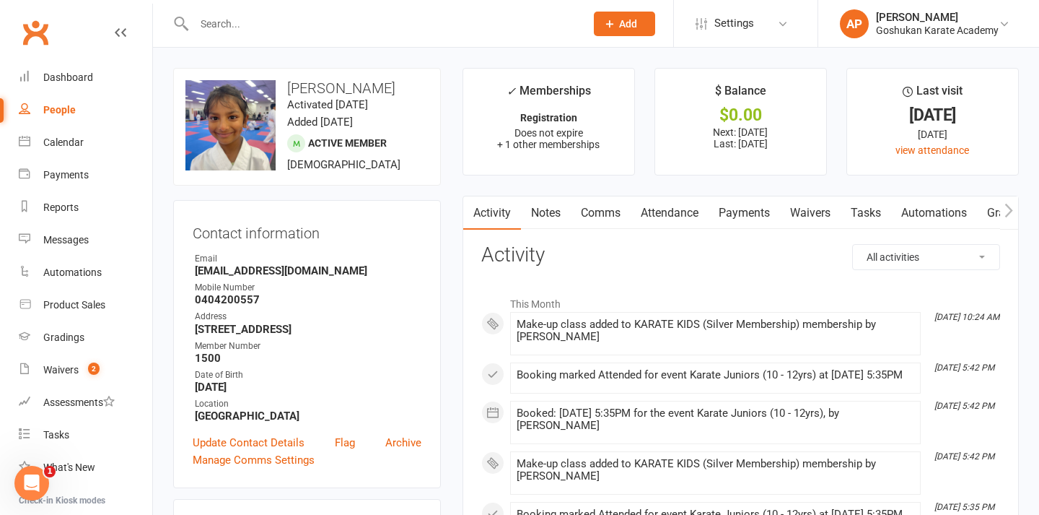
scroll to position [0, 0]
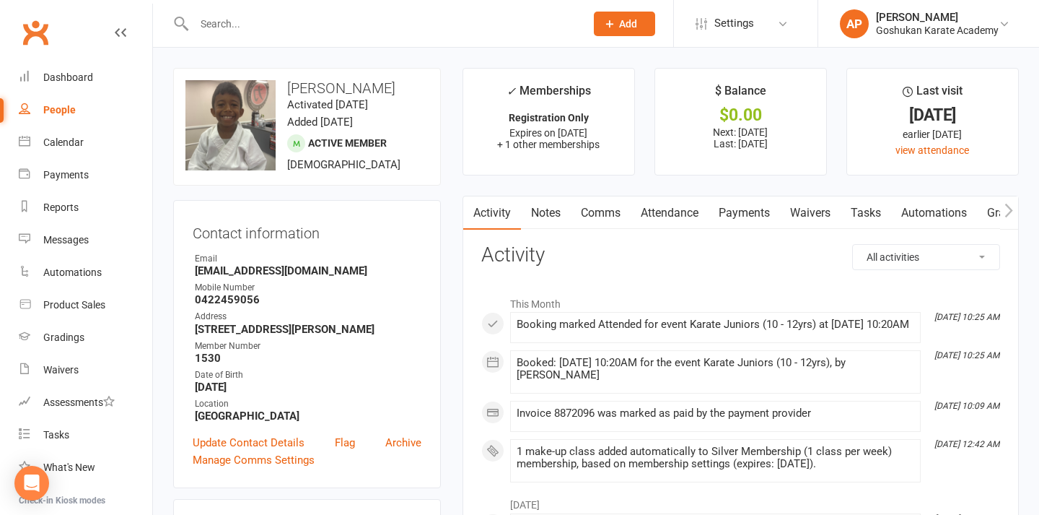
click at [689, 222] on link "Attendance" at bounding box center [670, 212] width 78 height 33
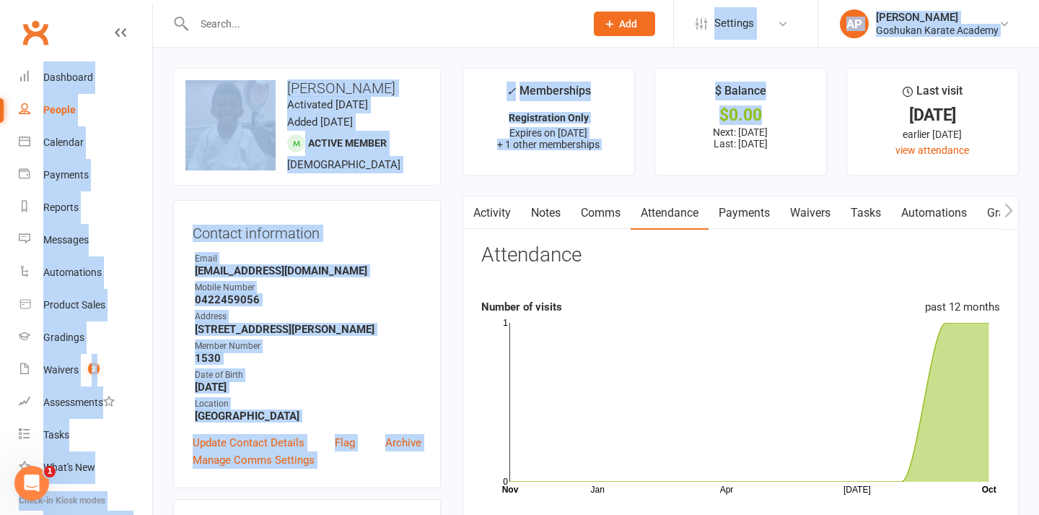
drag, startPoint x: 759, startPoint y: 118, endPoint x: 645, endPoint y: 24, distance: 147.1
click at [51, 367] on div "Waivers" at bounding box center [60, 370] width 35 height 12
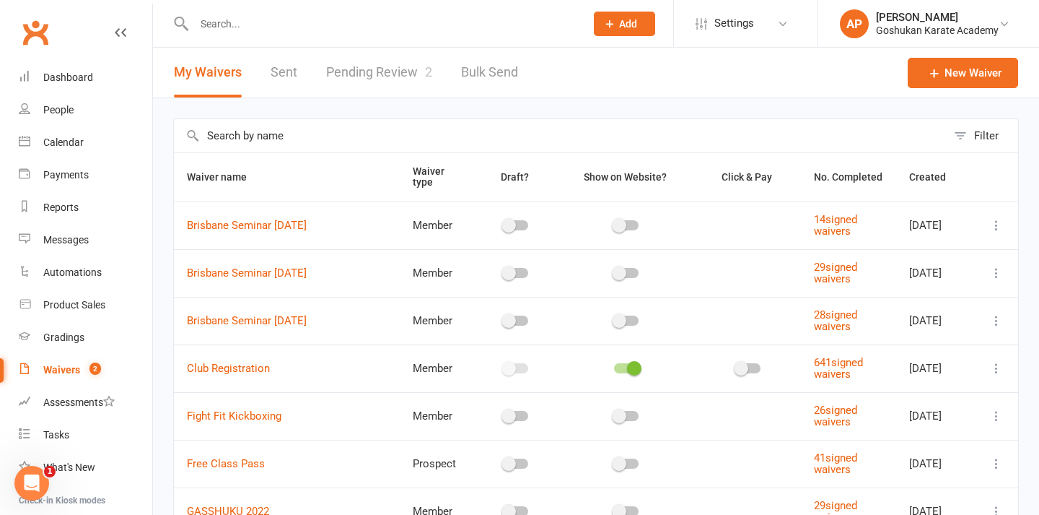
click at [402, 59] on link "Pending Review 2" at bounding box center [379, 73] width 106 height 50
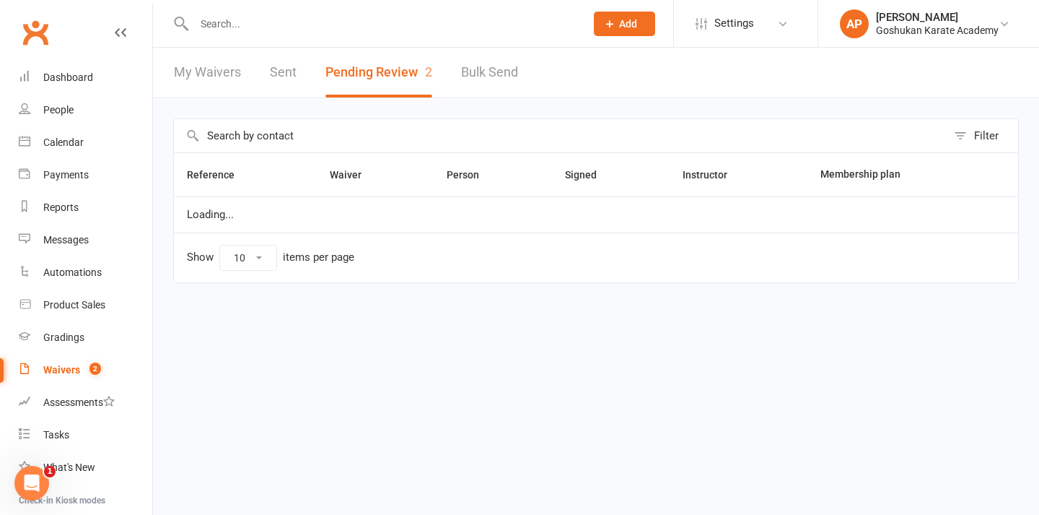
select select "50"
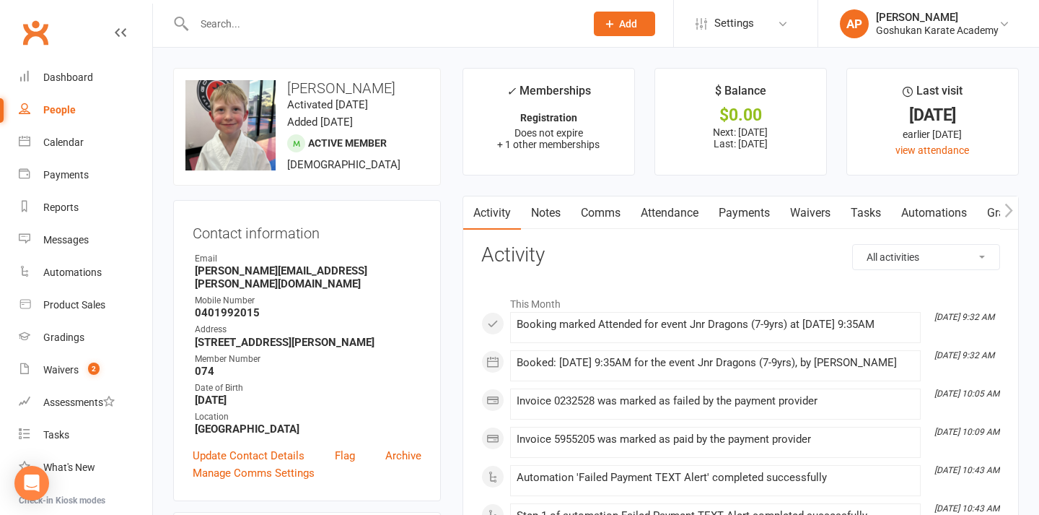
click at [719, 218] on link "Payments" at bounding box center [744, 212] width 71 height 33
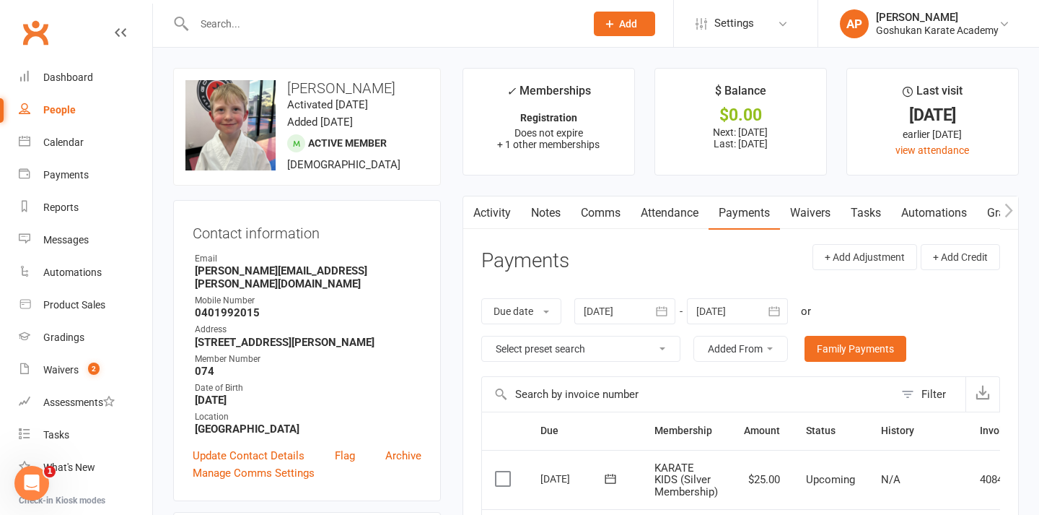
click at [561, 22] on input "text" at bounding box center [382, 24] width 385 height 20
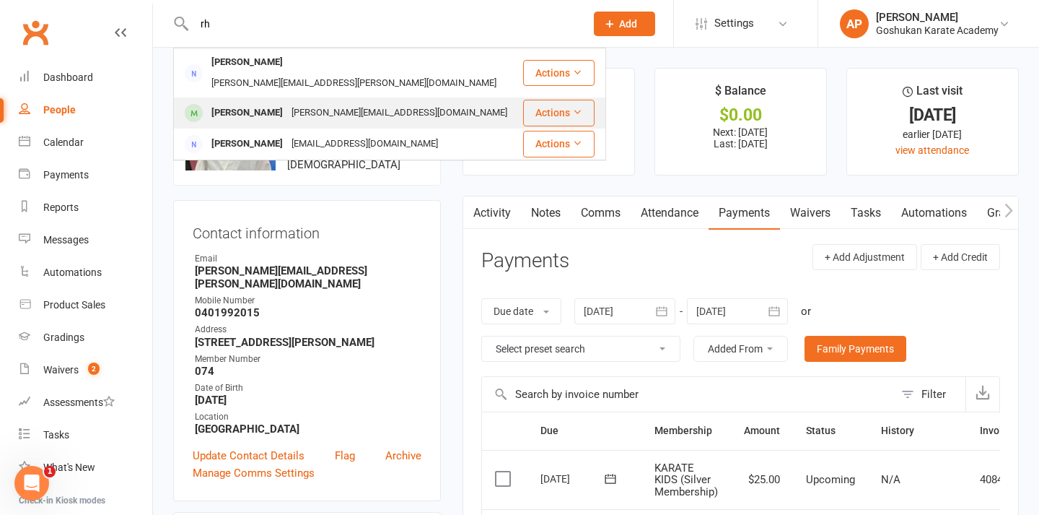
type input "r"
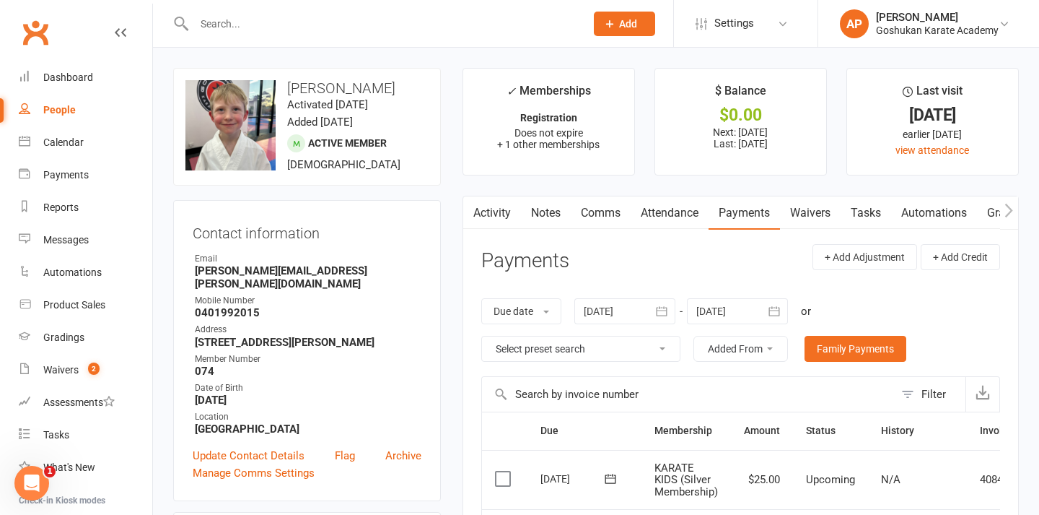
type input "a"
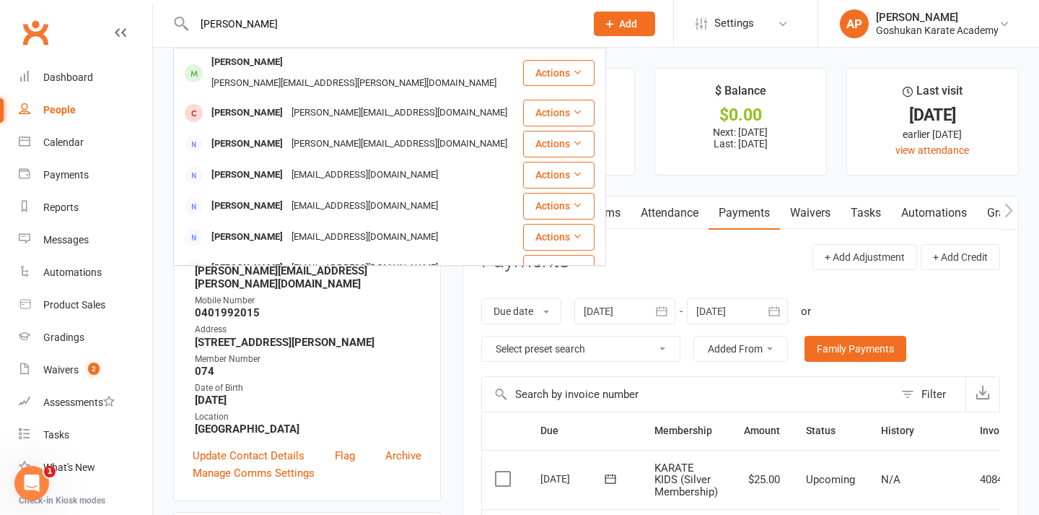
type input "Paul"
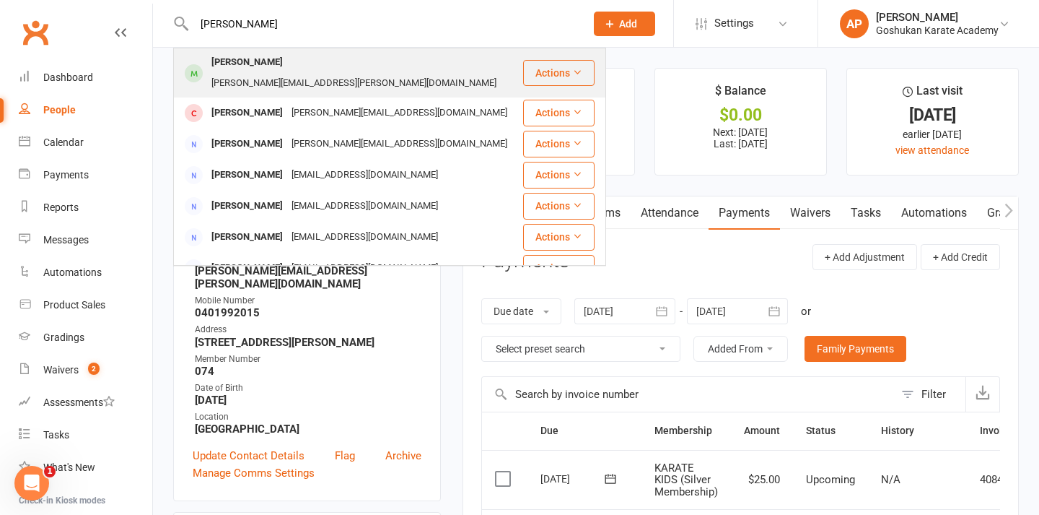
drag, startPoint x: 429, startPoint y: 82, endPoint x: 380, endPoint y: 57, distance: 54.9
click at [380, 73] on div "nishant.midha@gmail.com" at bounding box center [354, 83] width 294 height 21
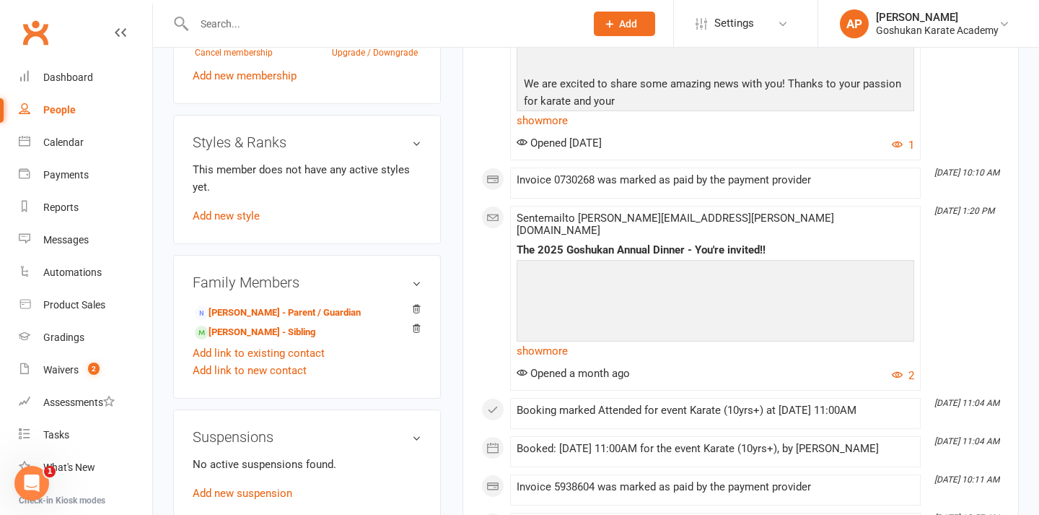
scroll to position [922, 0]
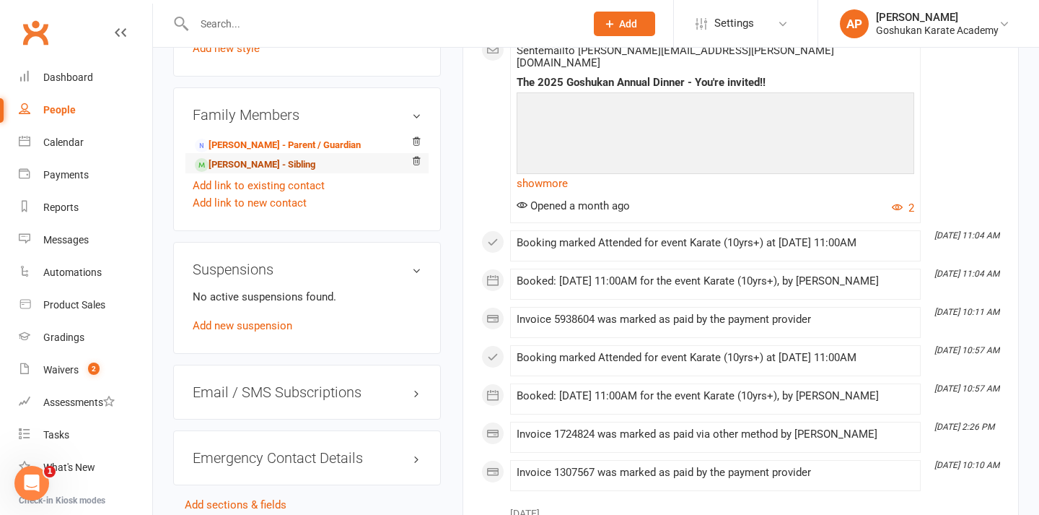
click at [283, 163] on link "Rabhya Gambhir - Sibling" at bounding box center [255, 164] width 121 height 15
